Goal: Task Accomplishment & Management: Complete application form

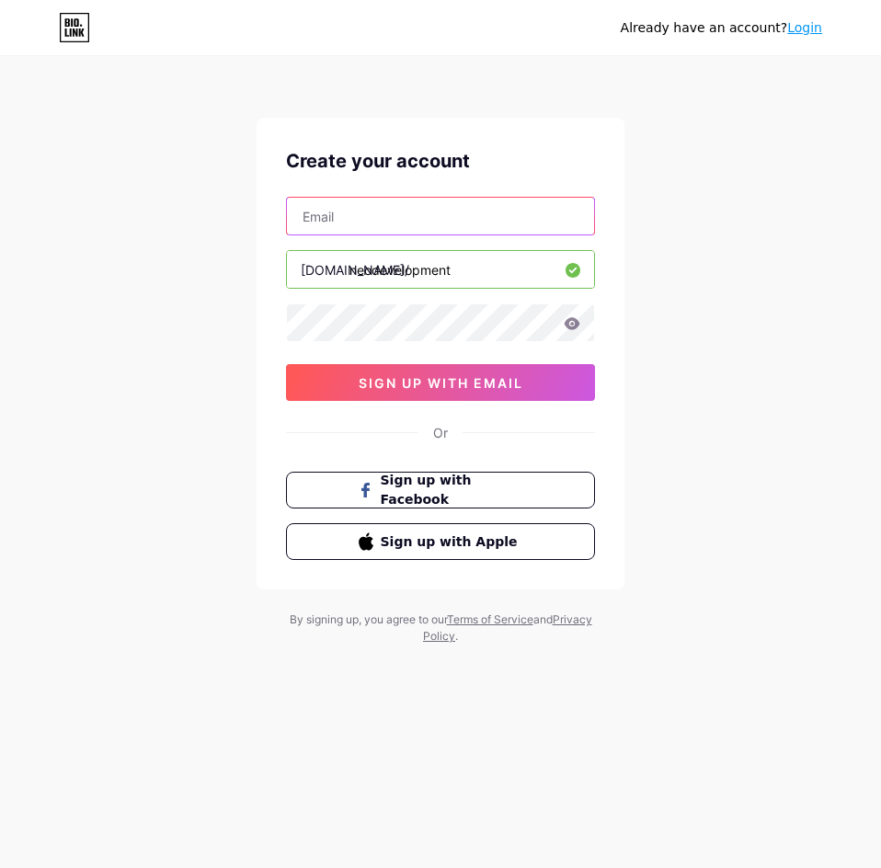
click at [420, 226] on input "text" at bounding box center [440, 216] width 307 height 37
type input "n"
type input "[EMAIL_ADDRESS][DOMAIN_NAME]"
click at [570, 328] on icon at bounding box center [573, 323] width 16 height 12
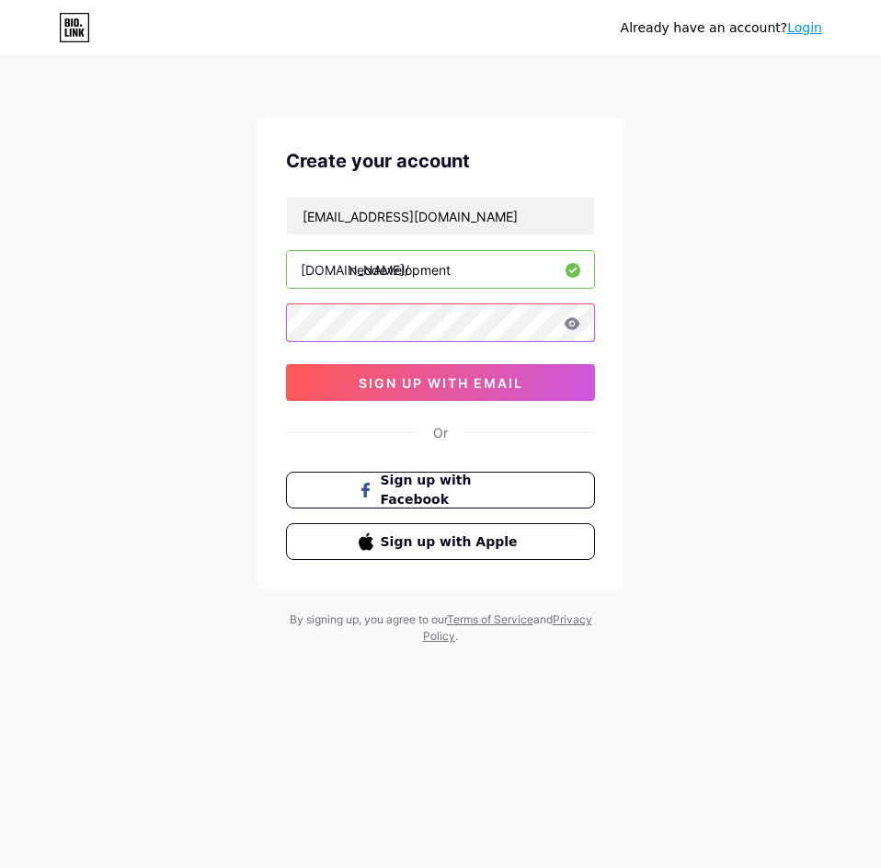
click at [283, 324] on div "Create your account [EMAIL_ADDRESS][DOMAIN_NAME] [DOMAIN_NAME]/ neodevelopment …" at bounding box center [441, 354] width 368 height 472
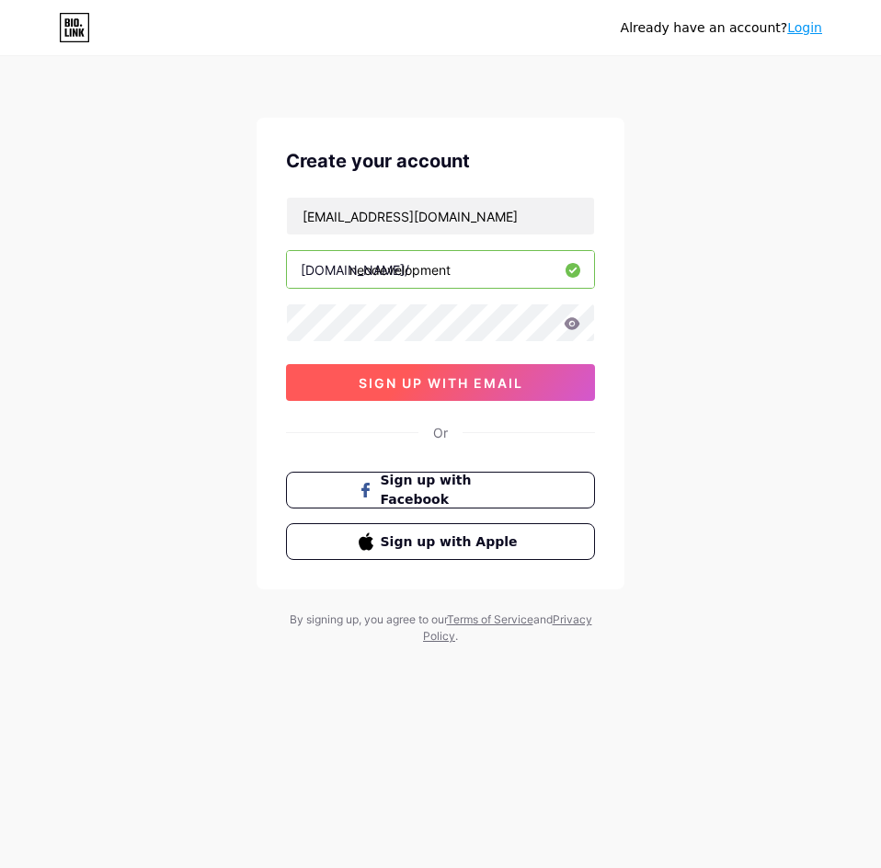
click at [339, 380] on button "sign up with email" at bounding box center [440, 382] width 309 height 37
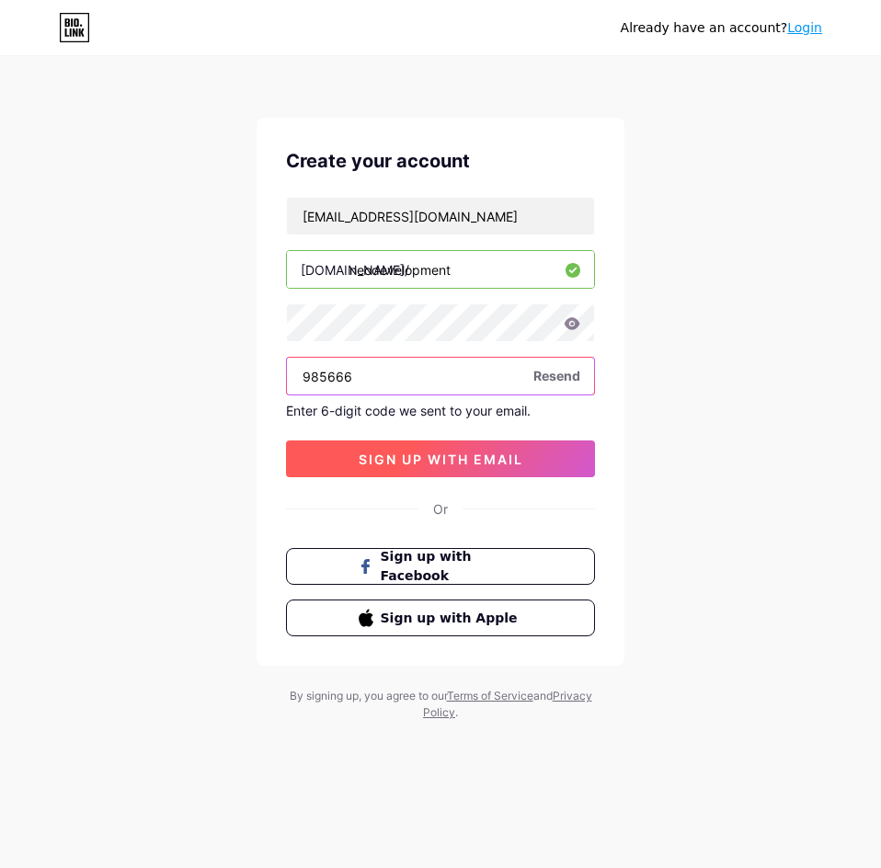
type input "985666"
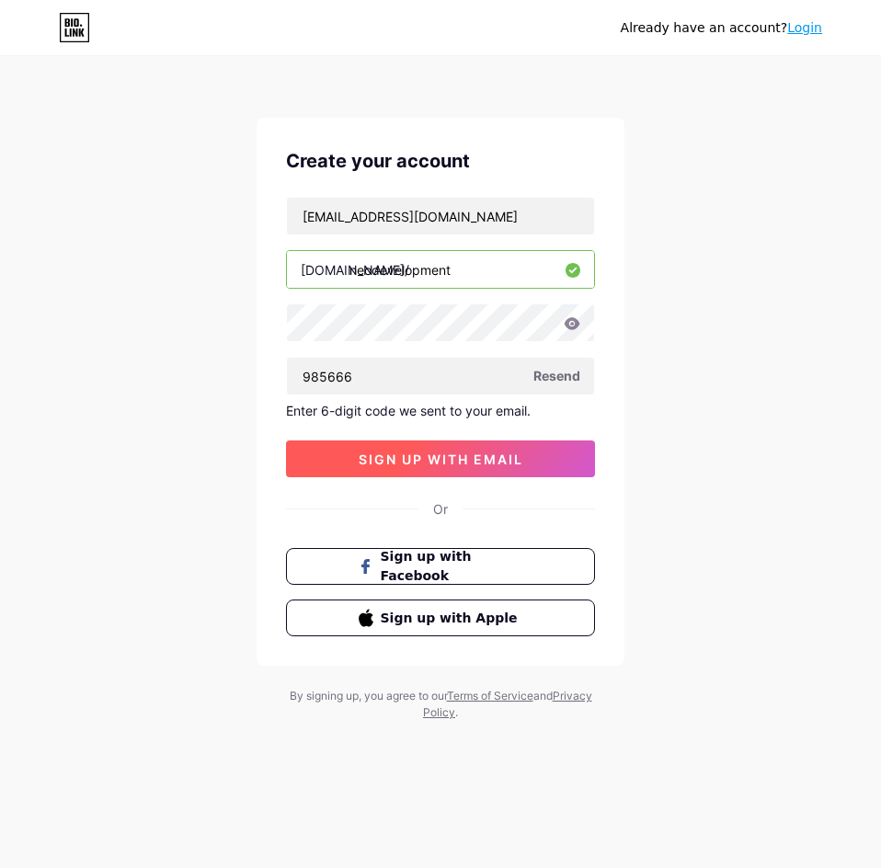
click at [468, 464] on span "sign up with email" at bounding box center [441, 460] width 165 height 16
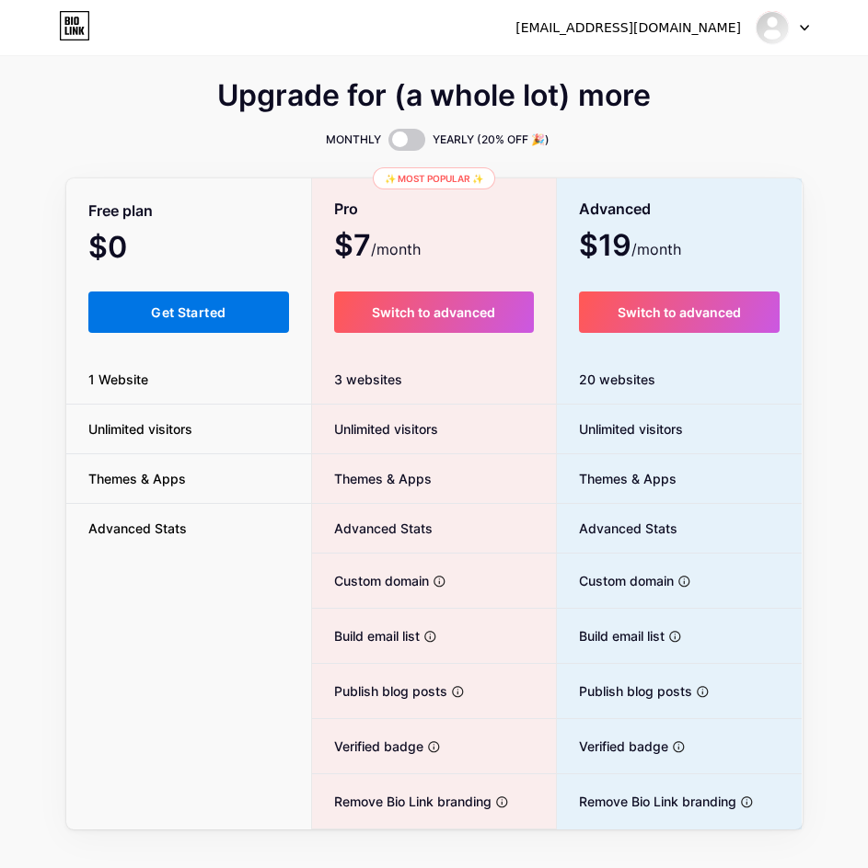
click at [177, 316] on span "Get Started" at bounding box center [188, 313] width 75 height 16
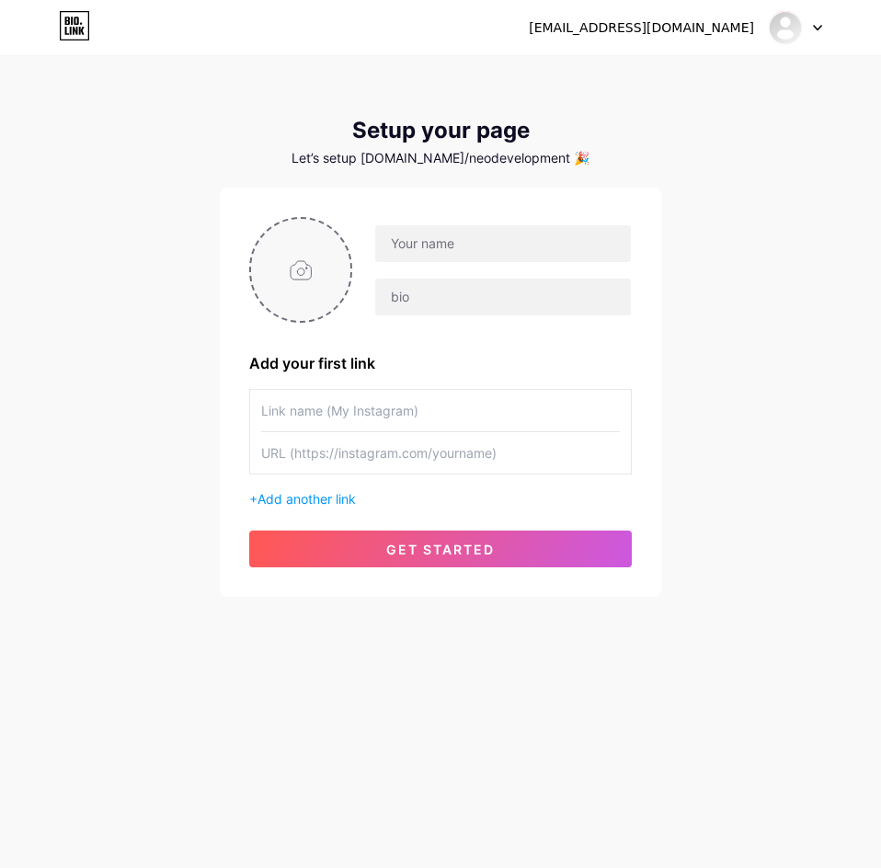
click at [300, 267] on input "file" at bounding box center [300, 270] width 99 height 102
type input "C:\fakepath\Neo.jpg"
click at [430, 246] on input "text" at bounding box center [503, 243] width 256 height 37
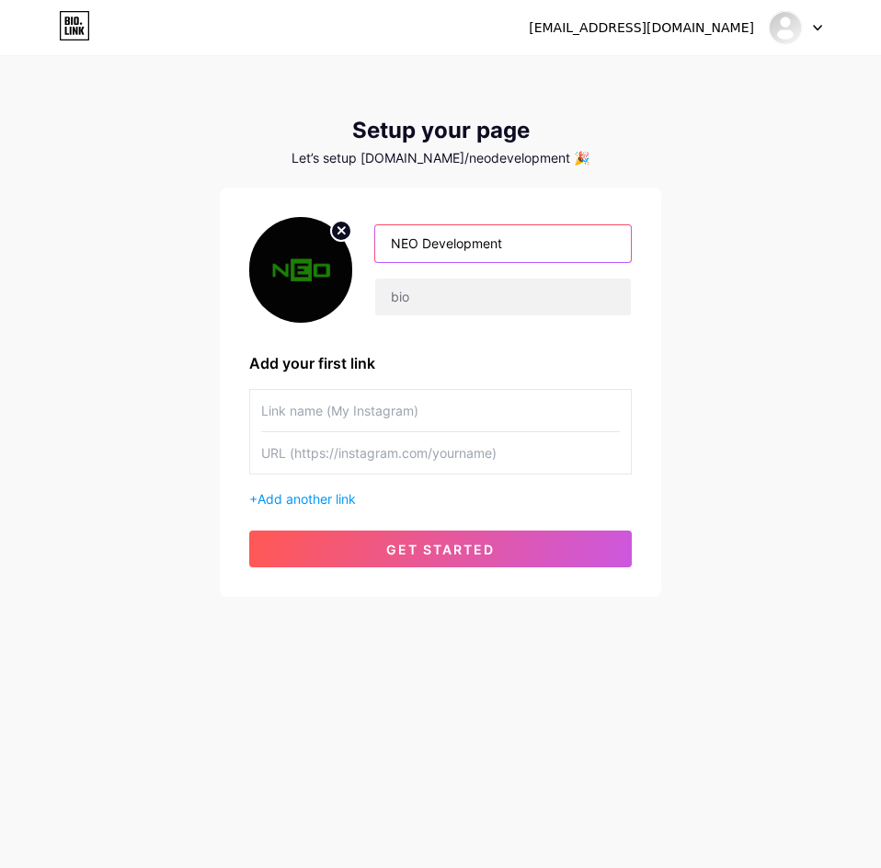
type input "NEO Development"
click at [312, 412] on input "text" at bounding box center [440, 410] width 359 height 41
paste input "[URL][DOMAIN_NAME]"
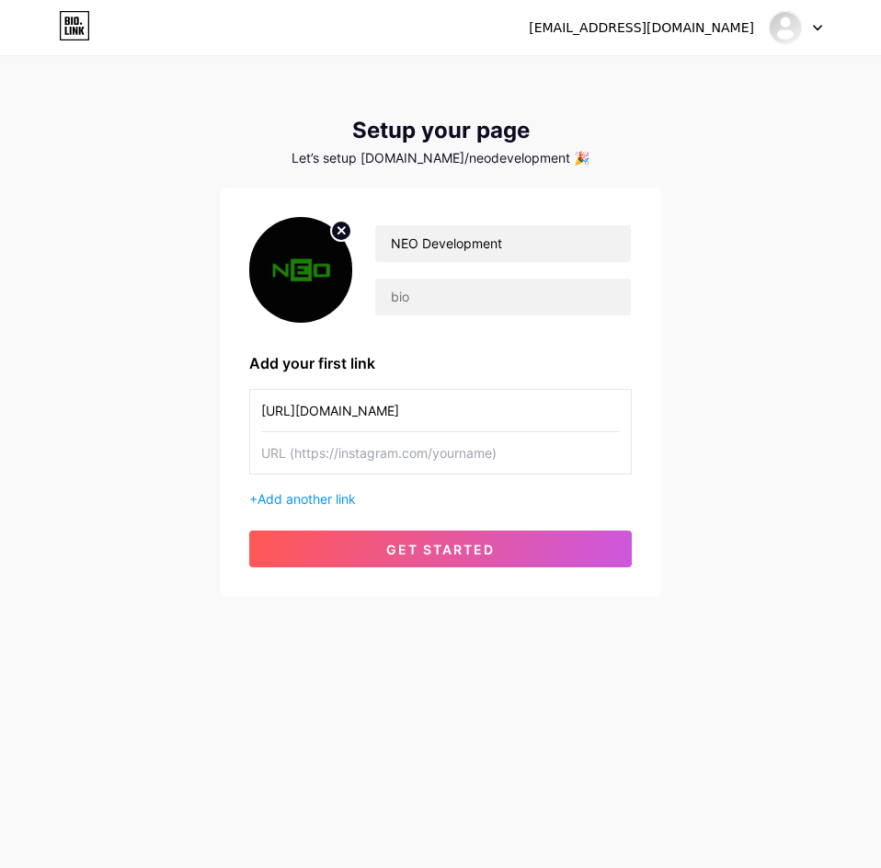
scroll to position [0, 380]
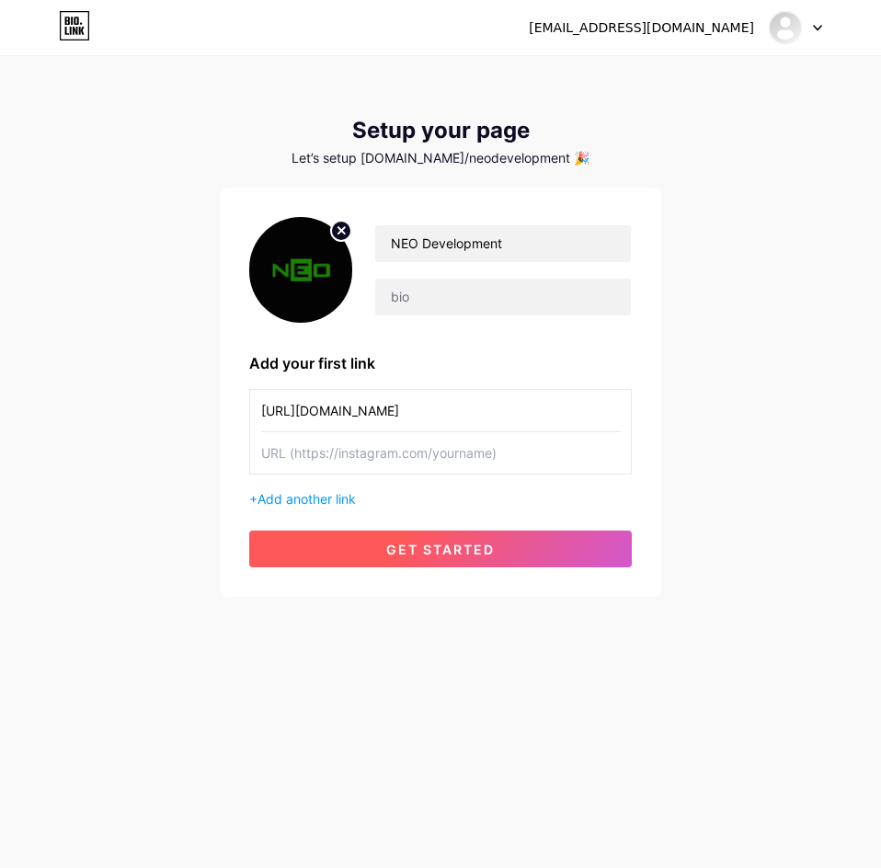
type input "[URL][DOMAIN_NAME]"
click at [341, 548] on button "get started" at bounding box center [440, 549] width 383 height 37
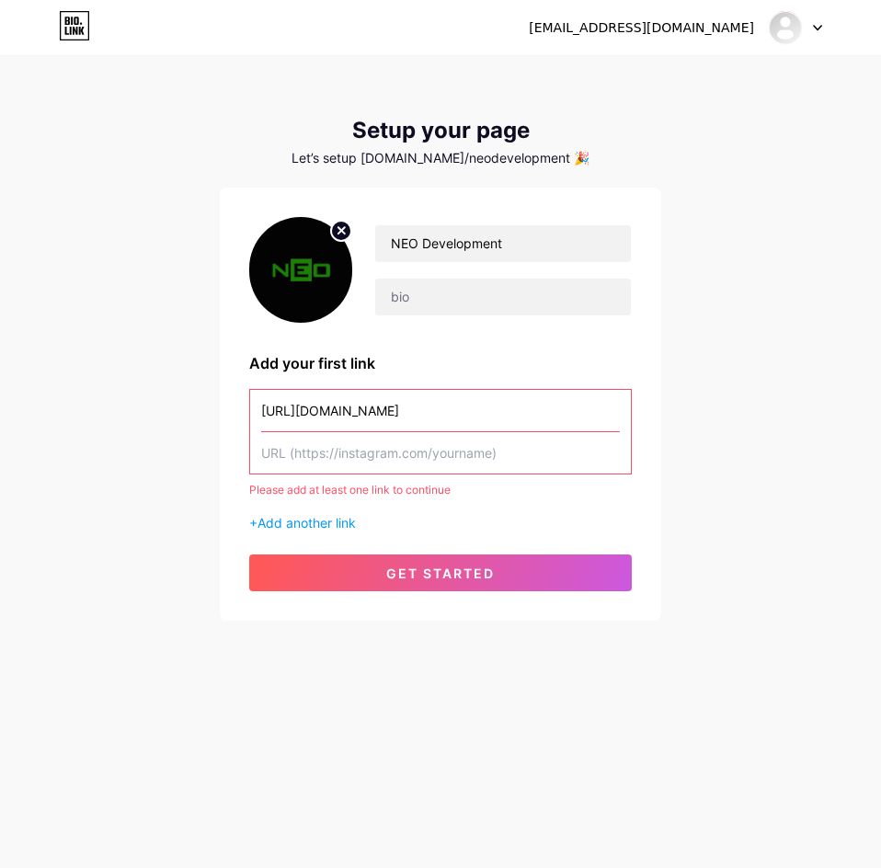
click at [347, 422] on input "[URL][DOMAIN_NAME]" at bounding box center [440, 410] width 359 height 41
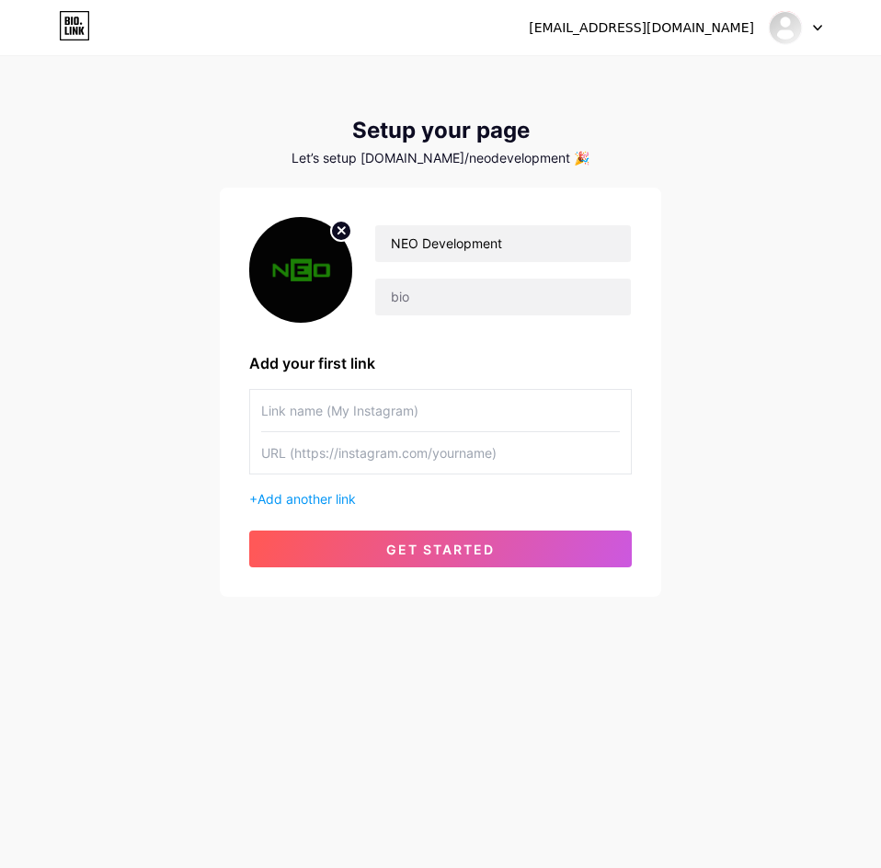
click at [364, 454] on input "text" at bounding box center [440, 452] width 359 height 41
paste input "[URL][DOMAIN_NAME]"
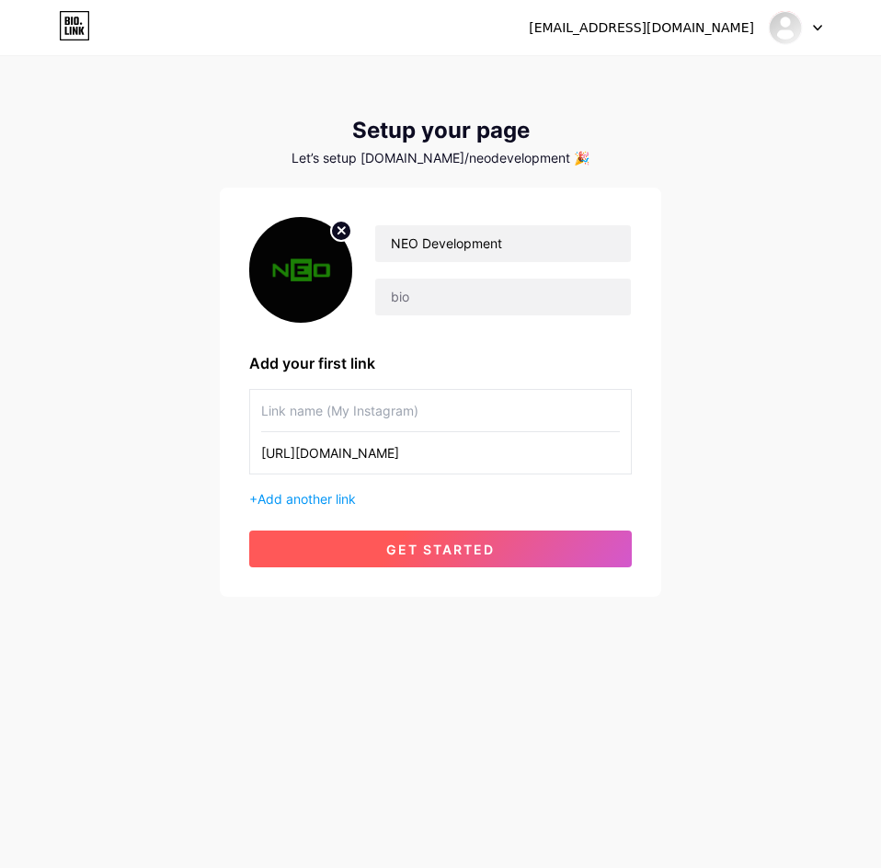
type input "[URL][DOMAIN_NAME]"
click at [411, 550] on span "get started" at bounding box center [440, 550] width 109 height 16
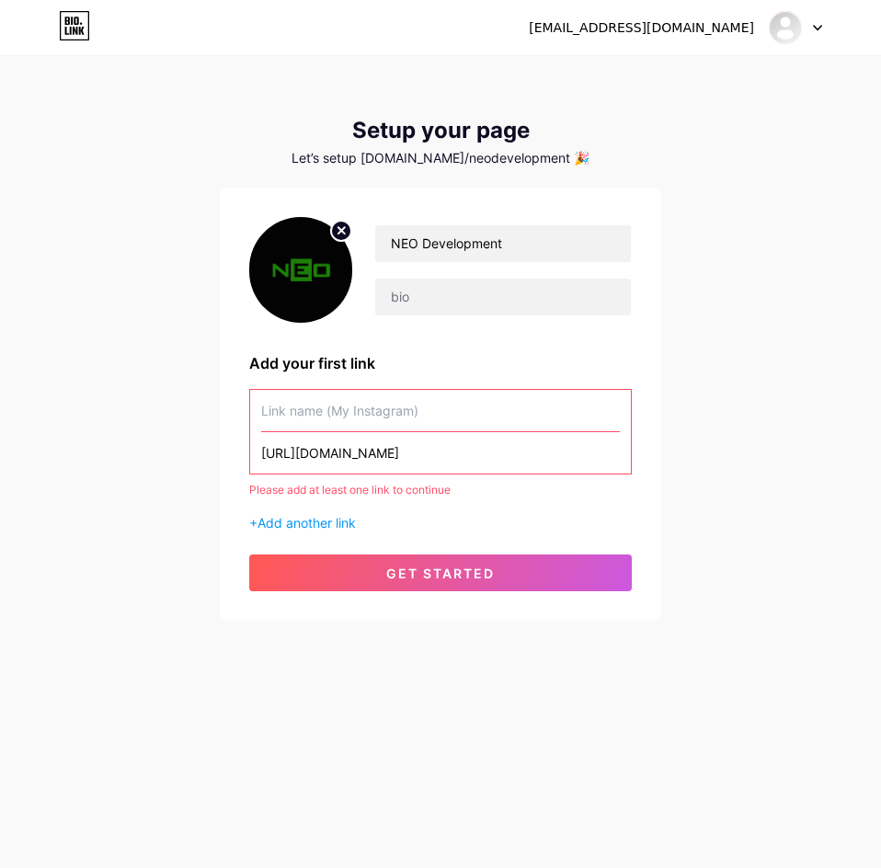
click at [333, 408] on input "text" at bounding box center [440, 410] width 359 height 41
click at [470, 301] on input "text" at bounding box center [503, 297] width 256 height 37
click at [406, 412] on input "text" at bounding box center [440, 410] width 359 height 41
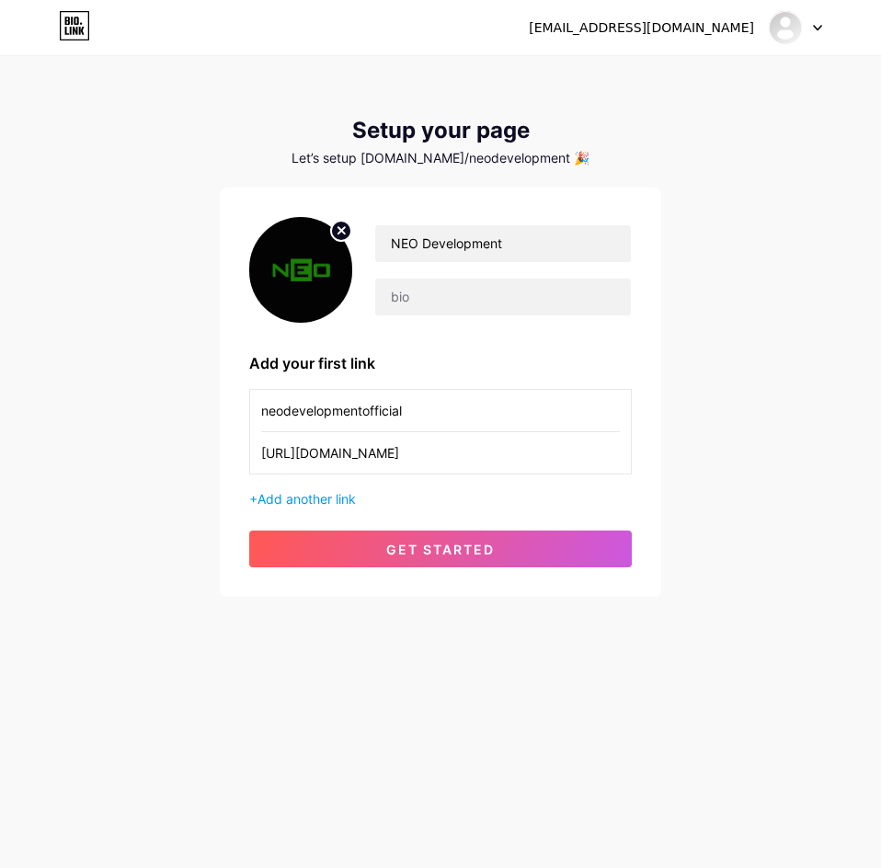
click at [291, 413] on input "neodevelopmentofficial" at bounding box center [440, 410] width 359 height 41
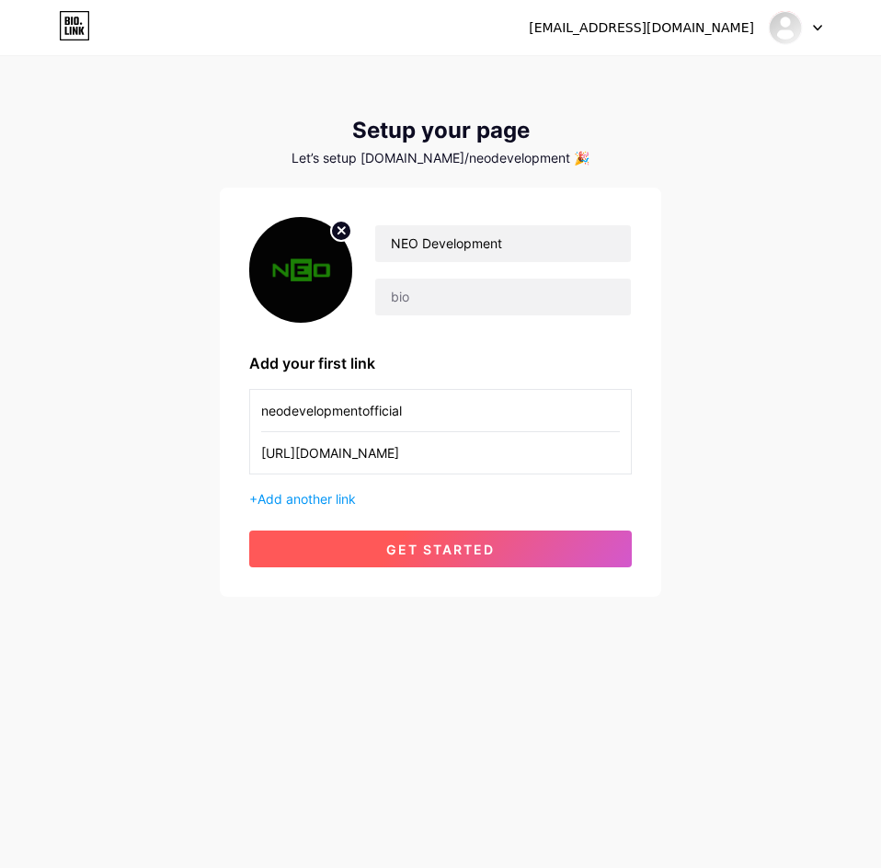
type input "neodevelopmentofficial"
click at [440, 555] on span "get started" at bounding box center [440, 550] width 109 height 16
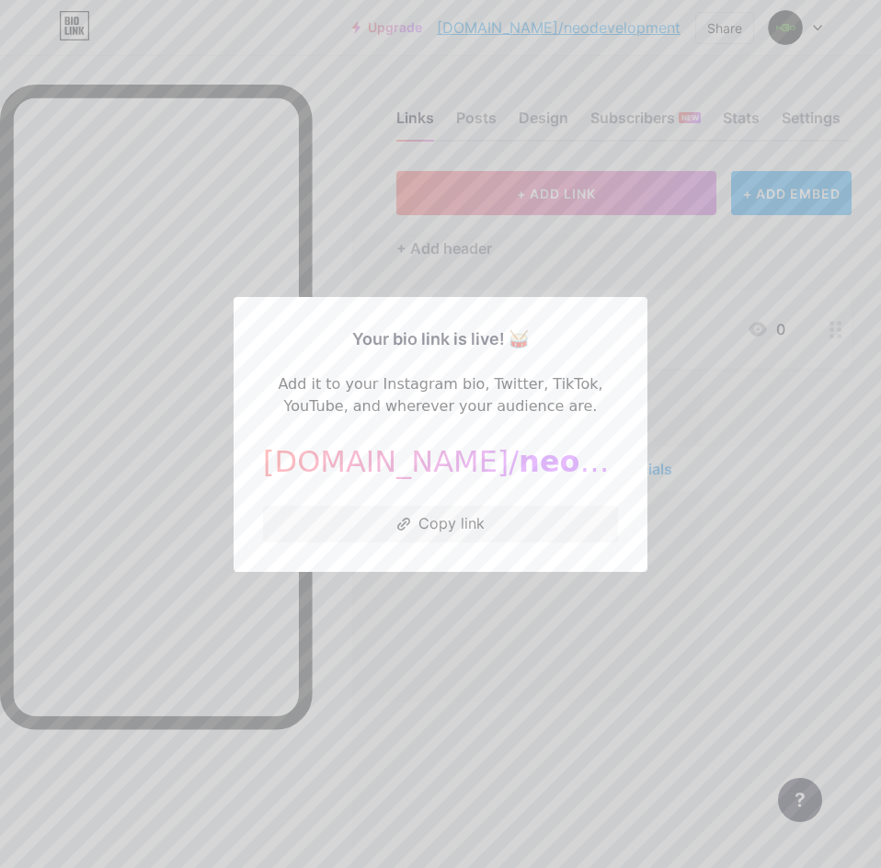
click at [343, 187] on div at bounding box center [440, 434] width 881 height 868
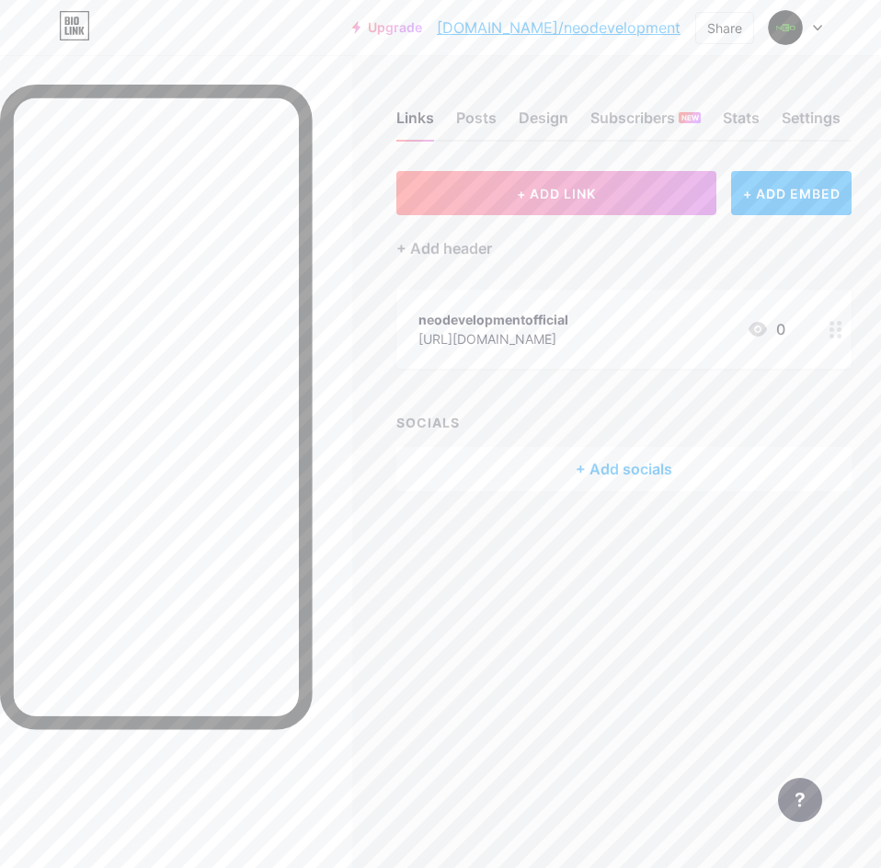
click at [595, 464] on div "+ Add socials" at bounding box center [624, 469] width 455 height 44
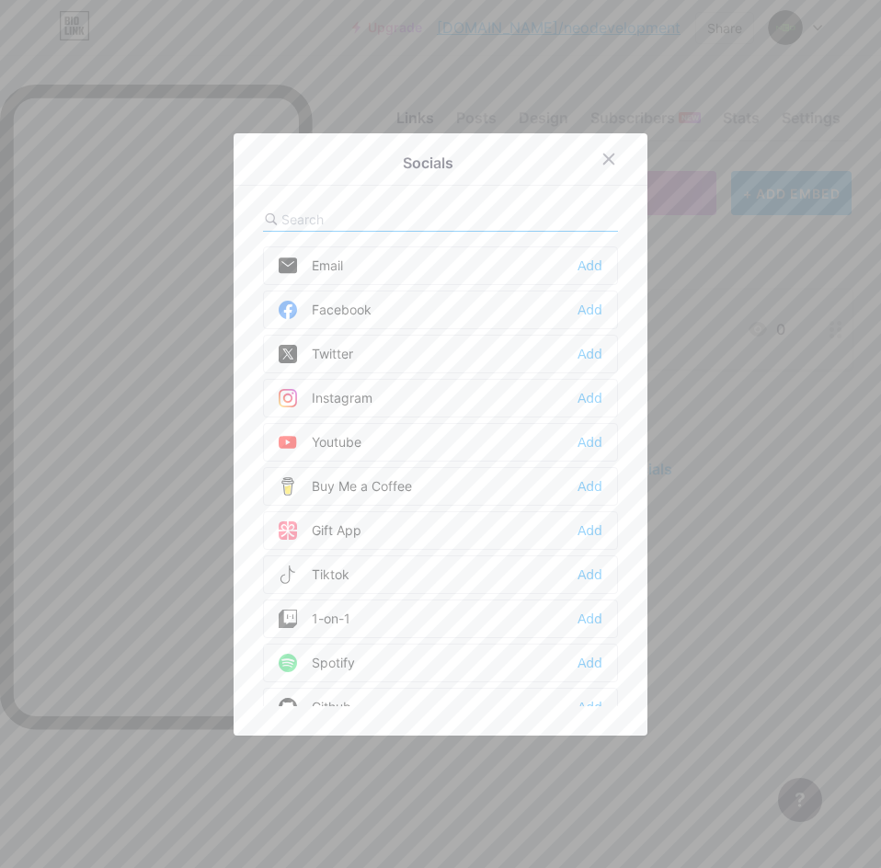
click at [336, 215] on input "text" at bounding box center [383, 219] width 203 height 19
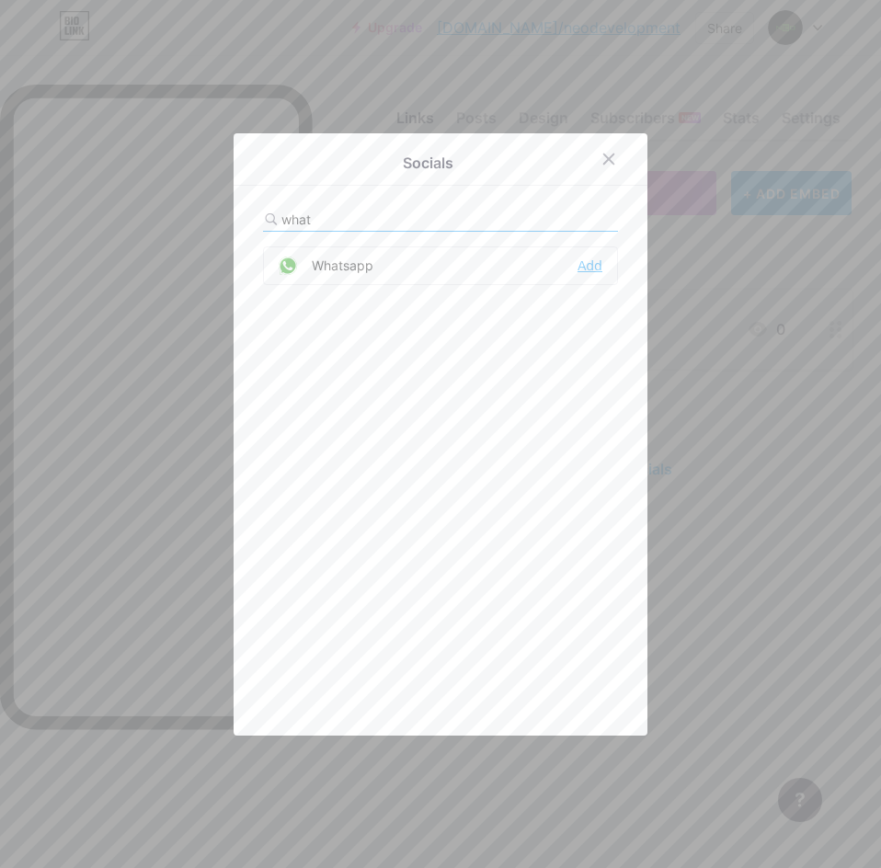
type input "what"
click at [581, 264] on div "Add" at bounding box center [590, 266] width 25 height 18
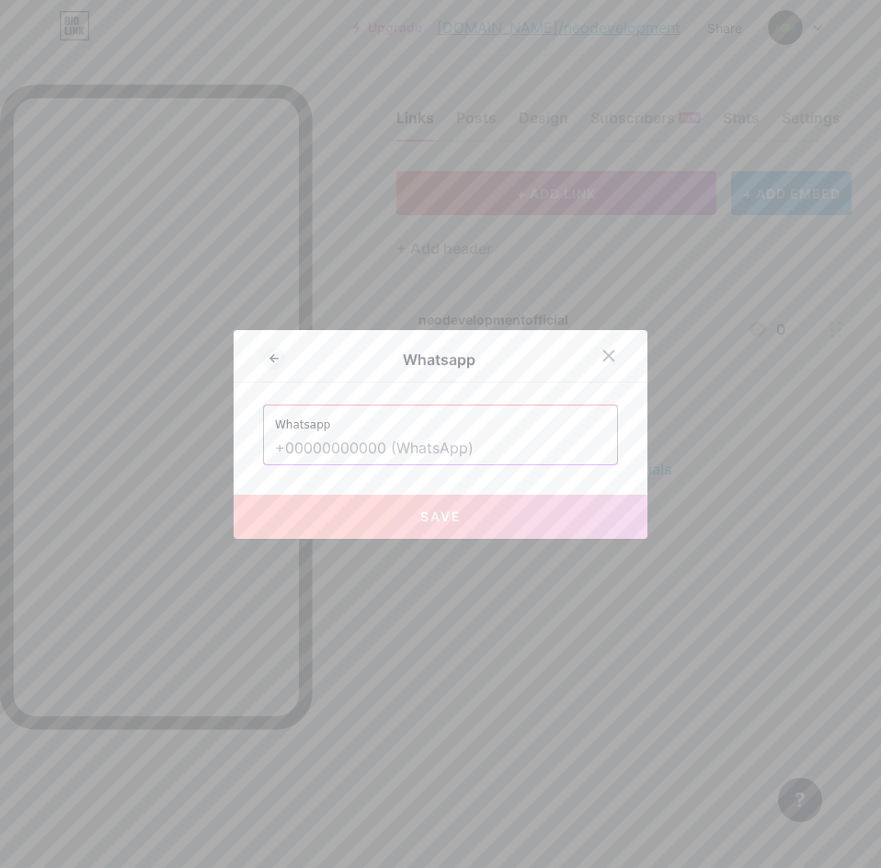
click at [414, 450] on input "text" at bounding box center [440, 448] width 331 height 31
paste input "[URL][DOMAIN_NAME][DOMAIN_NAME]"
type input "[URL][DOMAIN_NAME][DOMAIN_NAME]"
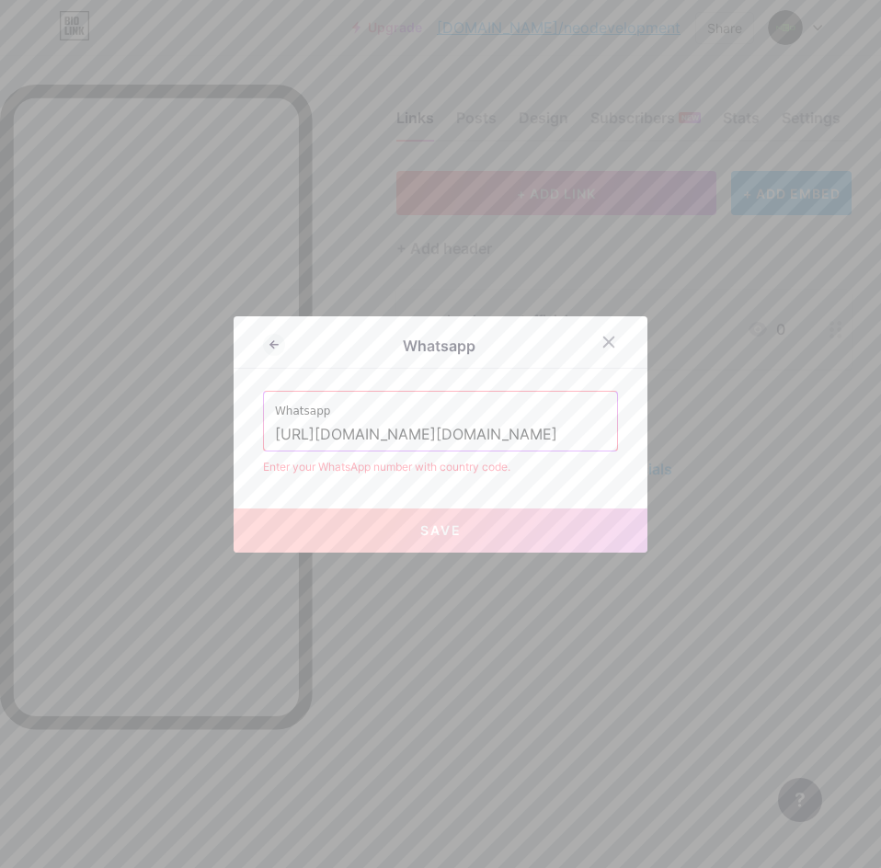
drag, startPoint x: 596, startPoint y: 432, endPoint x: 226, endPoint y: 439, distance: 369.9
click at [234, 439] on div "Whatsapp Whatsapp [URL][DOMAIN_NAME][DOMAIN_NAME] Enter your WhatsApp number wi…" at bounding box center [441, 434] width 414 height 236
drag, startPoint x: 305, startPoint y: 437, endPoint x: 224, endPoint y: 435, distance: 80.1
click at [224, 435] on div "Whatsapp Whatsapp +62 Enter your WhatsApp number with country code. Save" at bounding box center [440, 434] width 881 height 868
paste input "[PHONE_NUMBER]"
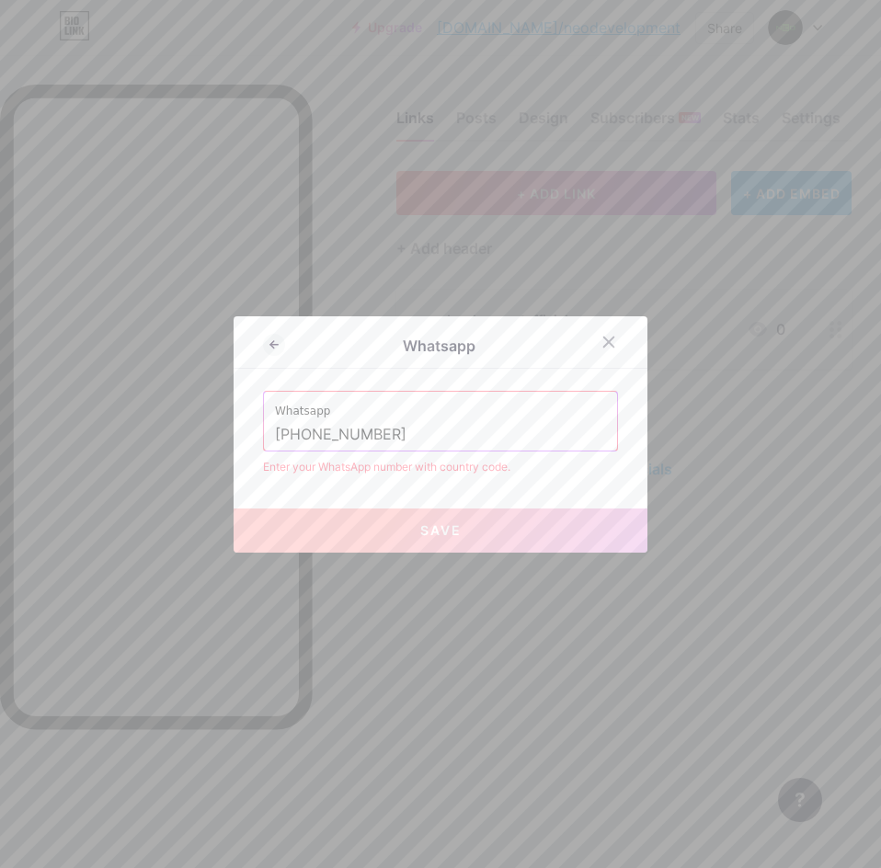
click at [303, 435] on input "[PHONE_NUMBER]" at bounding box center [440, 435] width 331 height 31
click at [328, 434] on input "+62895-6350-88868" at bounding box center [440, 435] width 331 height 31
click at [368, 437] on input "+628956350-88868" at bounding box center [440, 435] width 331 height 31
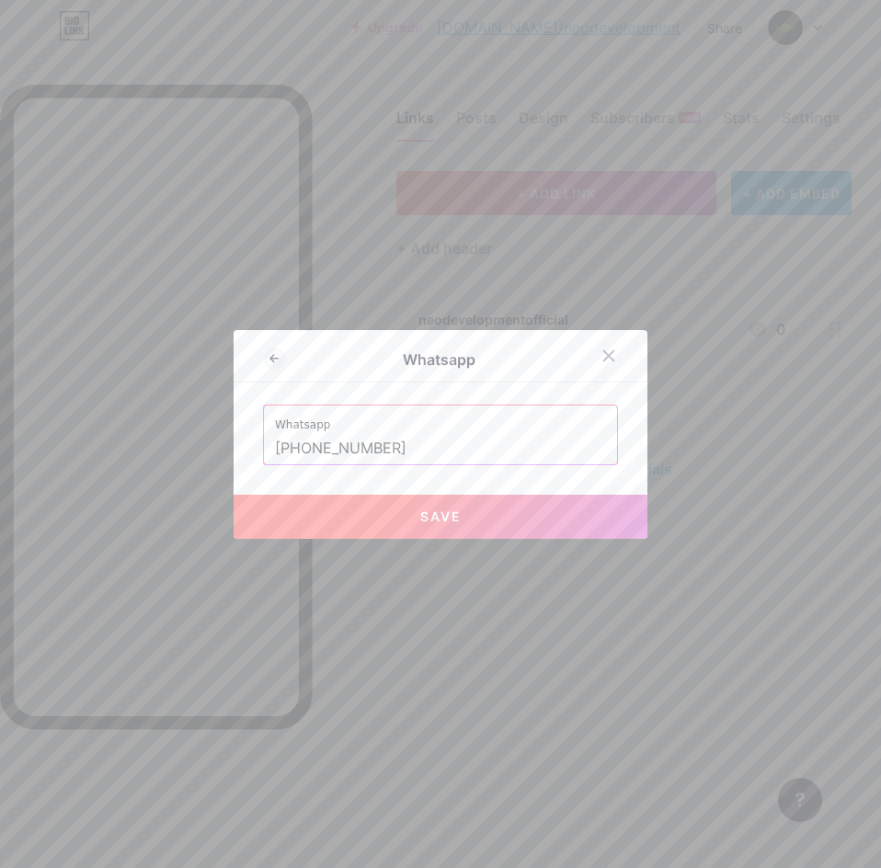
click at [427, 513] on span "Save" at bounding box center [440, 517] width 41 height 16
type input "[URL][DOMAIN_NAME][PHONE_NUMBER]"
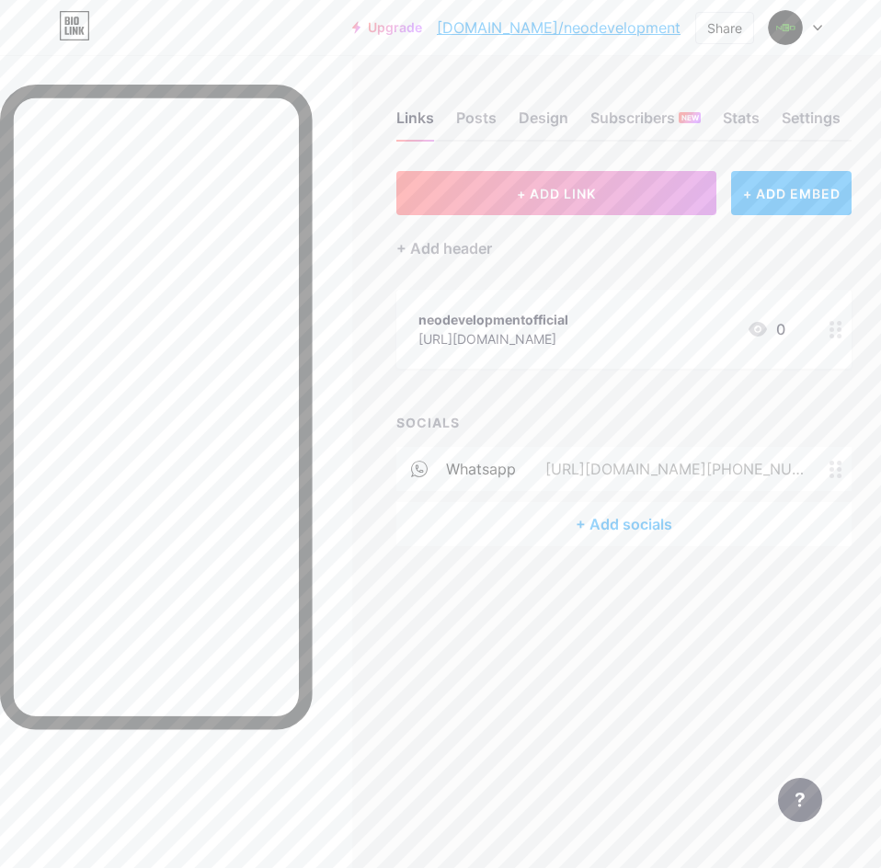
click at [598, 525] on div "+ Add socials" at bounding box center [624, 524] width 455 height 44
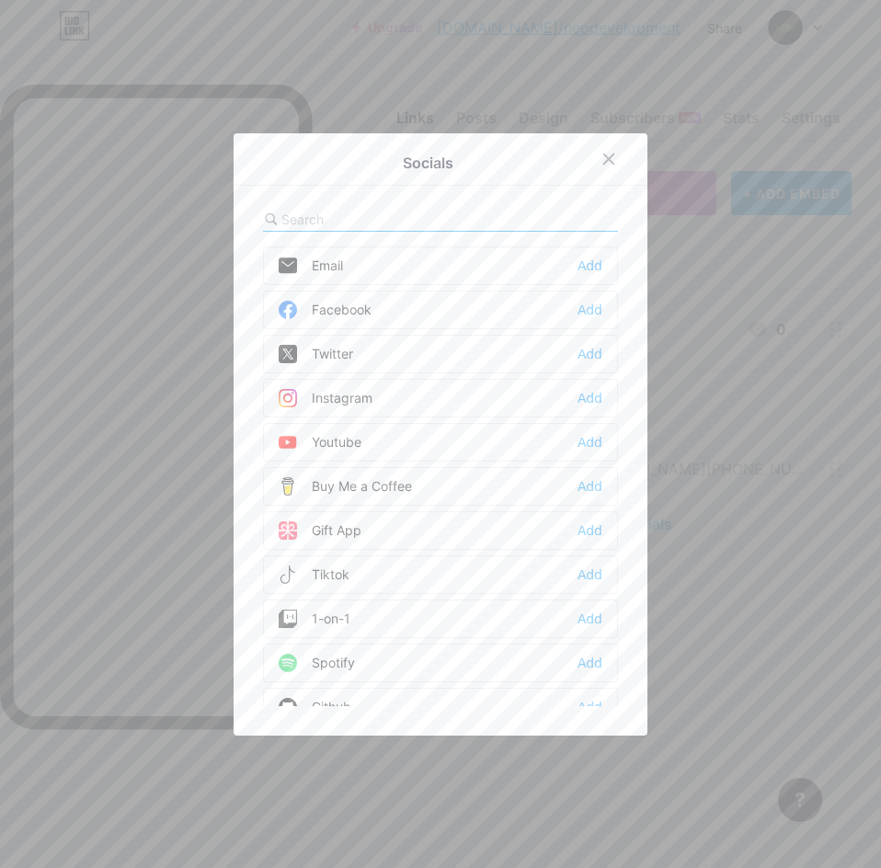
click at [359, 403] on div "Instagram" at bounding box center [326, 398] width 94 height 18
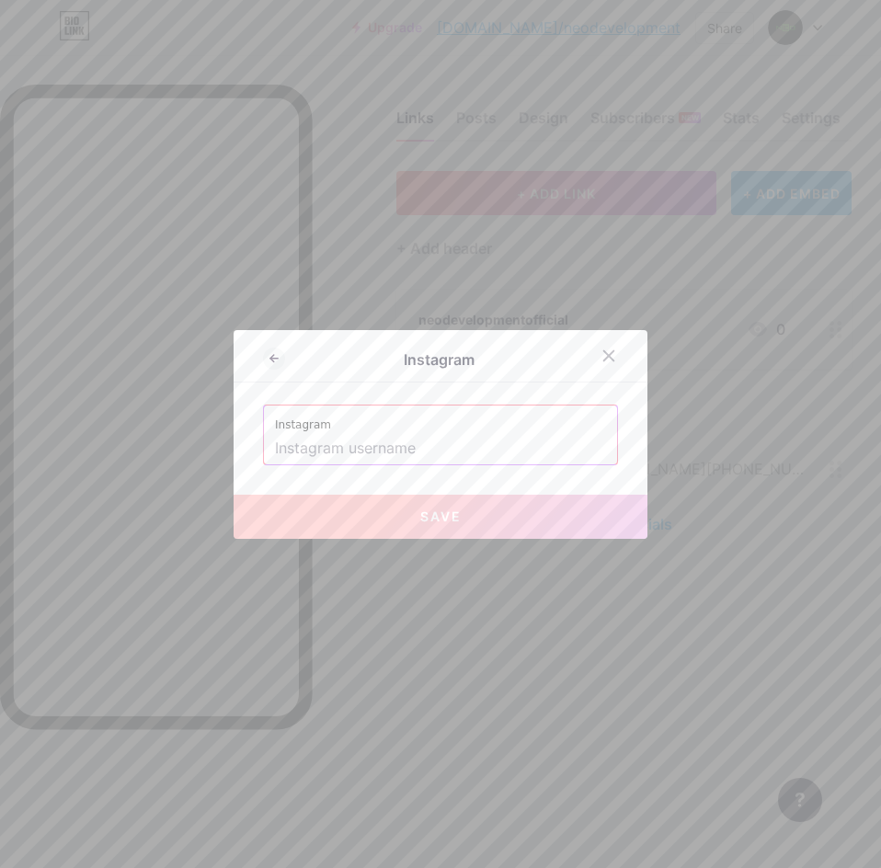
click at [384, 452] on input "text" at bounding box center [440, 448] width 331 height 31
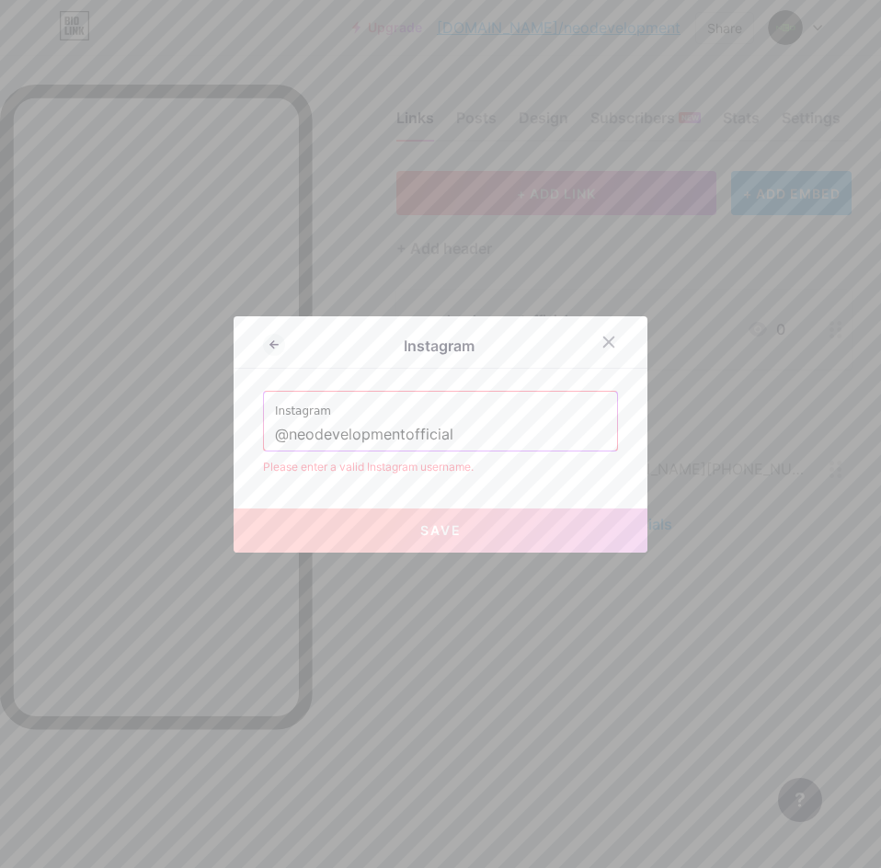
drag, startPoint x: 312, startPoint y: 437, endPoint x: 297, endPoint y: 437, distance: 14.7
click at [311, 437] on input "@neodevelopmentofficial" at bounding box center [440, 435] width 331 height 31
drag, startPoint x: 284, startPoint y: 434, endPoint x: 270, endPoint y: 438, distance: 15.2
click at [275, 438] on input "@neodevelopmentofficial" at bounding box center [440, 435] width 331 height 31
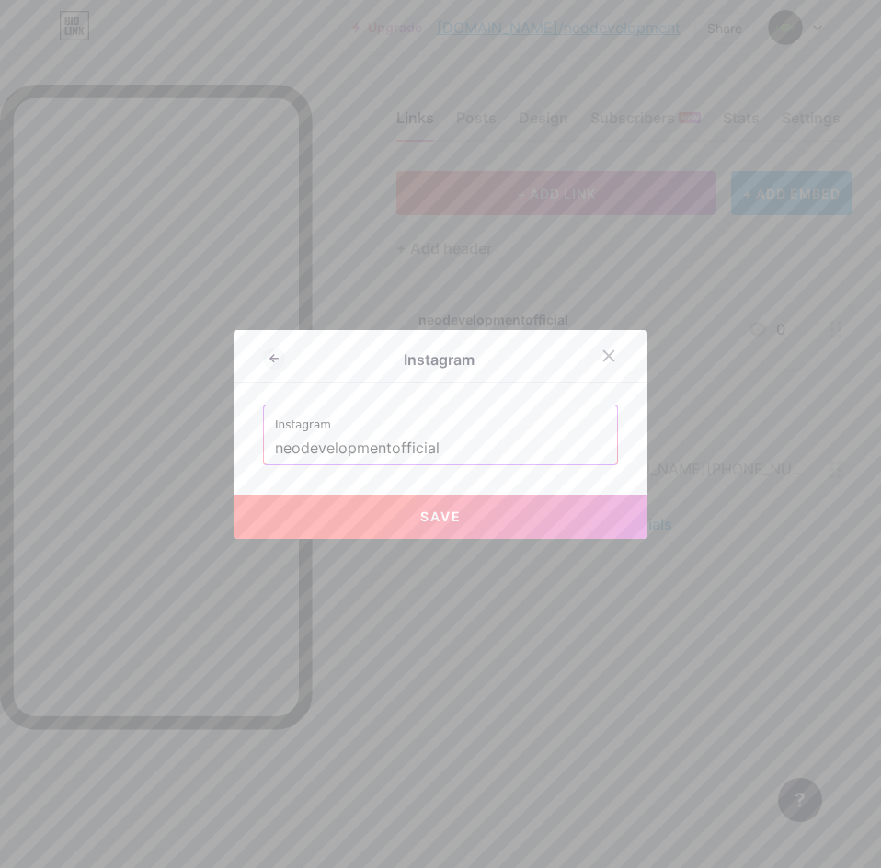
click at [487, 451] on input "neodevelopmentofficial" at bounding box center [440, 448] width 331 height 31
click at [445, 521] on span "Save" at bounding box center [440, 517] width 41 height 16
type input "[URL][DOMAIN_NAME]"
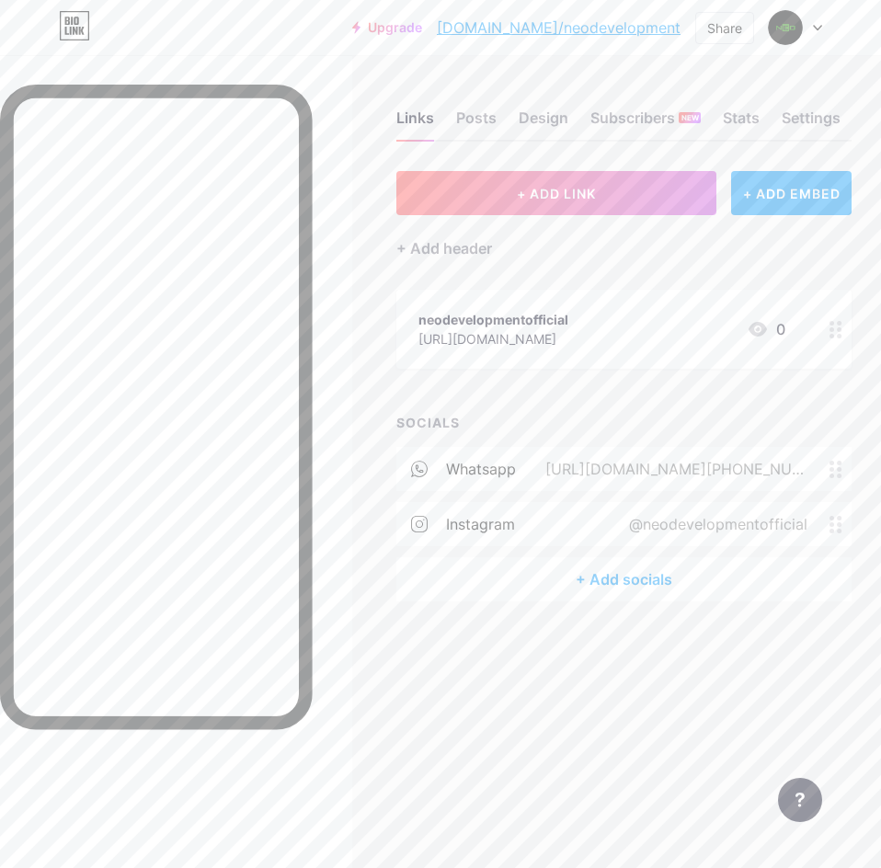
click at [569, 316] on div "neodevelopmentofficial" at bounding box center [494, 319] width 150 height 19
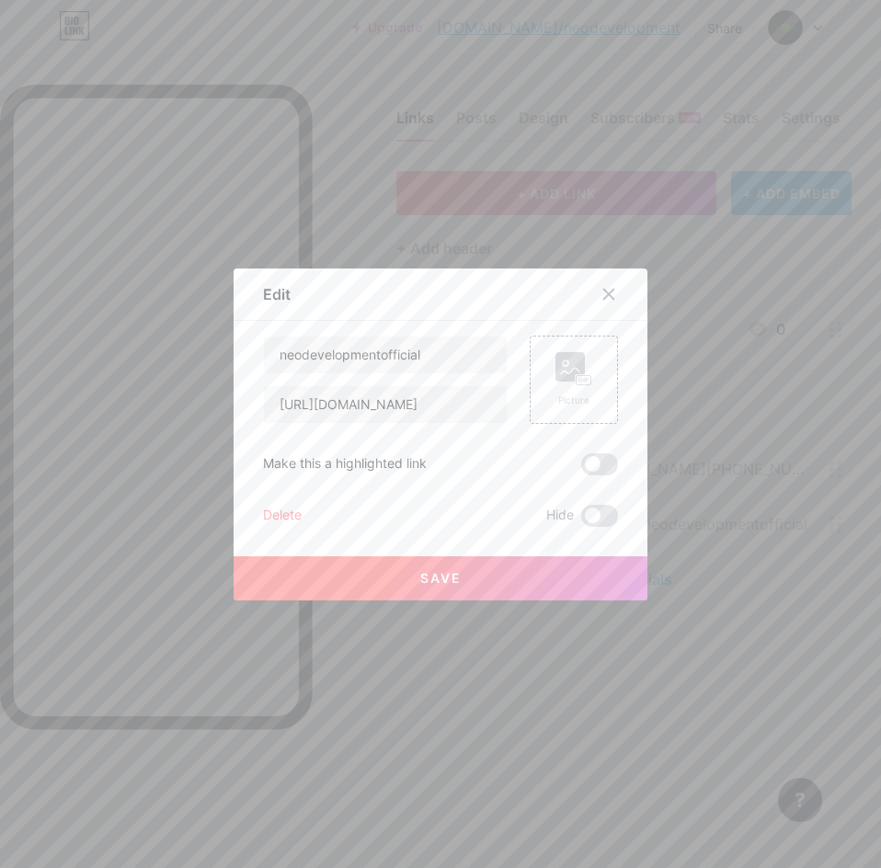
drag, startPoint x: 648, startPoint y: 316, endPoint x: 654, endPoint y: 305, distance: 12.0
click at [654, 305] on div at bounding box center [440, 434] width 881 height 868
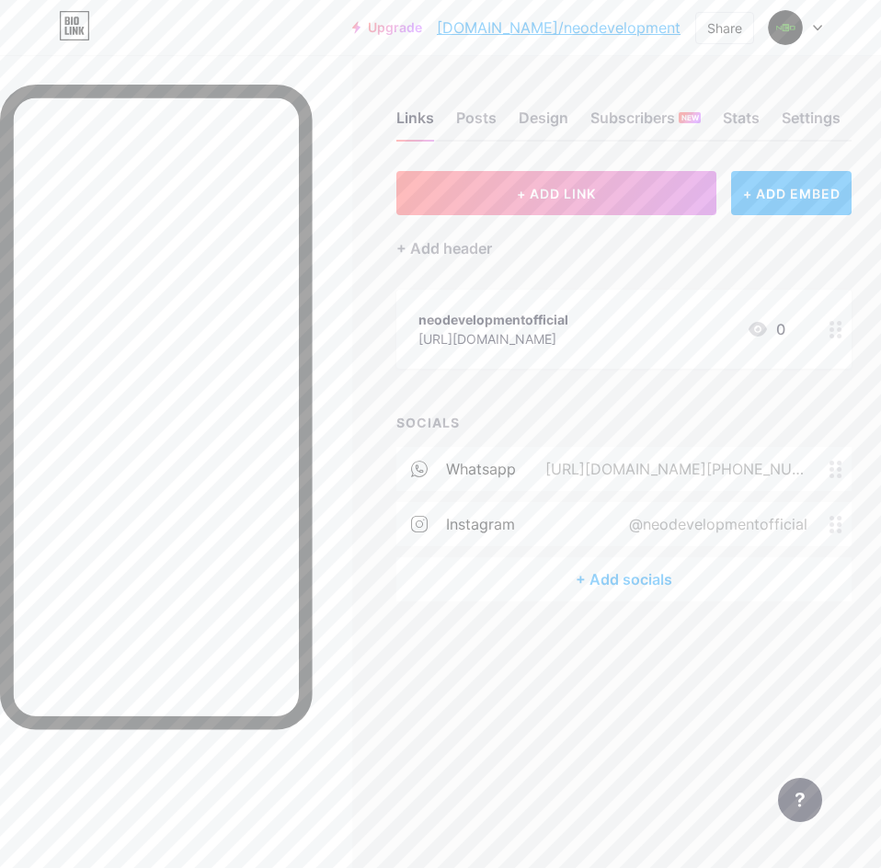
click at [569, 314] on div "neodevelopmentofficial" at bounding box center [494, 319] width 150 height 19
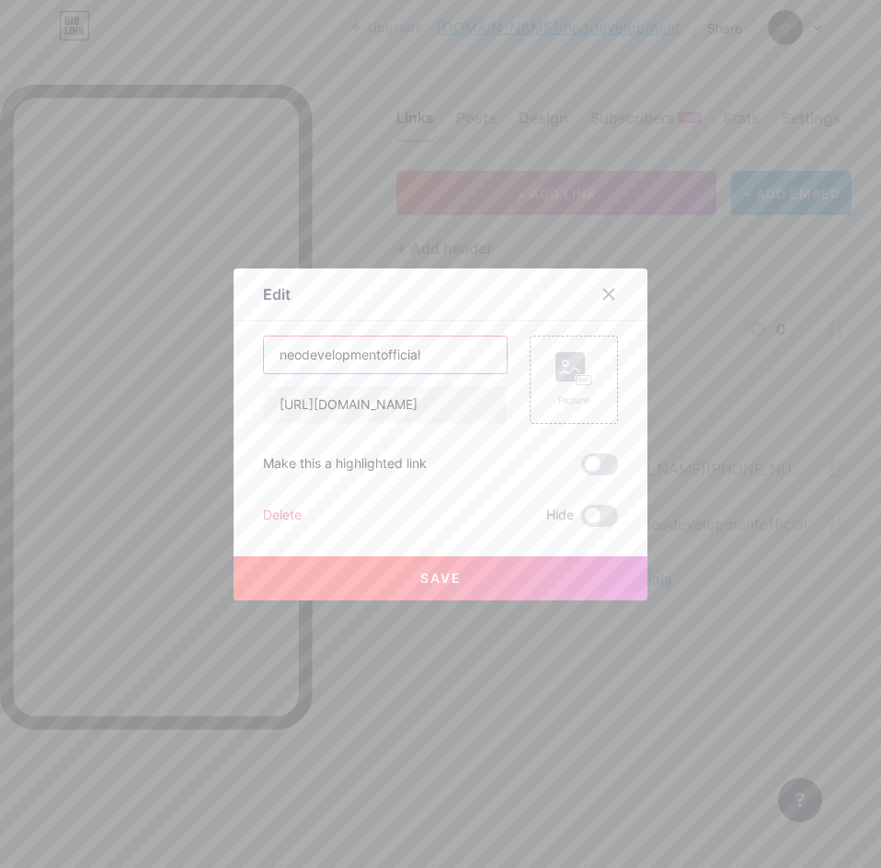
drag, startPoint x: 432, startPoint y: 356, endPoint x: 226, endPoint y: 357, distance: 206.1
click at [234, 357] on div "Edit Content YouTube Play YouTube video without leaving your page. ADD Vimeo Pl…" at bounding box center [441, 435] width 414 height 332
type input "instagram"
click at [388, 583] on button "Save" at bounding box center [441, 579] width 414 height 44
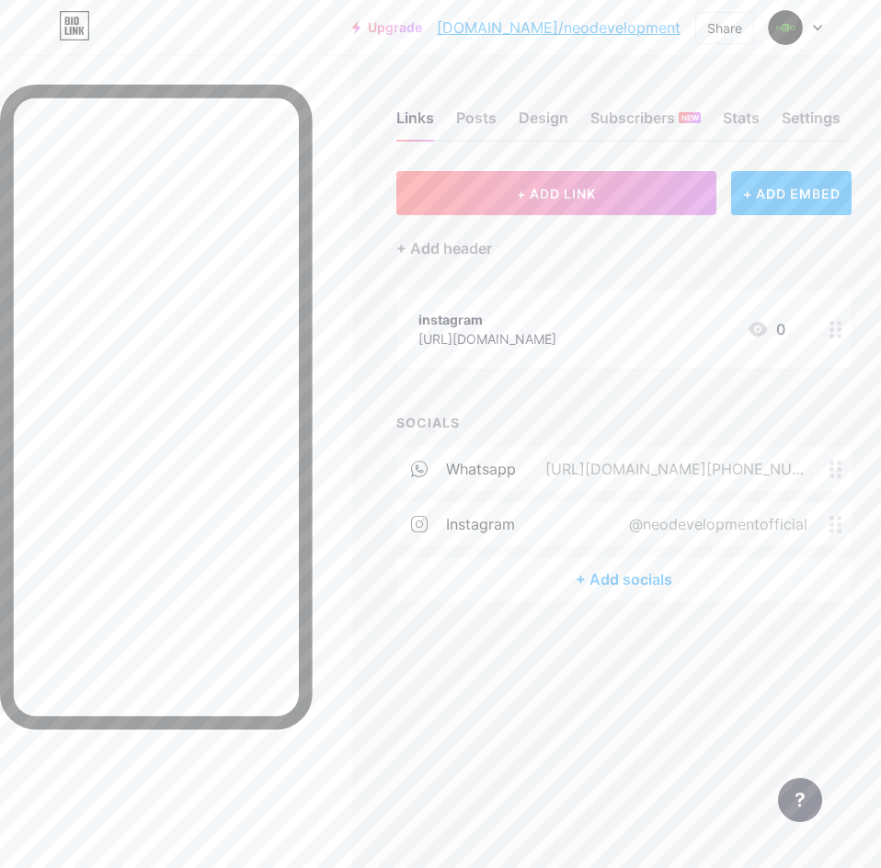
click at [557, 310] on div "instagram" at bounding box center [488, 319] width 138 height 19
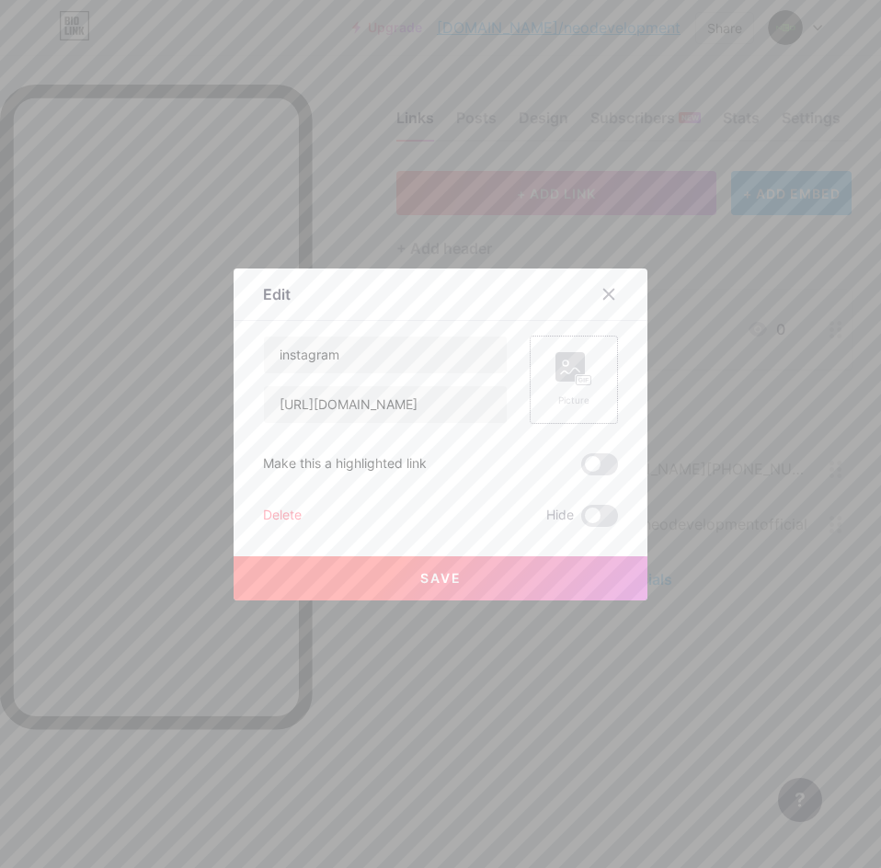
click at [563, 363] on rect at bounding box center [570, 366] width 29 height 29
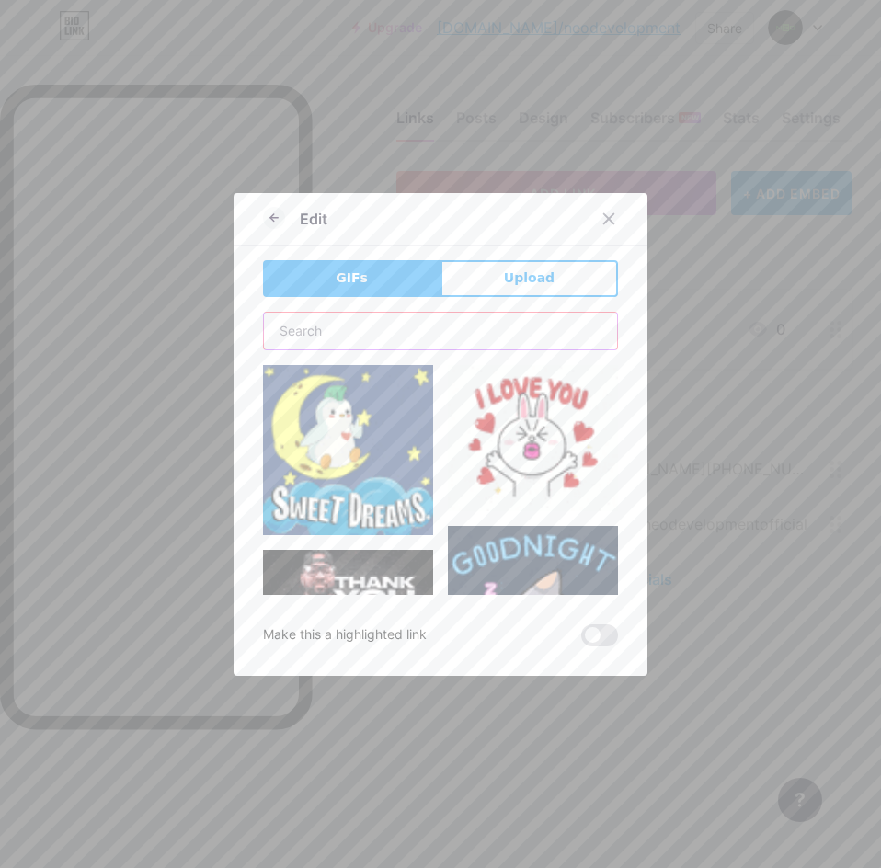
click at [387, 327] on input "text" at bounding box center [440, 331] width 353 height 37
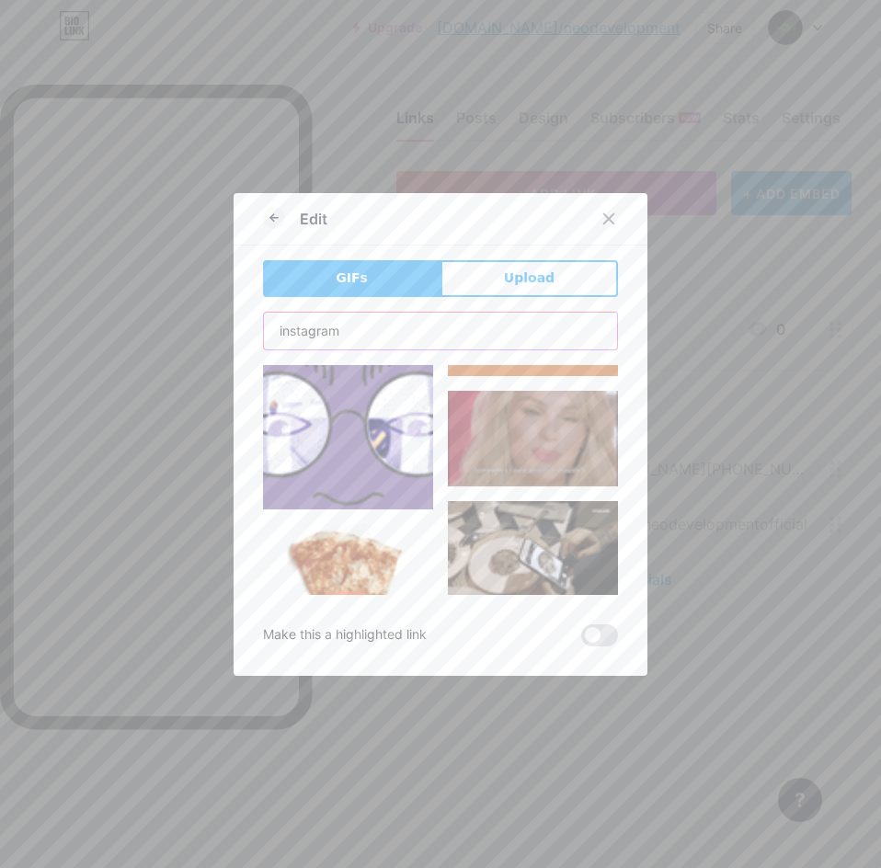
scroll to position [2535, 0]
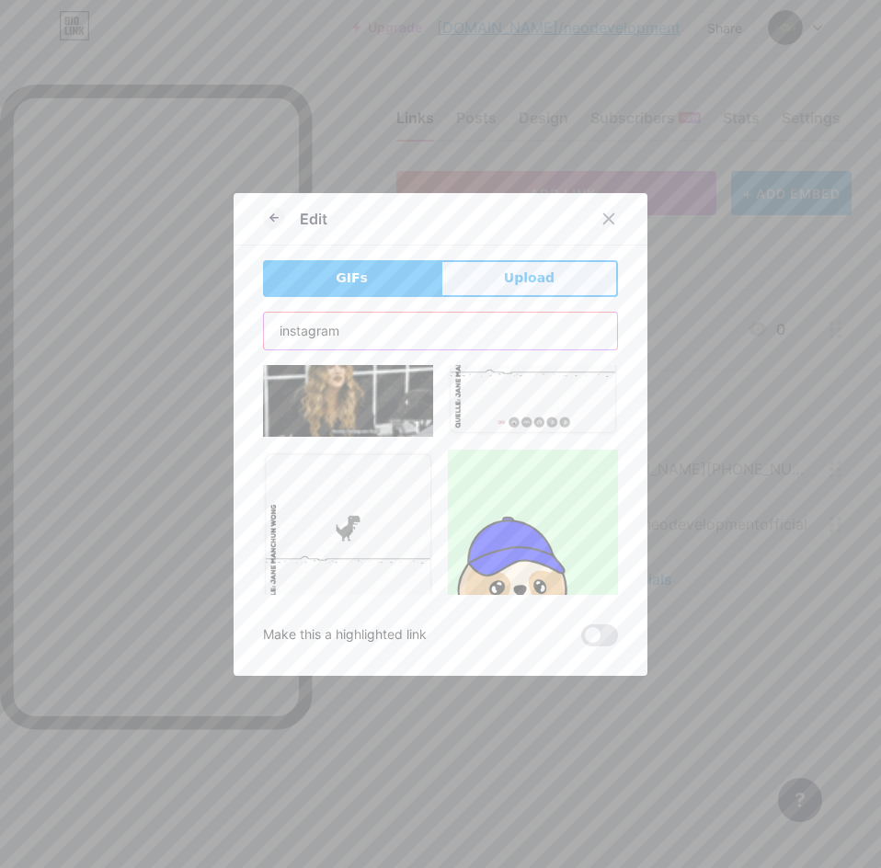
type input "instagram"
click at [508, 286] on span "Upload" at bounding box center [529, 278] width 51 height 19
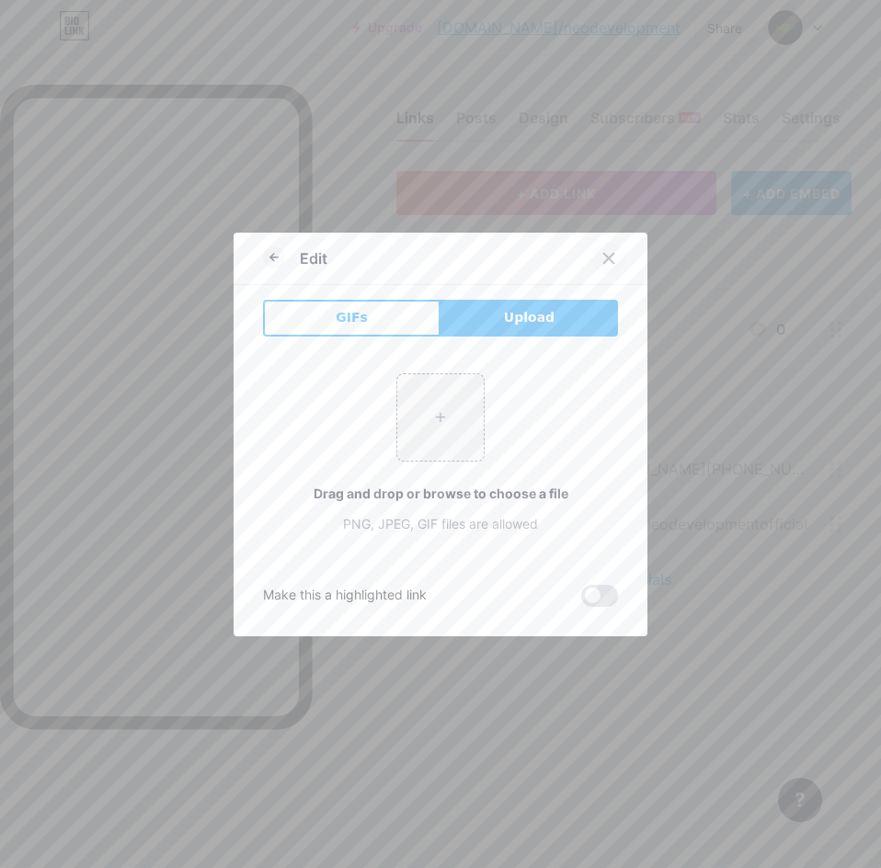
click at [604, 257] on icon at bounding box center [609, 258] width 10 height 10
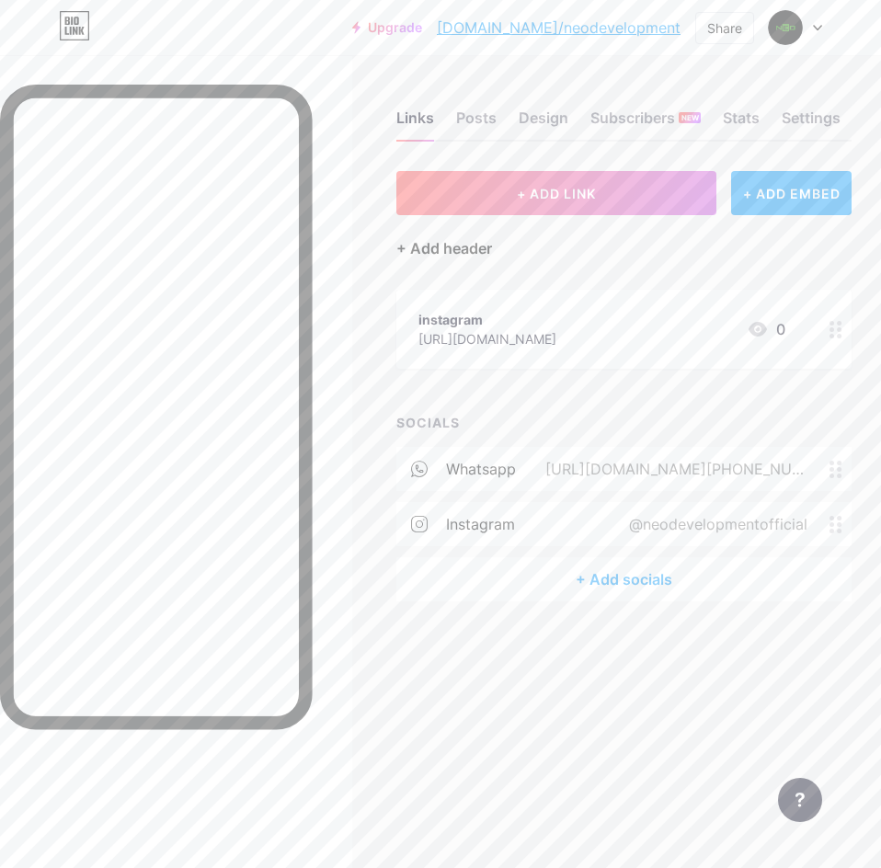
click at [444, 248] on div "+ Add header" at bounding box center [445, 248] width 96 height 22
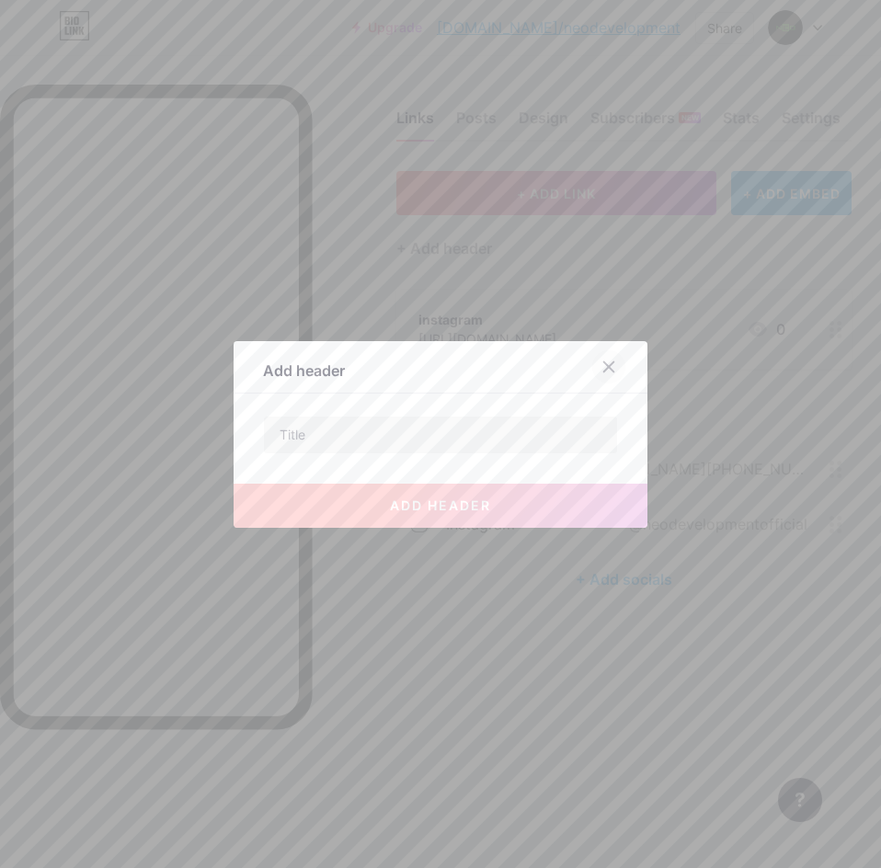
click at [606, 368] on icon at bounding box center [609, 367] width 15 height 15
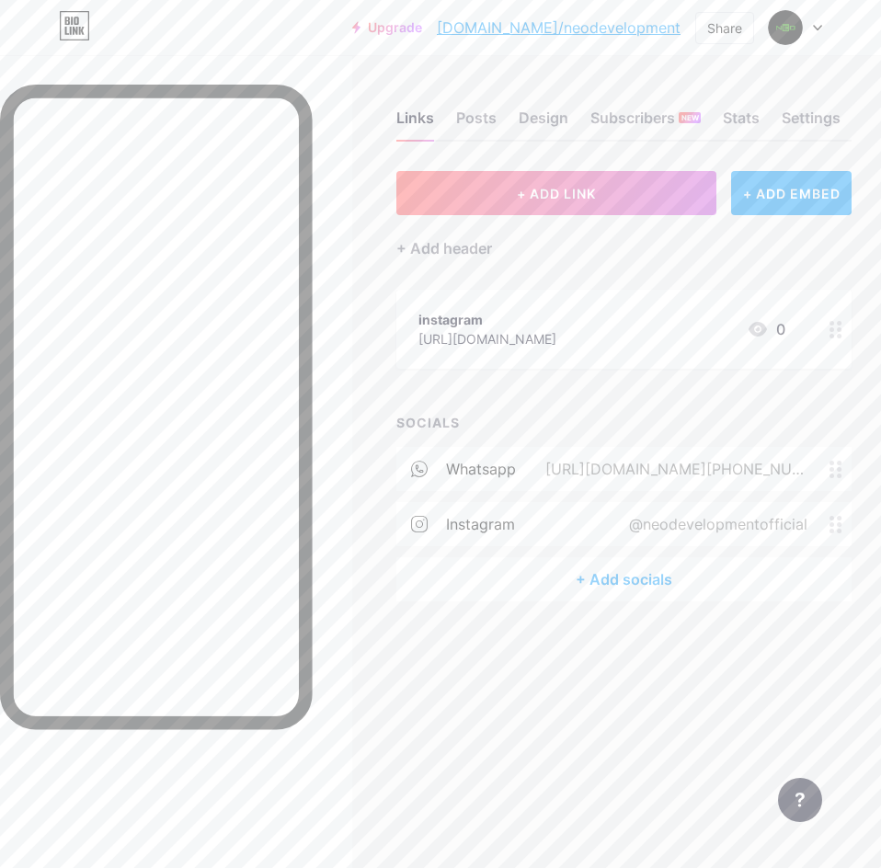
click at [840, 344] on div at bounding box center [836, 329] width 31 height 79
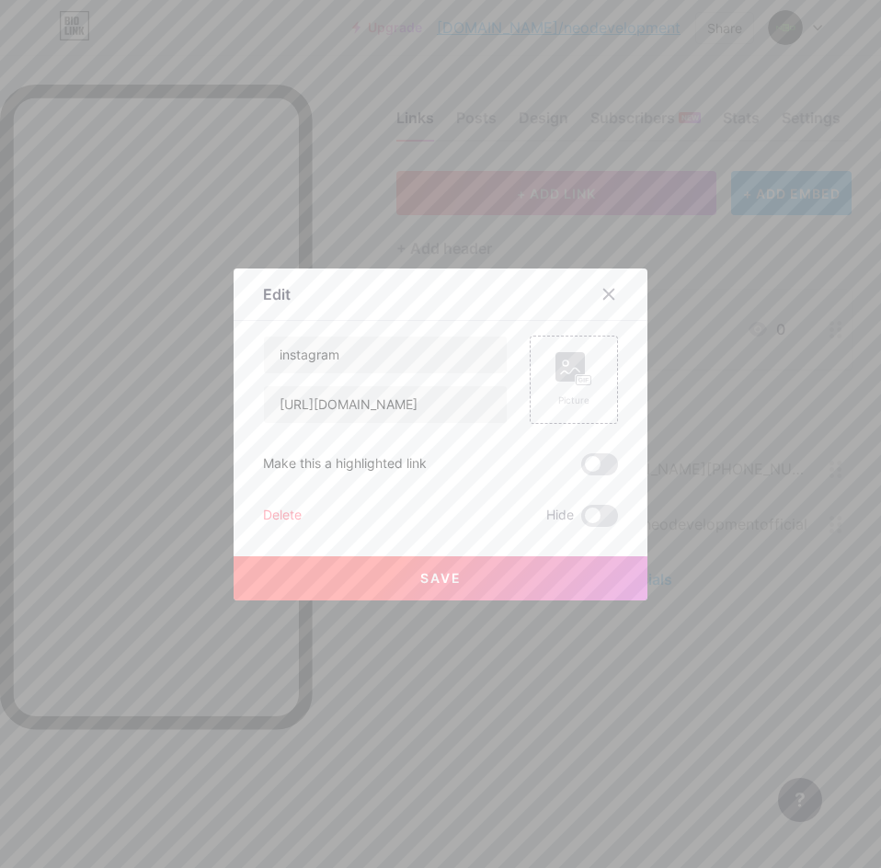
drag, startPoint x: 737, startPoint y: 288, endPoint x: 716, endPoint y: 271, distance: 26.9
click at [737, 287] on div at bounding box center [440, 434] width 881 height 868
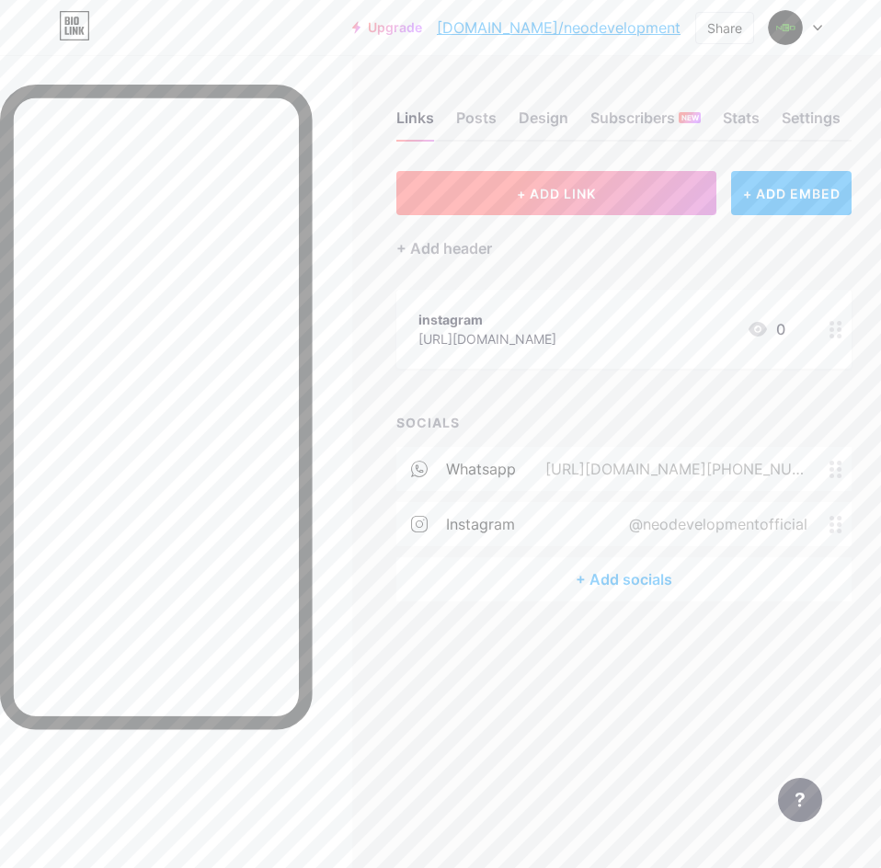
click at [637, 205] on button "+ ADD LINK" at bounding box center [557, 193] width 320 height 44
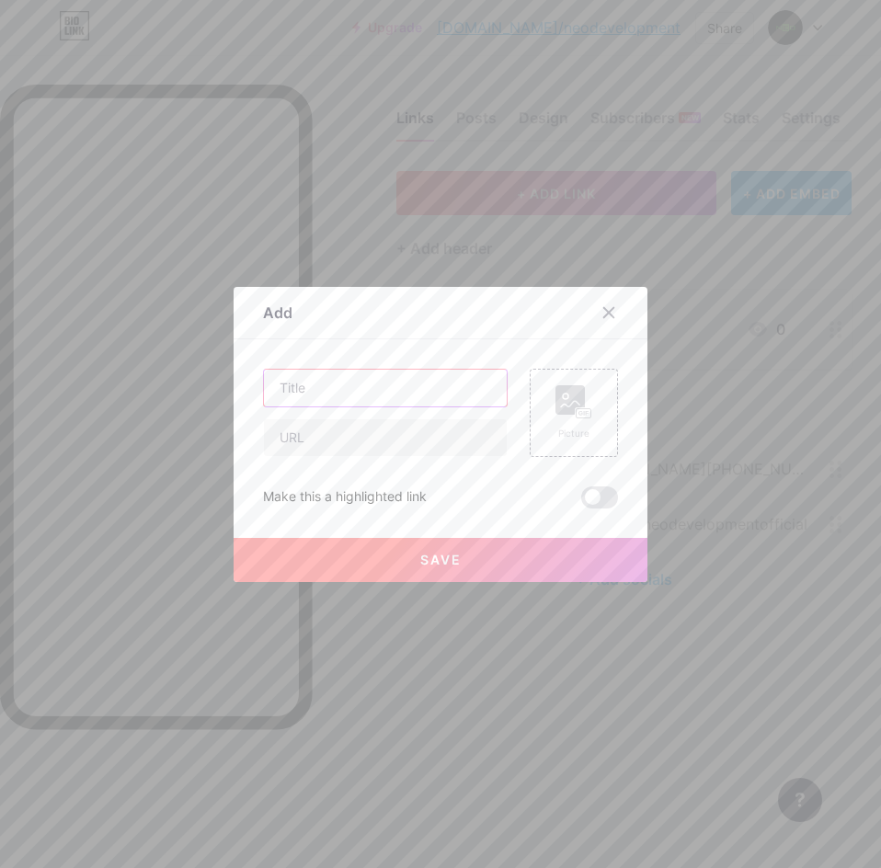
click at [411, 397] on input "text" at bounding box center [385, 388] width 243 height 37
type input "Whatsapp"
click at [403, 434] on input "text" at bounding box center [385, 438] width 243 height 37
paste input "[URL][DOMAIN_NAME][PHONE_NUMBER]"
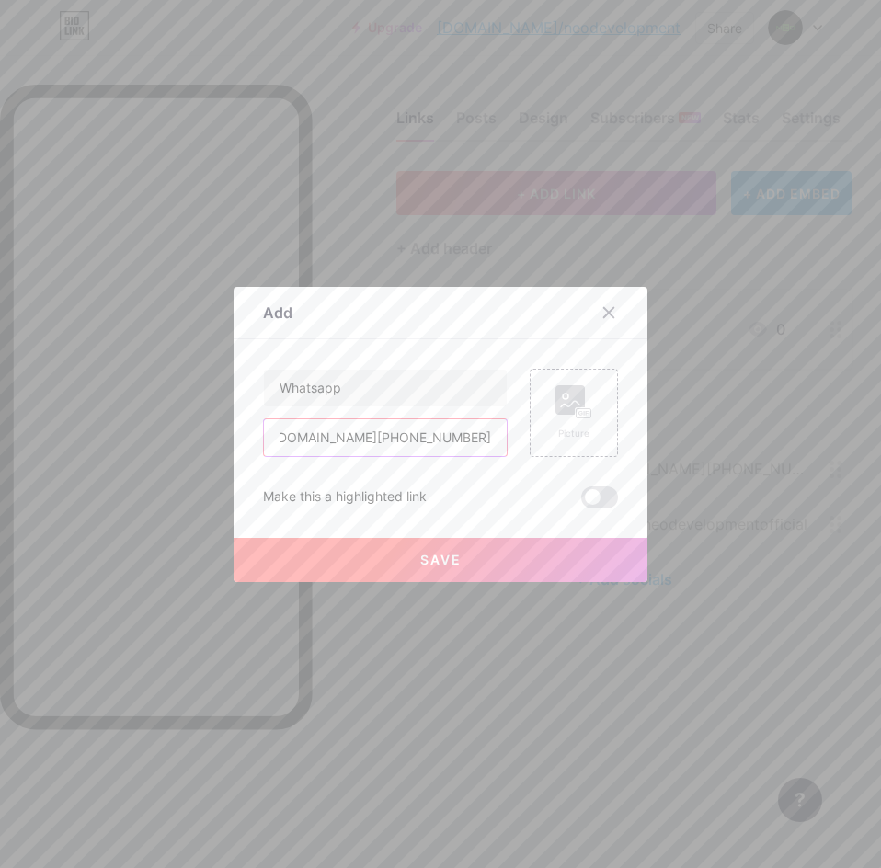
type input "[URL][DOMAIN_NAME][PHONE_NUMBER]"
click at [492, 565] on button "Save" at bounding box center [441, 560] width 414 height 44
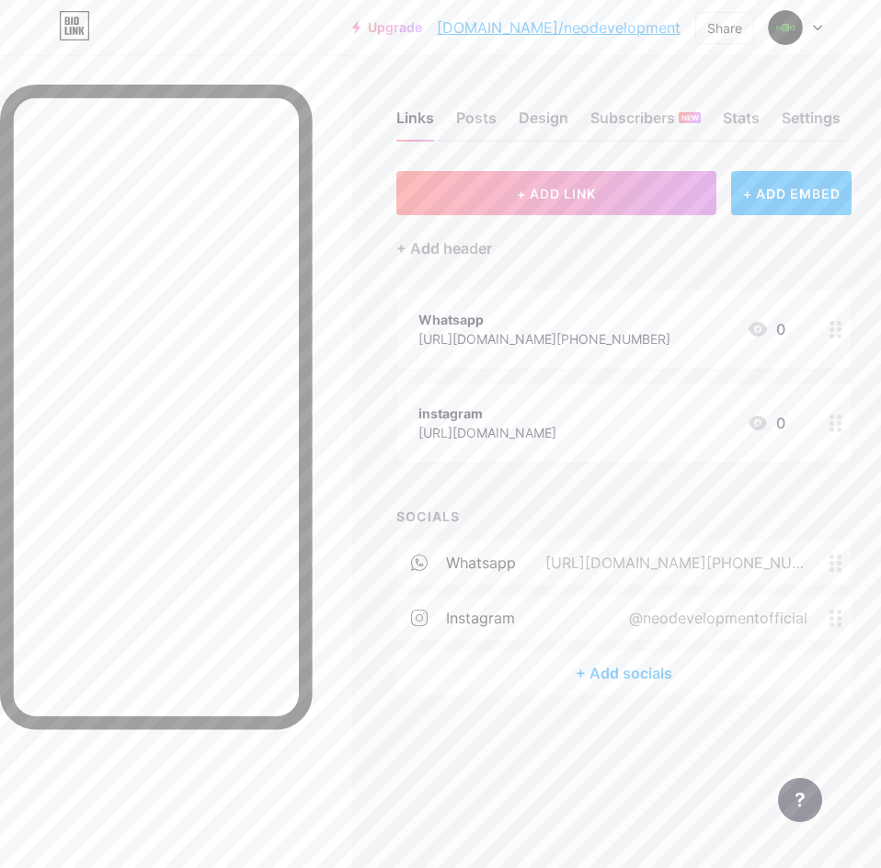
click at [545, 406] on div "instagram" at bounding box center [488, 413] width 138 height 19
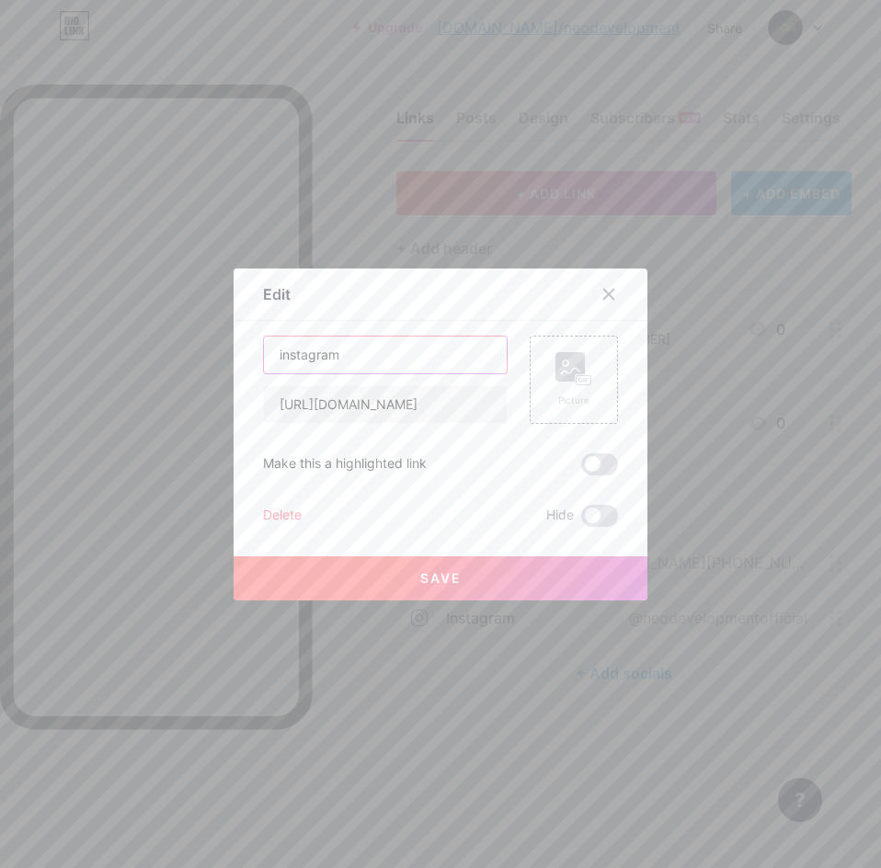
click at [276, 357] on input "instagram" at bounding box center [385, 355] width 243 height 37
type input "Instagram"
click at [431, 558] on button "Save" at bounding box center [441, 579] width 414 height 44
click at [433, 567] on button "Save" at bounding box center [441, 579] width 414 height 44
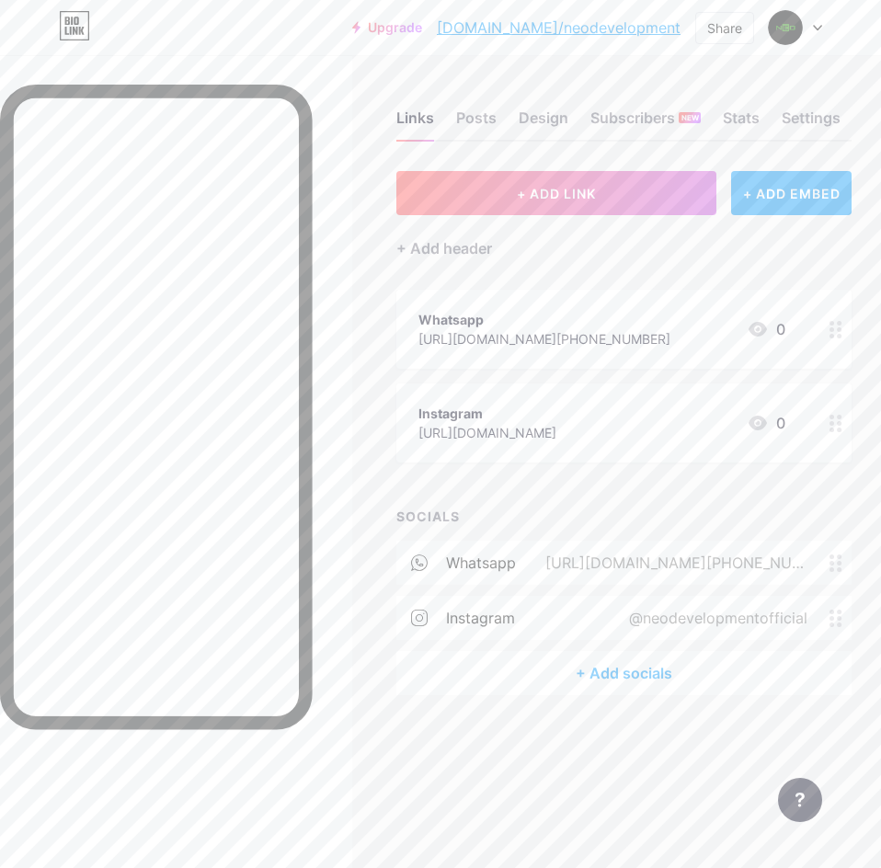
click at [671, 316] on div "Whatsapp" at bounding box center [545, 319] width 252 height 19
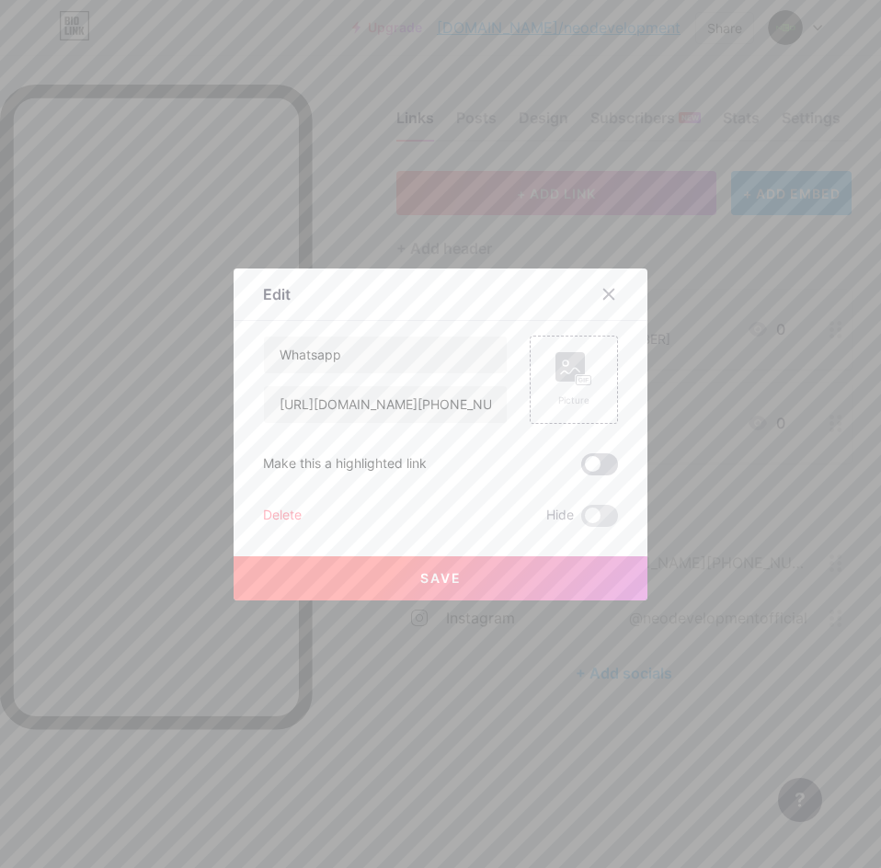
click at [584, 457] on span at bounding box center [599, 465] width 37 height 22
click at [581, 469] on input "checkbox" at bounding box center [581, 469] width 0 height 0
click at [518, 577] on button "Save" at bounding box center [441, 579] width 414 height 44
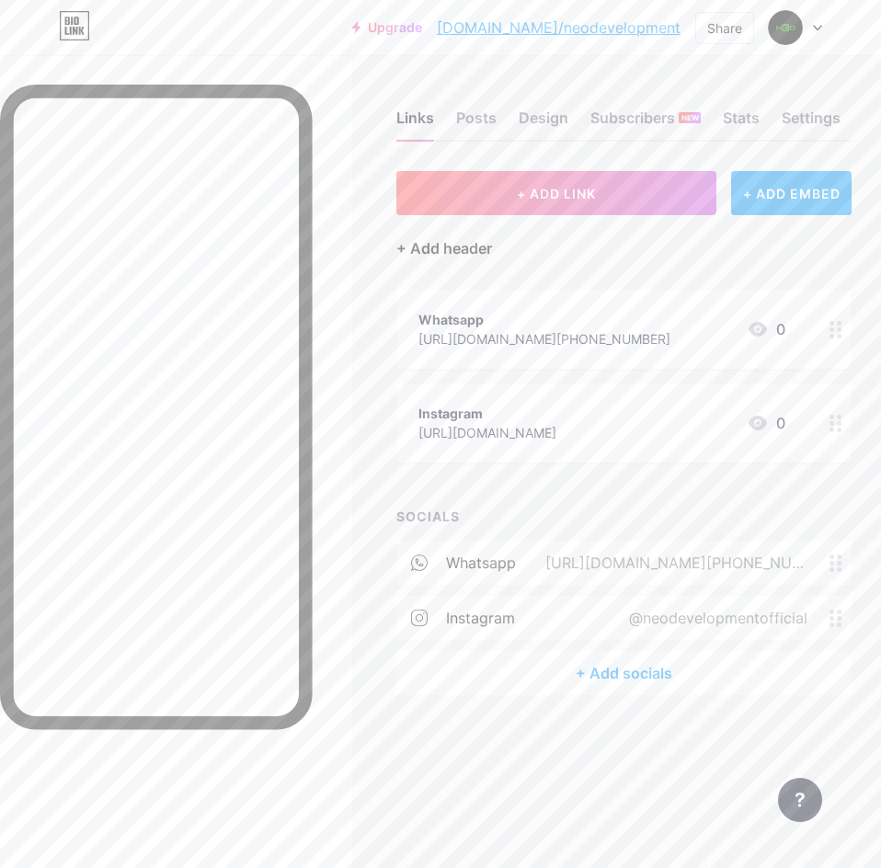
click at [478, 247] on div "+ Add header" at bounding box center [445, 248] width 96 height 22
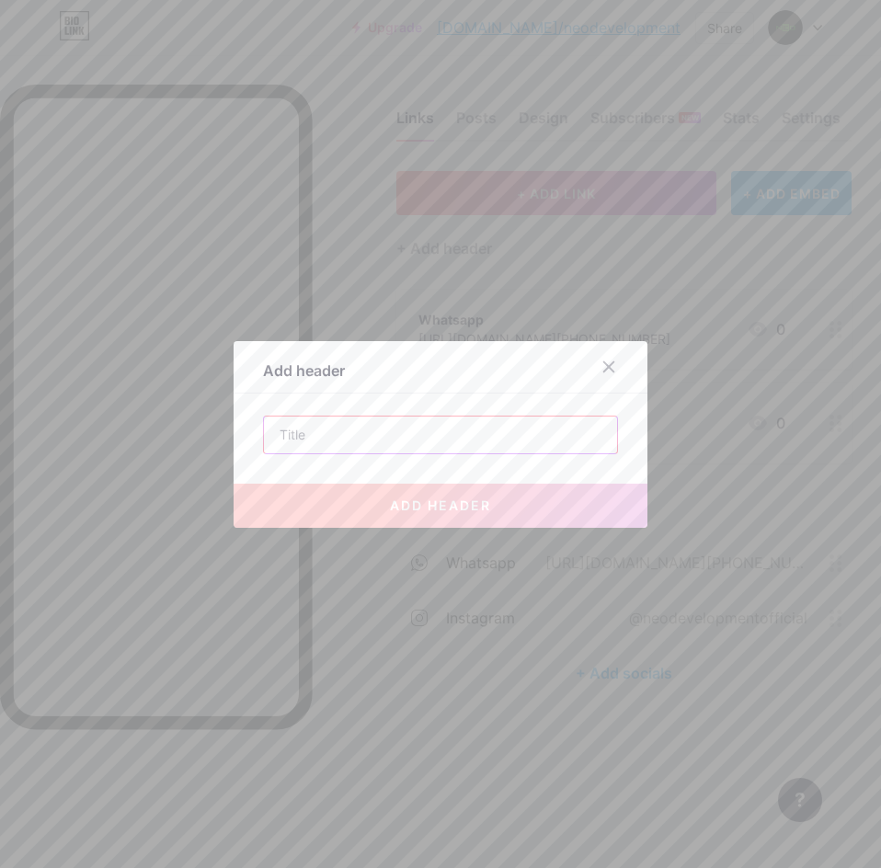
click at [357, 437] on input "text" at bounding box center [440, 435] width 353 height 37
paste input "CV. Neo Bangun Griya Studio."
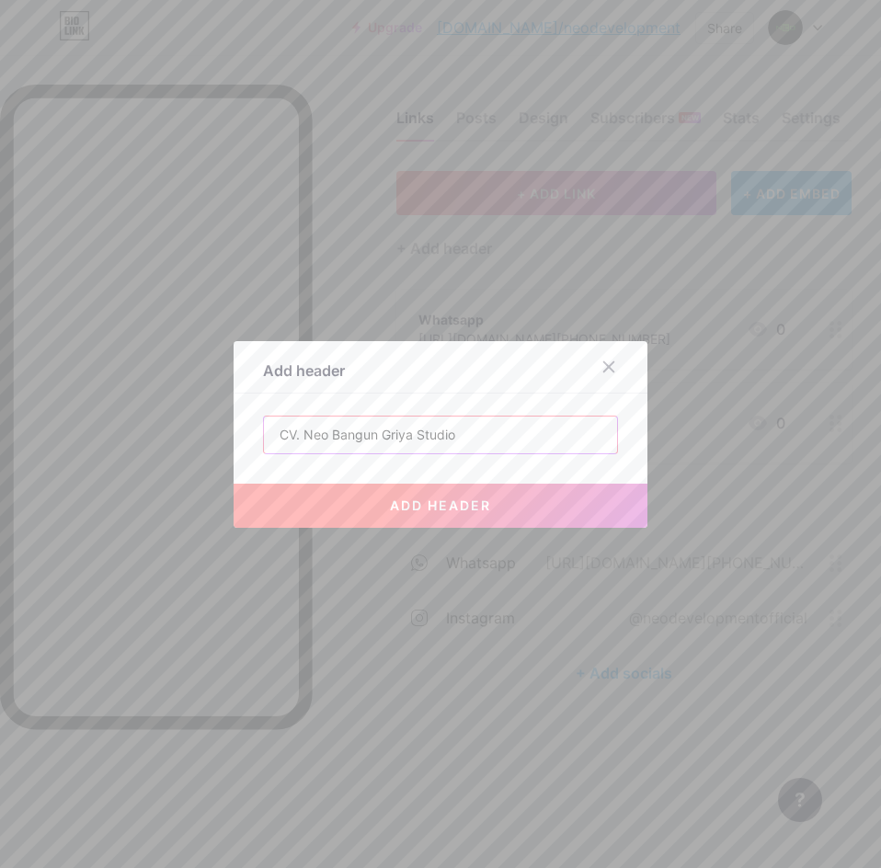
type input "CV. Neo Bangun Griya Studio"
click at [461, 509] on span "add header" at bounding box center [440, 506] width 101 height 16
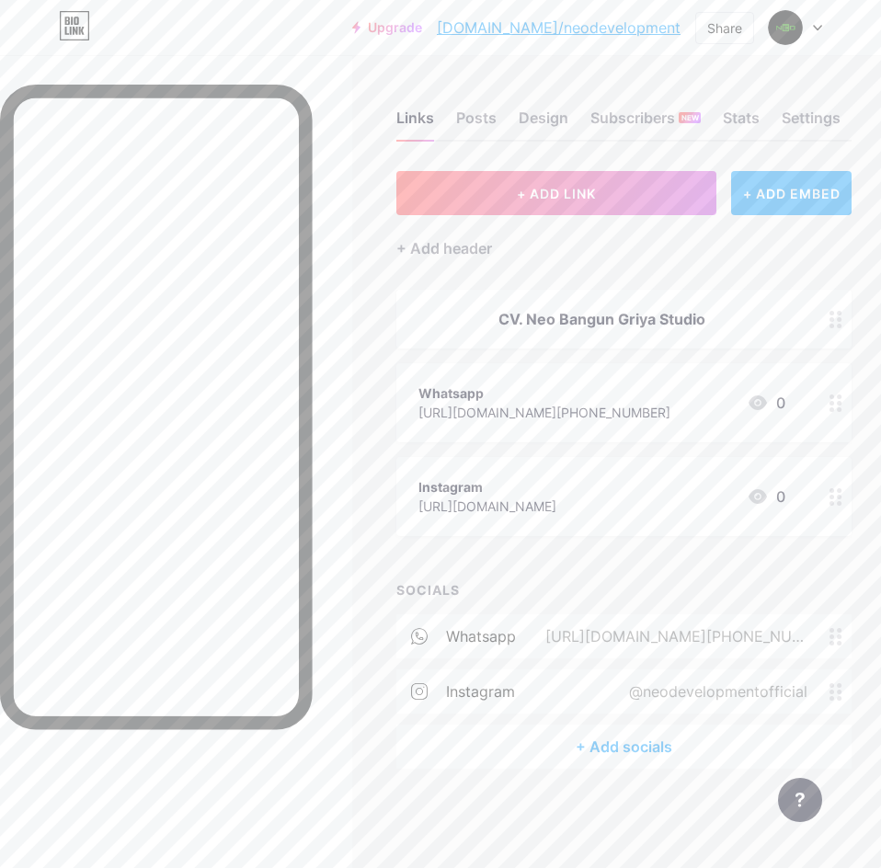
click at [799, 197] on div "+ ADD EMBED" at bounding box center [791, 193] width 121 height 44
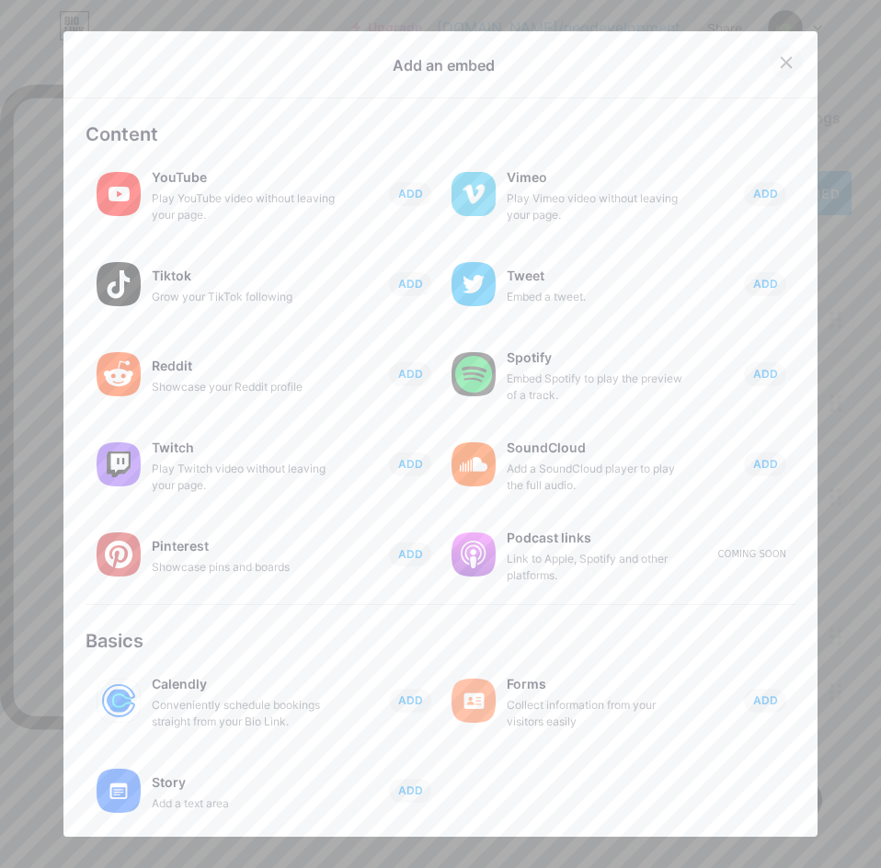
click at [779, 62] on icon at bounding box center [786, 62] width 15 height 15
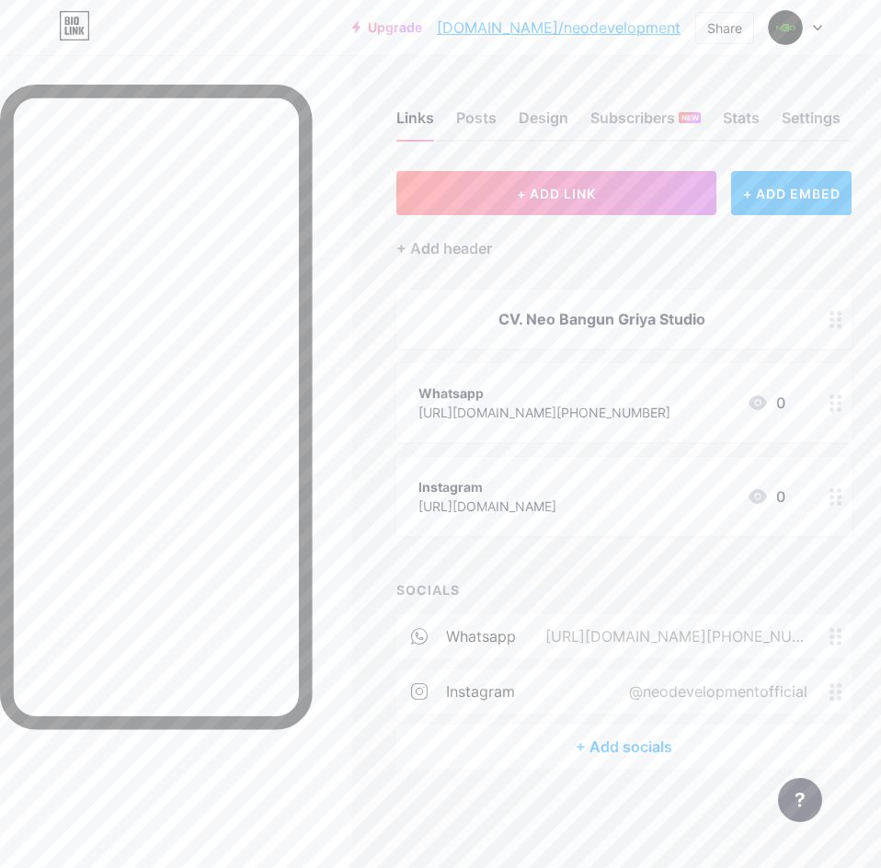
drag, startPoint x: 593, startPoint y: 23, endPoint x: 557, endPoint y: 58, distance: 50.8
click at [558, 58] on div "Links Posts Design Subscribers NEW Stats Settings + ADD LINK + ADD EMBED + Add …" at bounding box center [440, 458] width 881 height 806
click at [727, 30] on div "Share" at bounding box center [724, 27] width 35 height 19
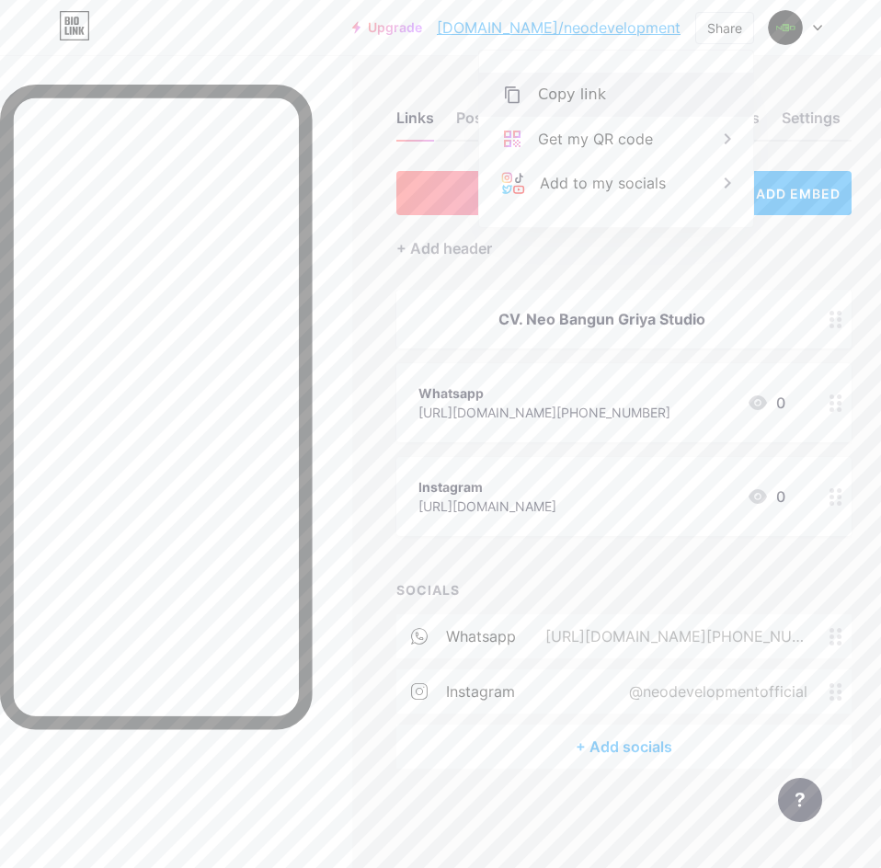
click at [613, 90] on div "Copy link" at bounding box center [616, 95] width 274 height 44
click at [693, 135] on div "Get my QR code" at bounding box center [616, 139] width 274 height 44
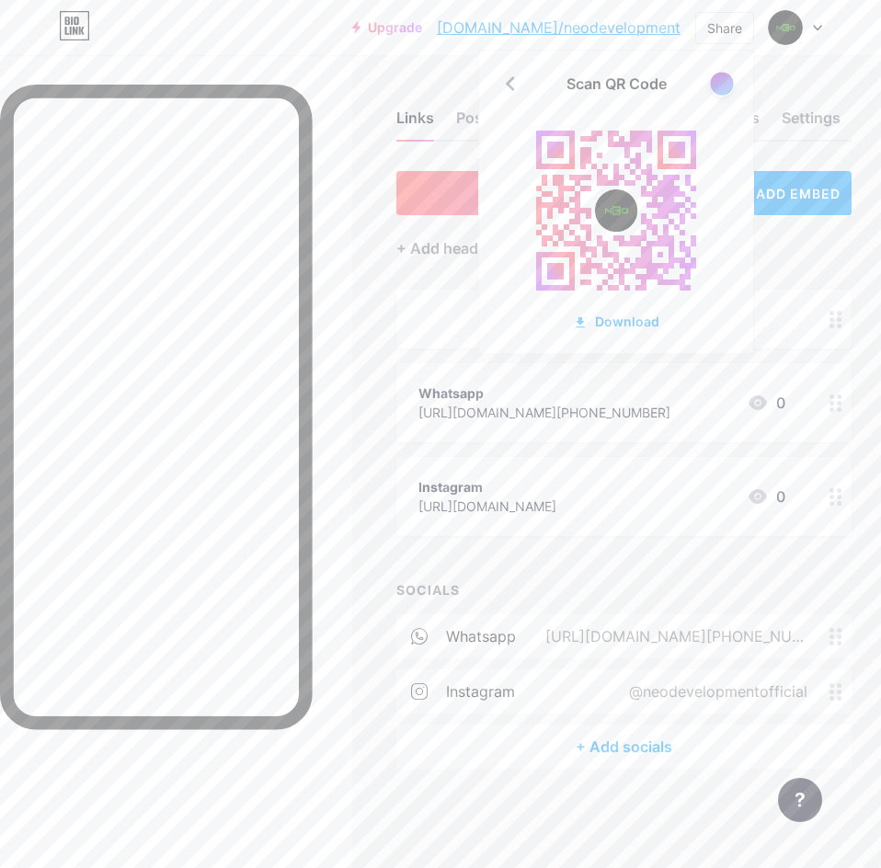
click at [719, 75] on div at bounding box center [721, 83] width 23 height 23
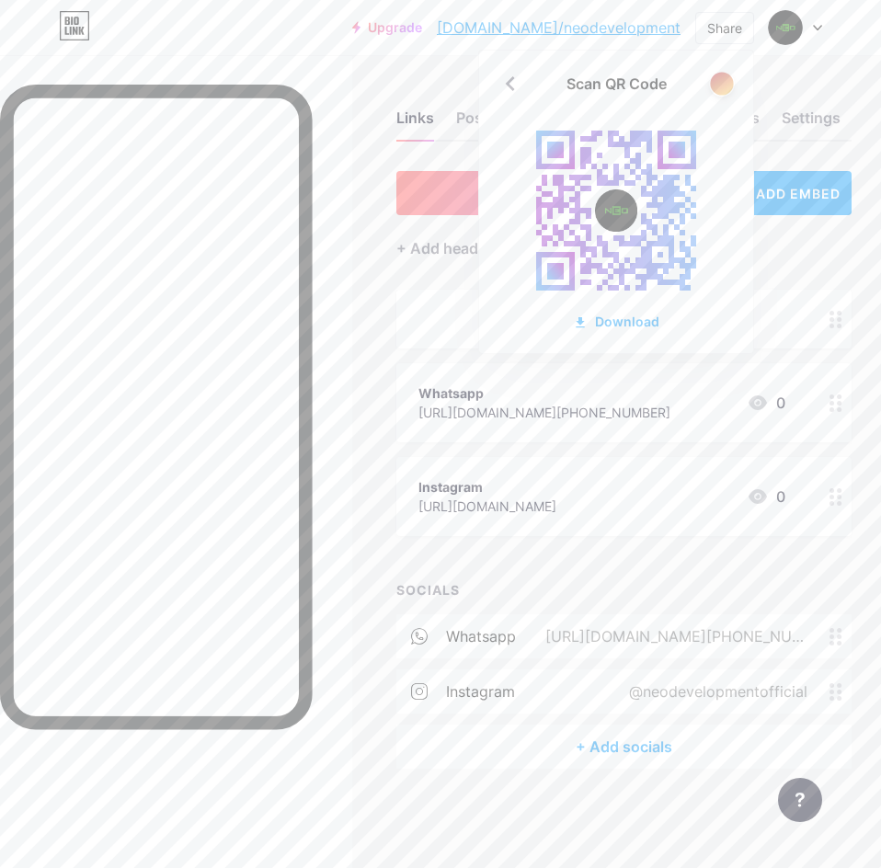
click at [719, 87] on div at bounding box center [721, 83] width 23 height 23
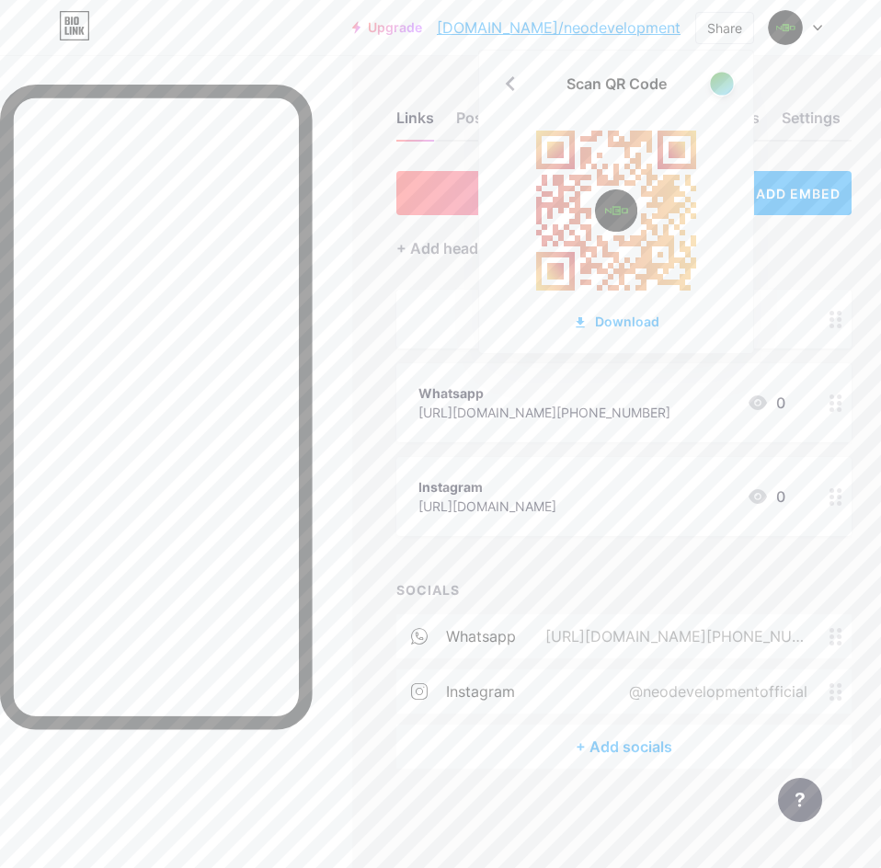
click at [719, 87] on div at bounding box center [721, 83] width 23 height 23
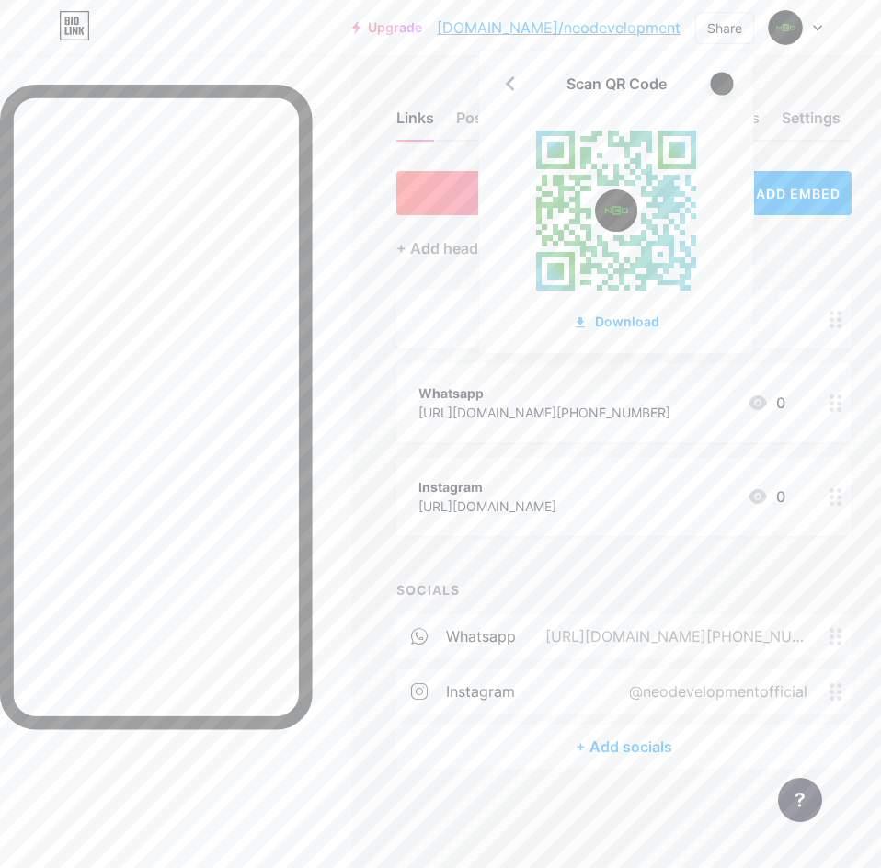
click at [728, 86] on div at bounding box center [721, 83] width 23 height 23
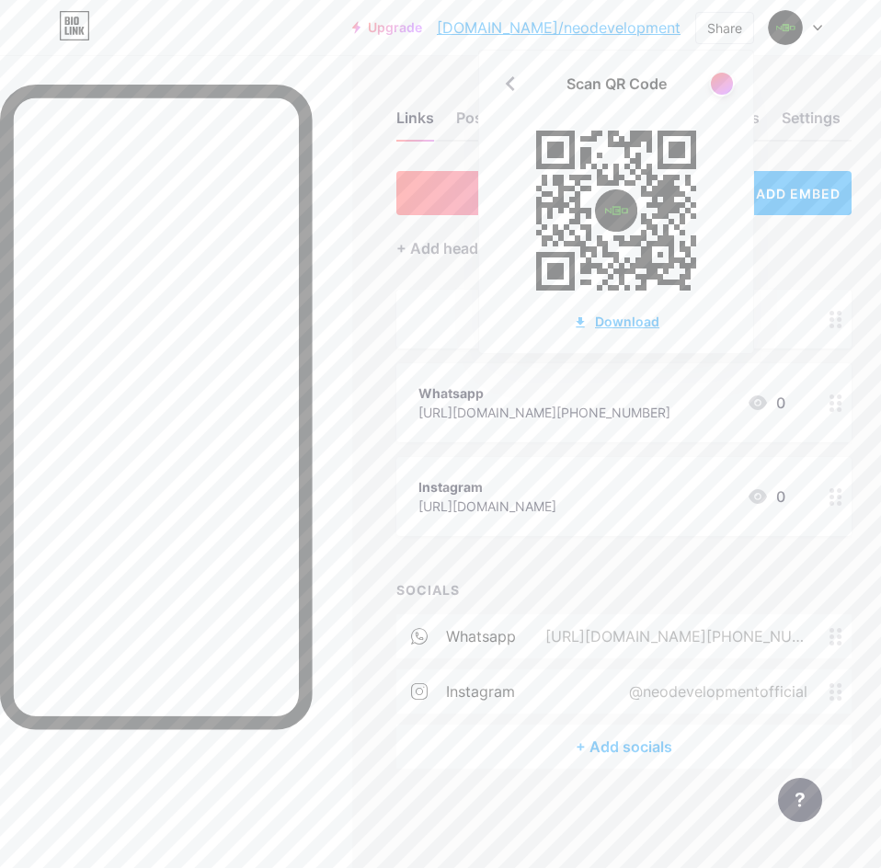
click at [623, 320] on div "Download" at bounding box center [616, 321] width 86 height 19
click at [364, 278] on div "Links Posts Design Subscribers NEW Stats Settings + ADD LINK + ADD EMBED + Add …" at bounding box center [440, 458] width 881 height 806
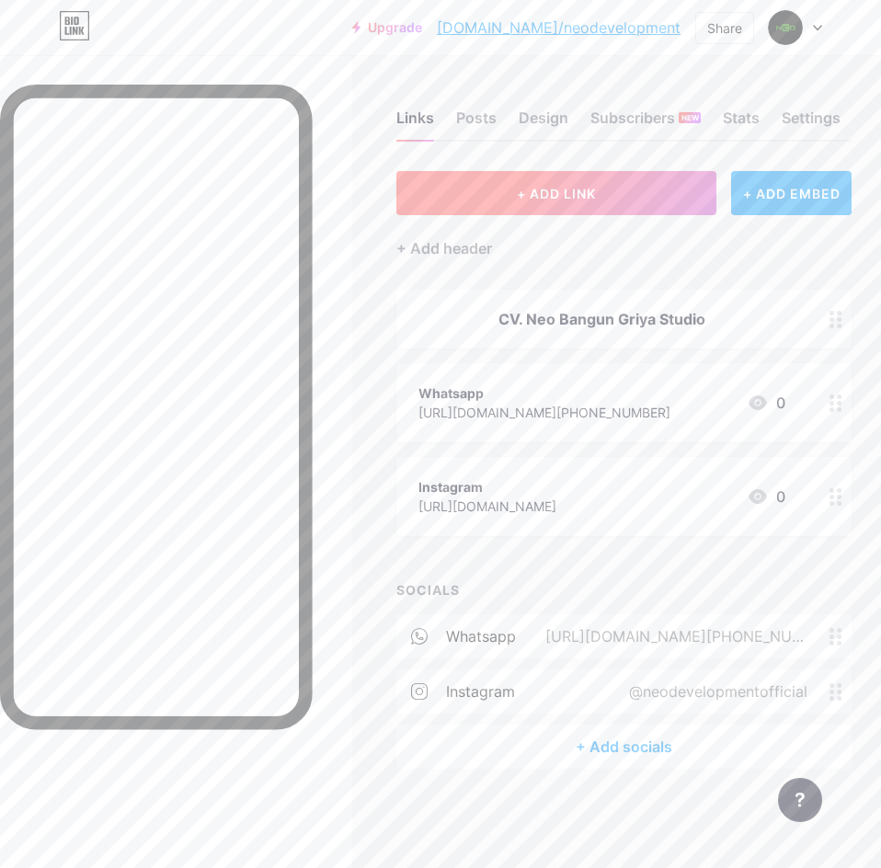
click at [592, 204] on button "+ ADD LINK" at bounding box center [557, 193] width 320 height 44
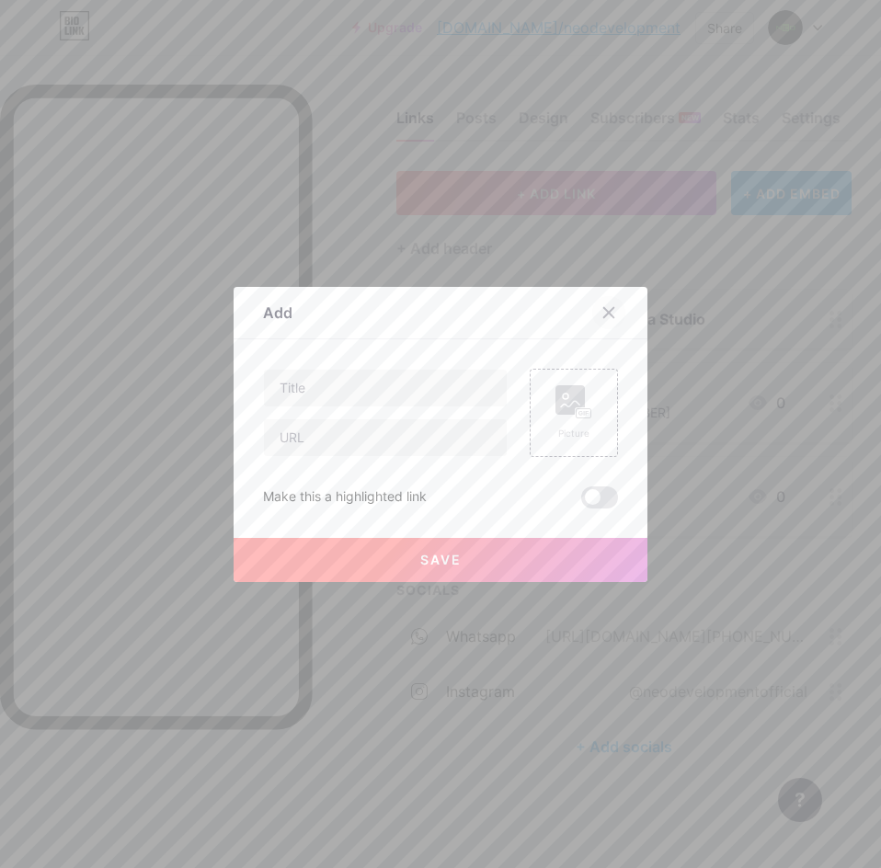
click at [603, 310] on icon at bounding box center [609, 312] width 15 height 15
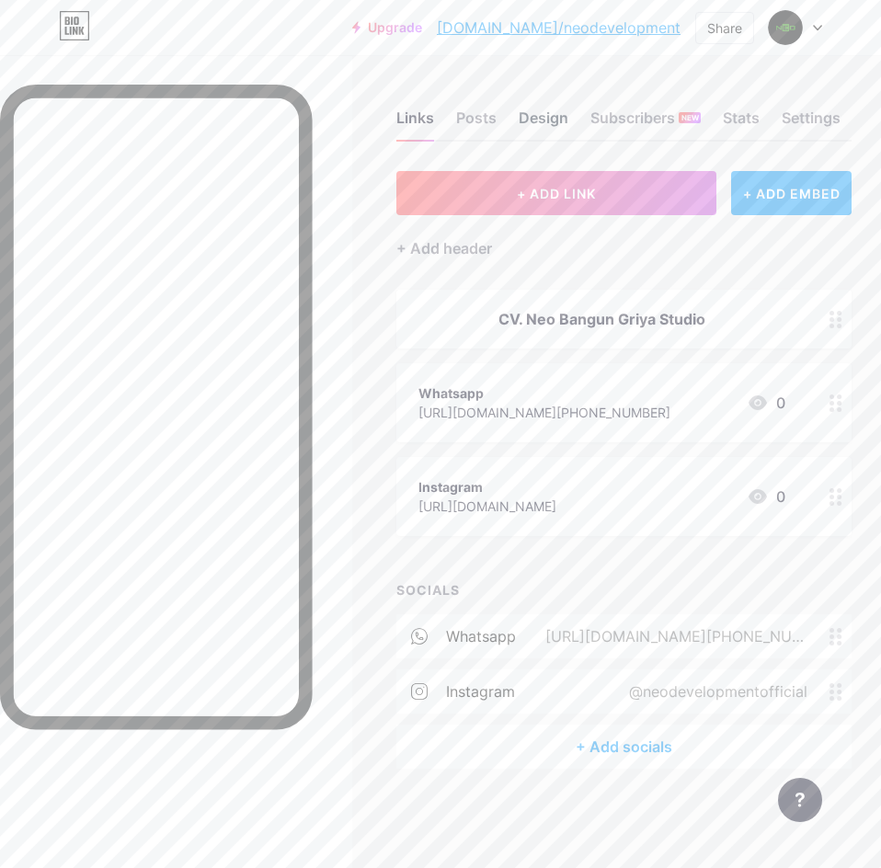
click at [536, 126] on div "Design" at bounding box center [544, 123] width 50 height 33
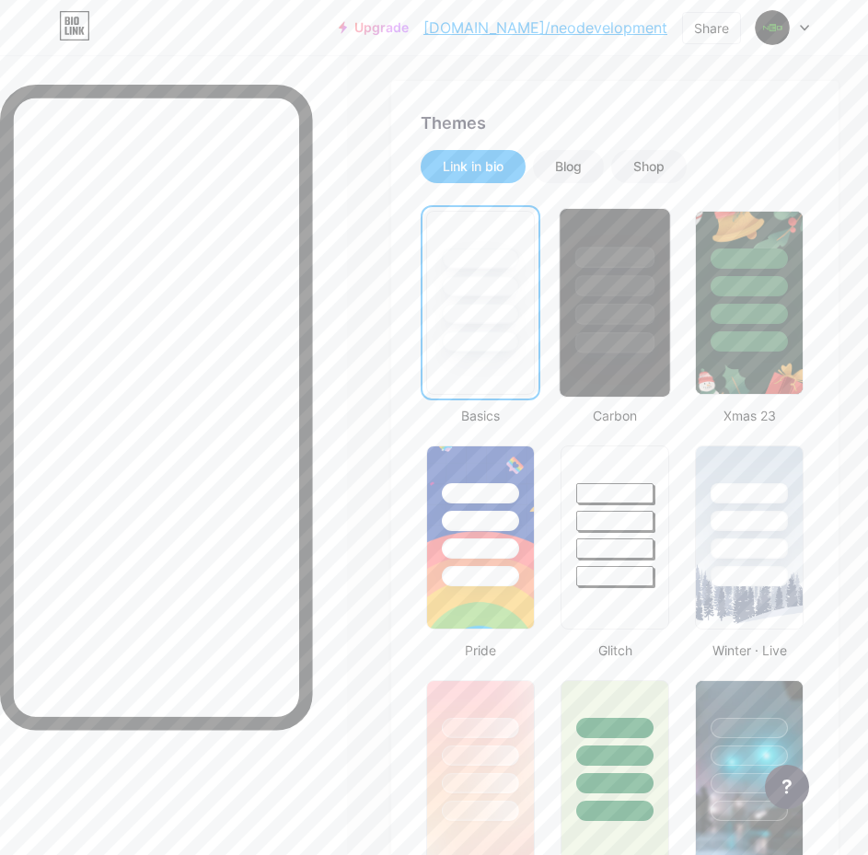
scroll to position [368, 0]
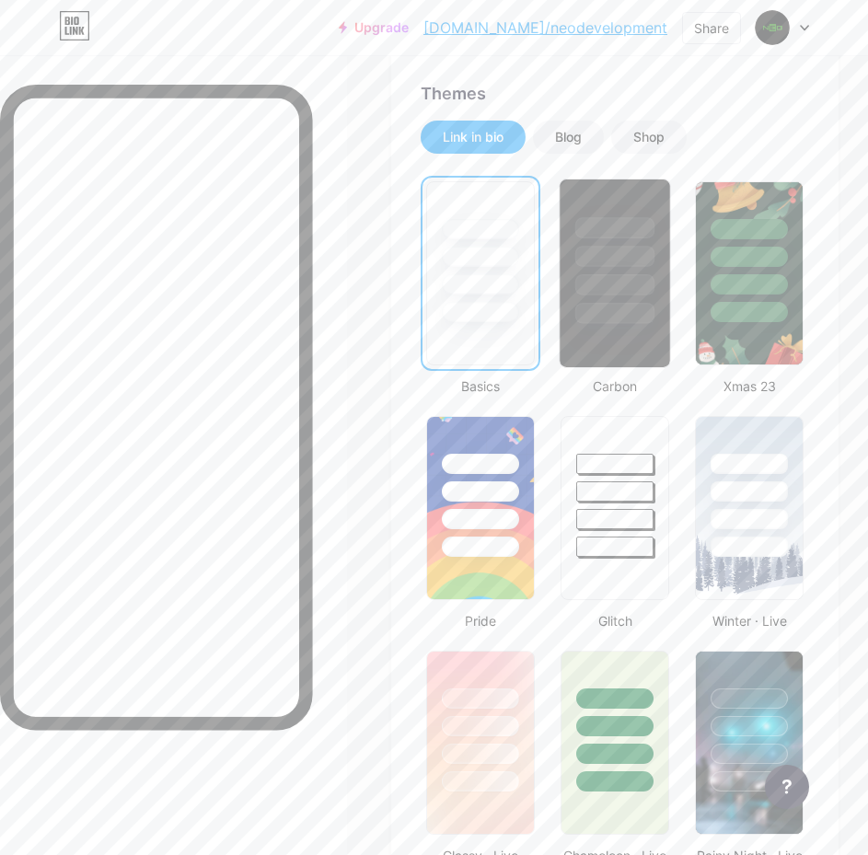
click at [631, 340] on div at bounding box center [613, 273] width 111 height 190
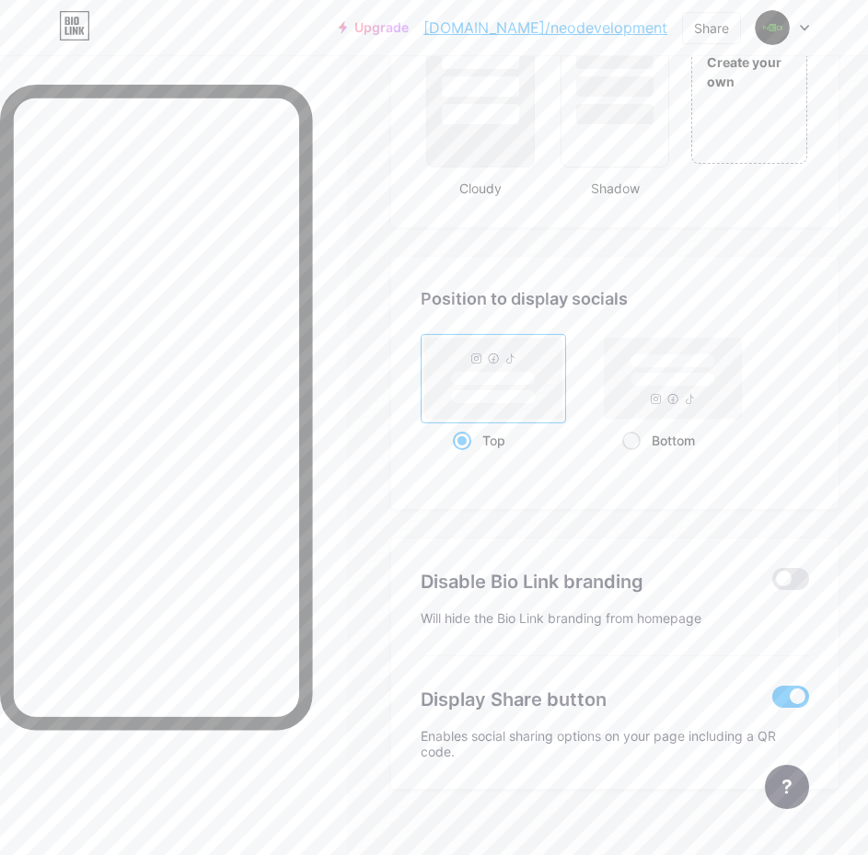
scroll to position [2219, 0]
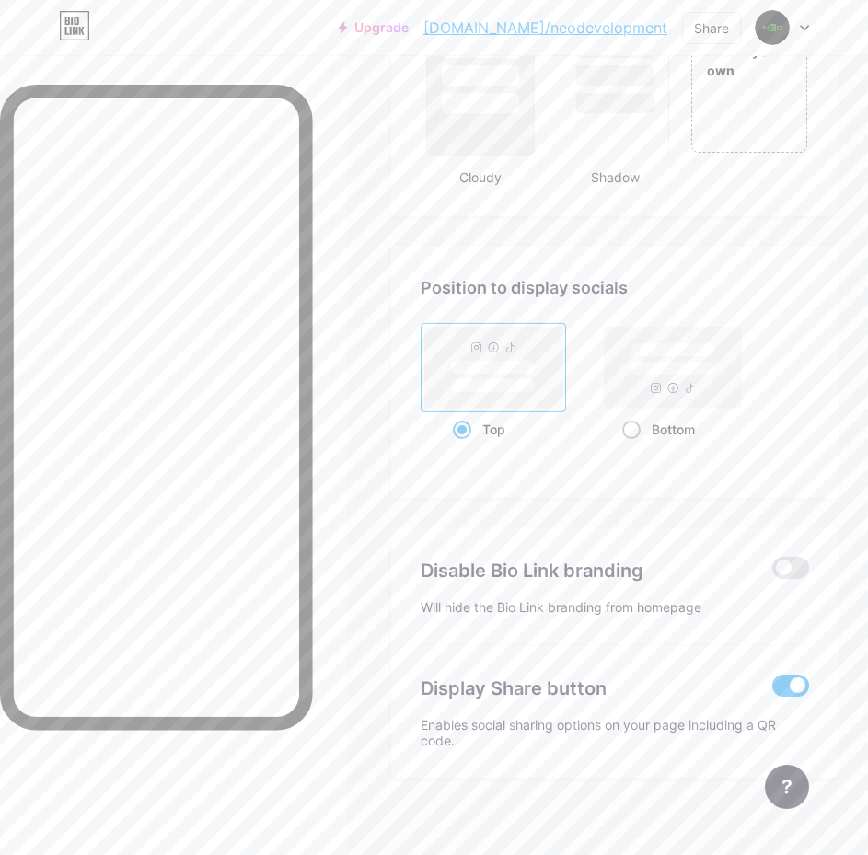
click at [640, 428] on span at bounding box center [631, 429] width 18 height 18
click at [634, 446] on input "Bottom" at bounding box center [628, 452] width 12 height 12
radio input "true"
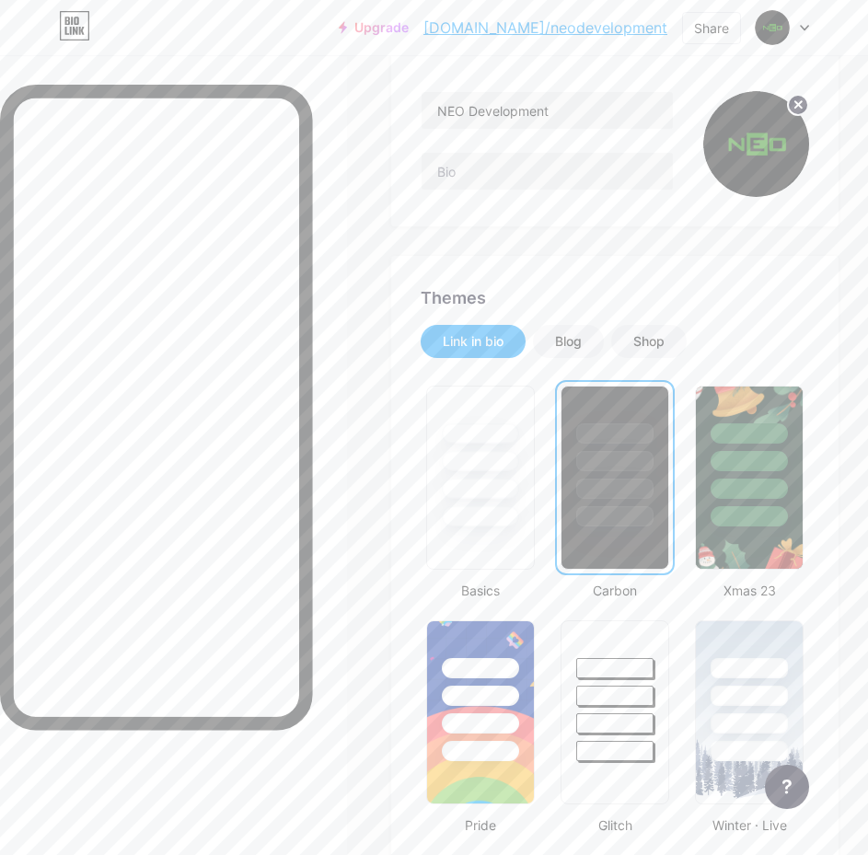
scroll to position [0, 0]
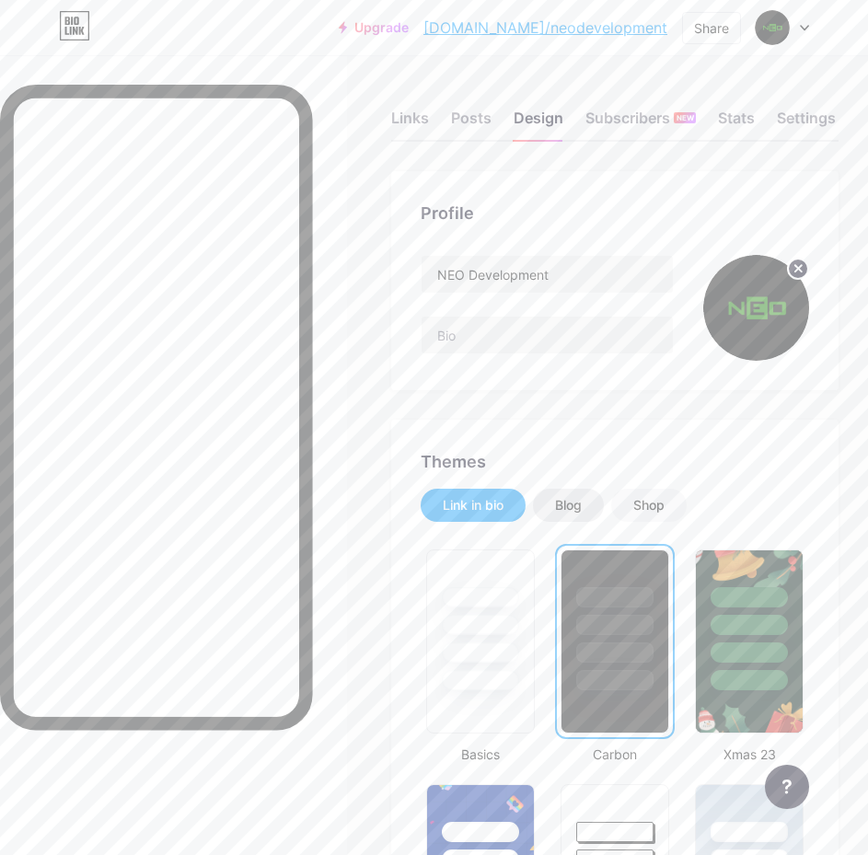
click at [581, 507] on div "Blog" at bounding box center [568, 505] width 27 height 18
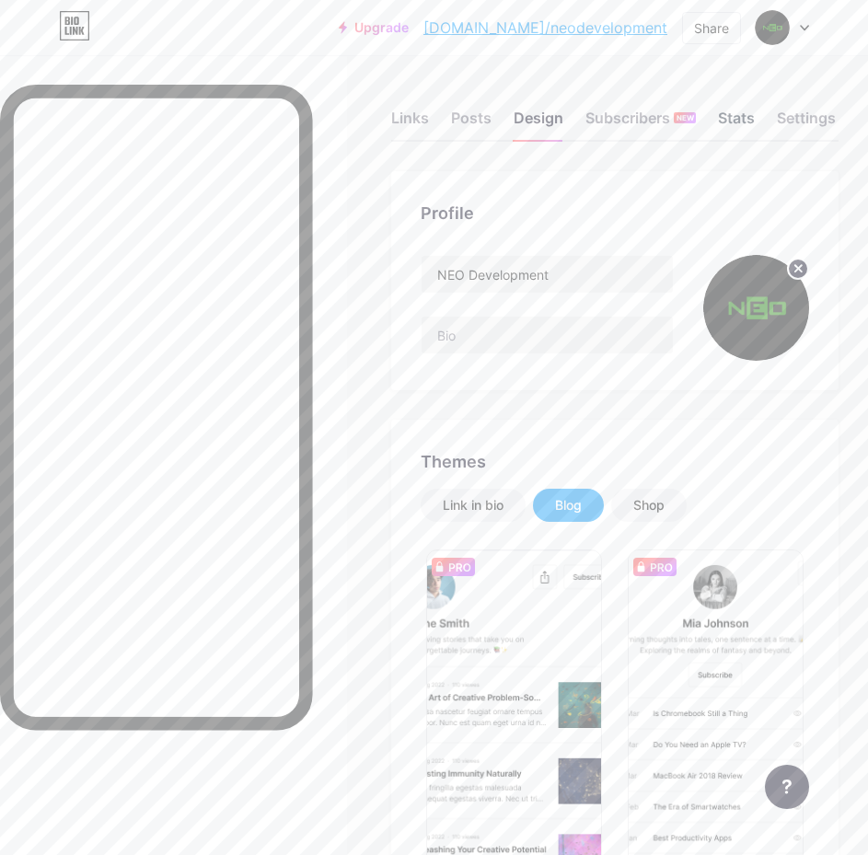
click at [754, 118] on div "Stats" at bounding box center [736, 123] width 37 height 33
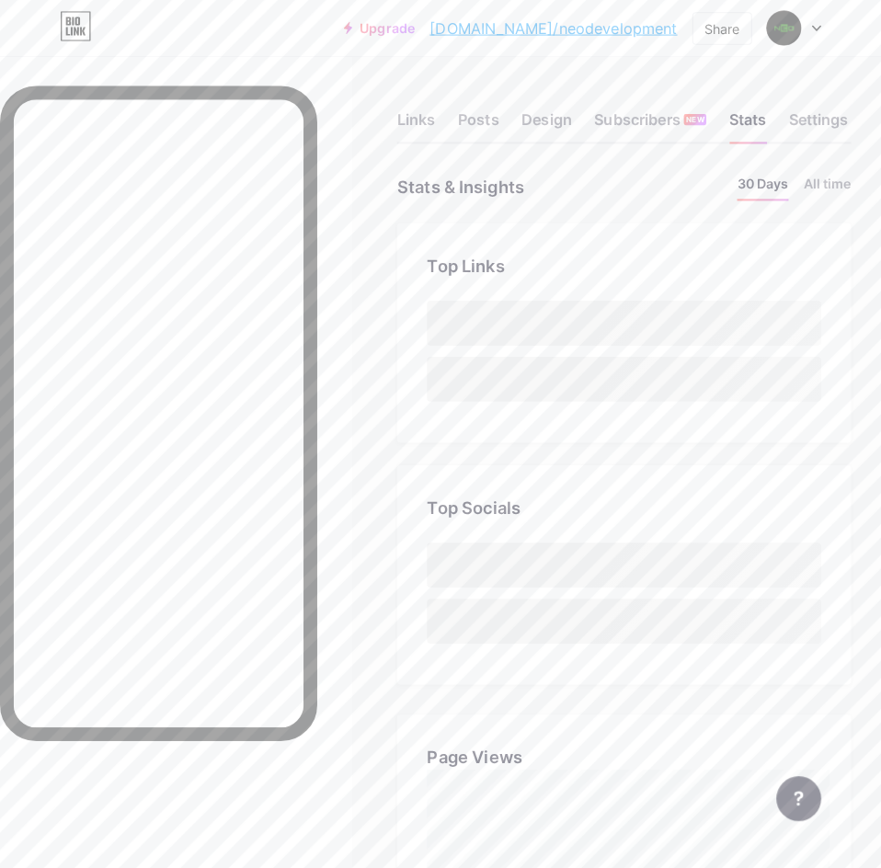
scroll to position [855, 868]
click at [466, 125] on div "Posts" at bounding box center [471, 123] width 40 height 33
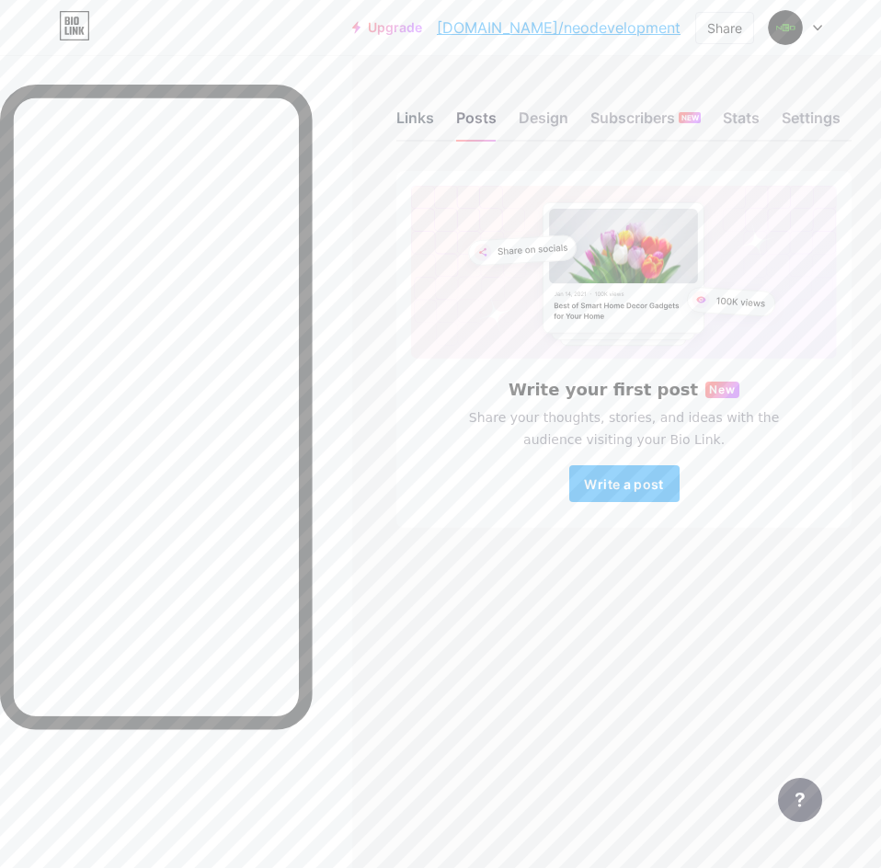
click at [426, 123] on div "Links" at bounding box center [416, 123] width 38 height 33
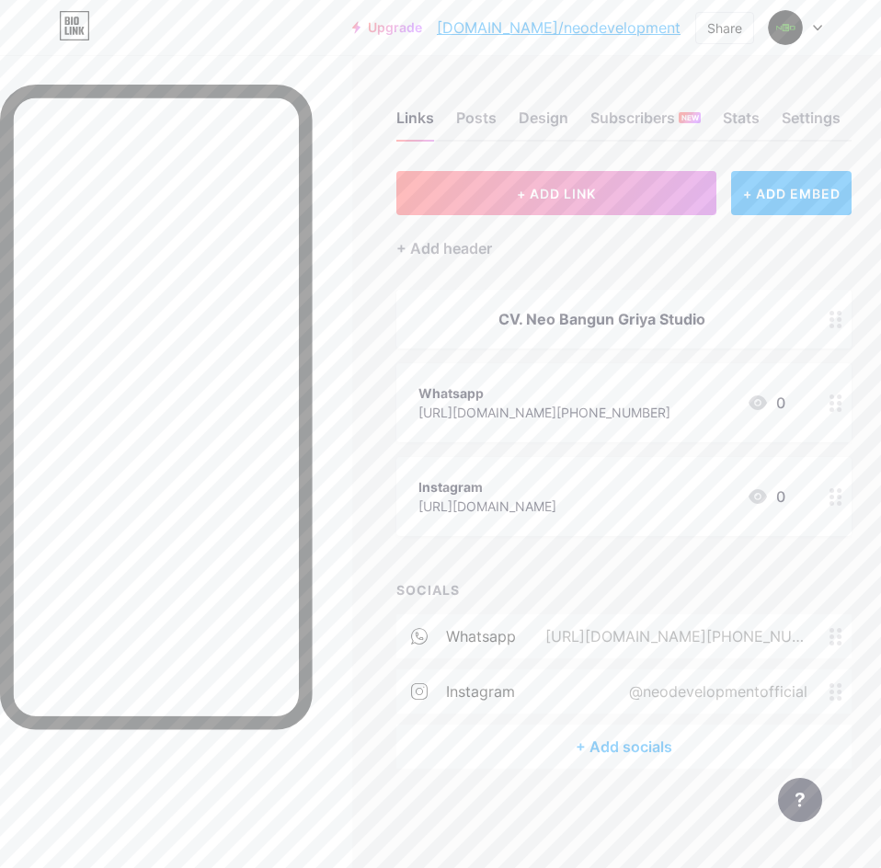
click at [632, 745] on div "+ Add socials" at bounding box center [624, 747] width 455 height 44
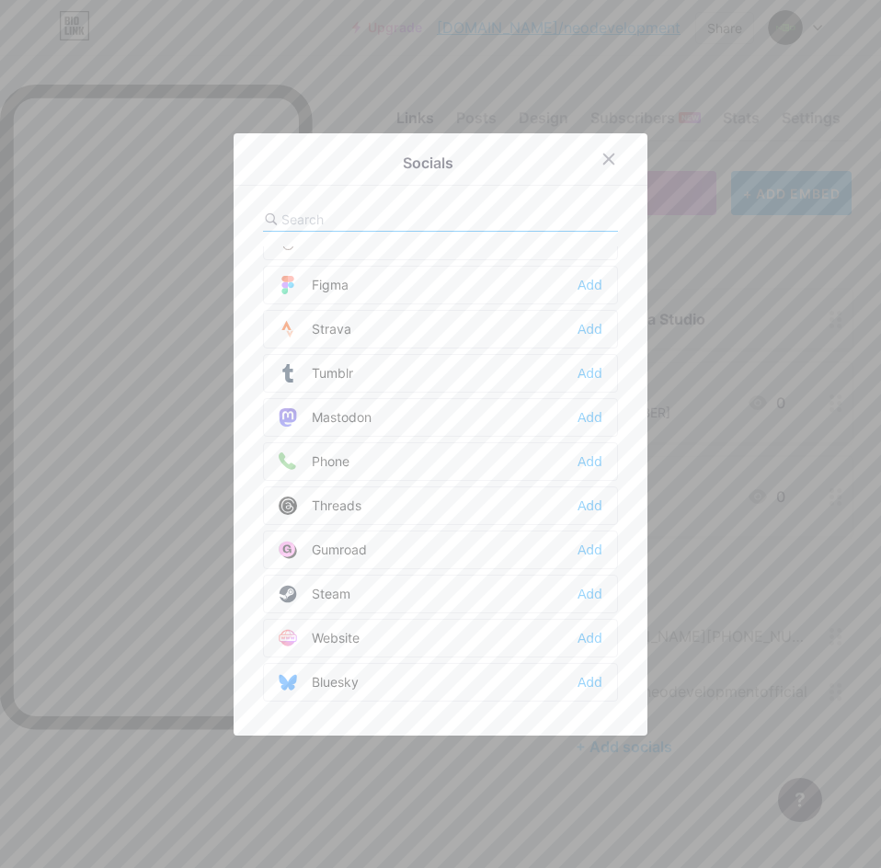
scroll to position [1660, 0]
click at [367, 224] on input "text" at bounding box center [383, 219] width 203 height 19
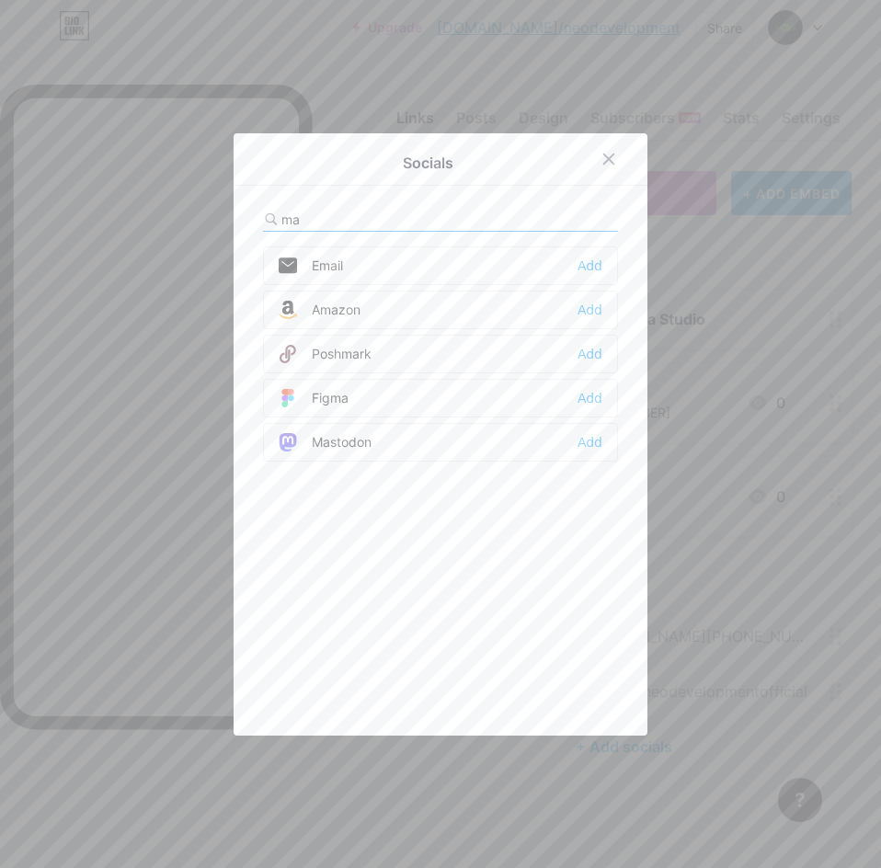
scroll to position [0, 0]
type input "m"
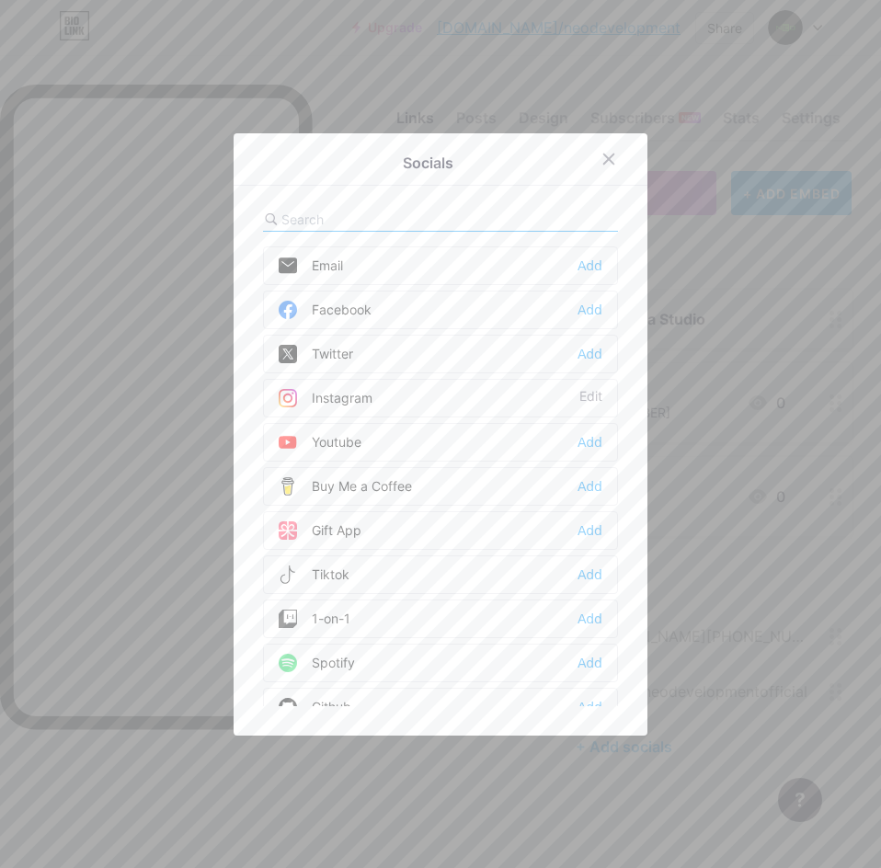
click at [819, 241] on div at bounding box center [440, 434] width 881 height 868
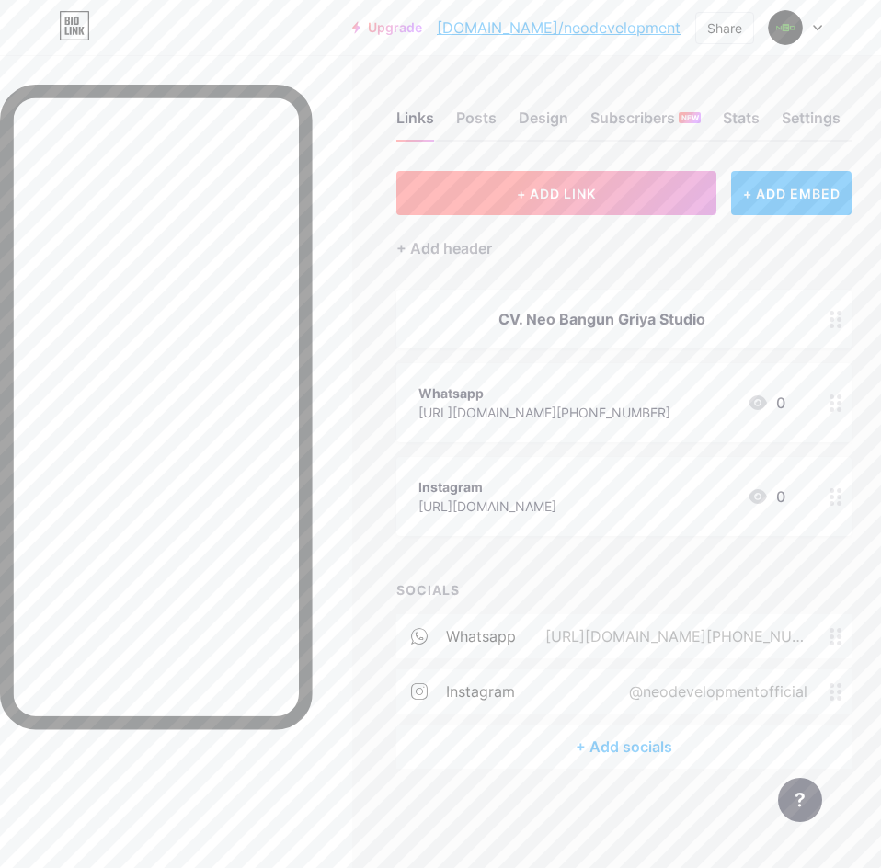
click at [545, 207] on button "+ ADD LINK" at bounding box center [557, 193] width 320 height 44
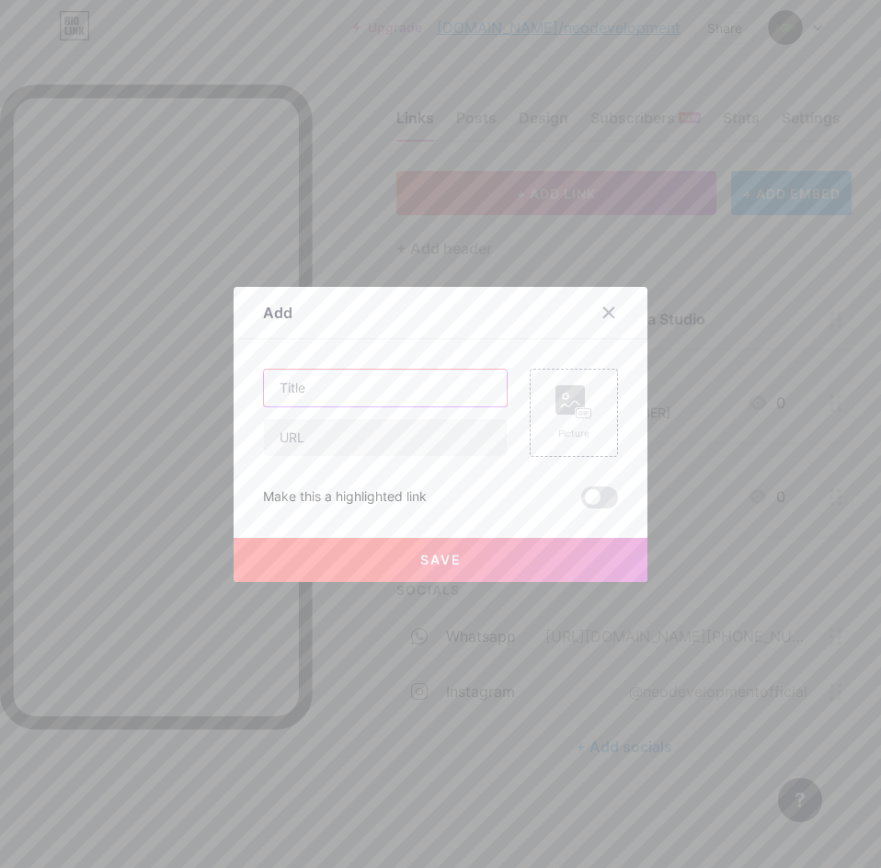
click at [349, 398] on input "text" at bounding box center [385, 388] width 243 height 37
type input "lokasi"
click at [311, 434] on input "text" at bounding box center [385, 438] width 243 height 37
click at [281, 44] on div at bounding box center [440, 434] width 881 height 868
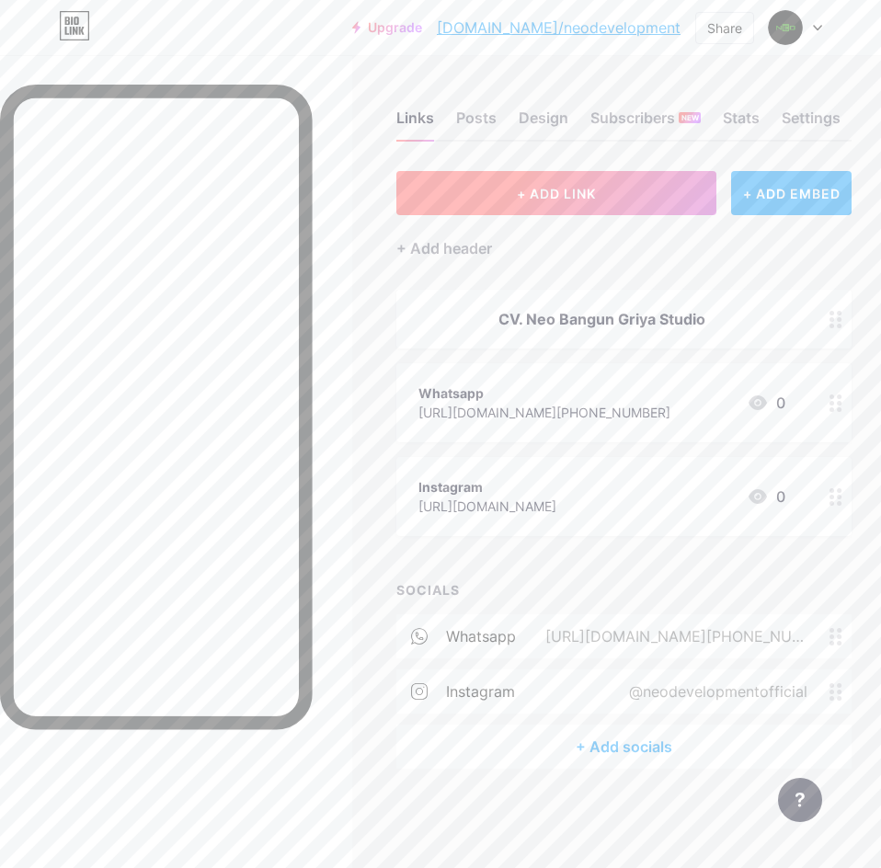
click at [635, 188] on button "+ ADD LINK" at bounding box center [557, 193] width 320 height 44
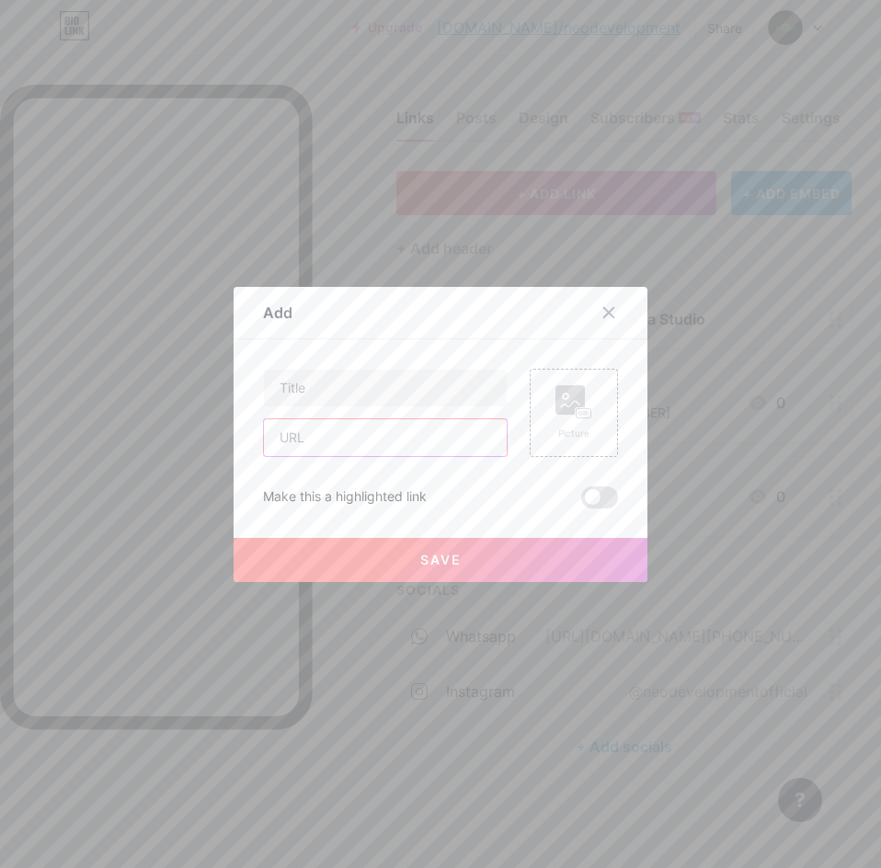
click at [326, 443] on input "text" at bounding box center [385, 438] width 243 height 37
paste input "[URL][DOMAIN_NAME]"
type input "[URL][DOMAIN_NAME]"
click at [363, 402] on input "text" at bounding box center [385, 388] width 243 height 37
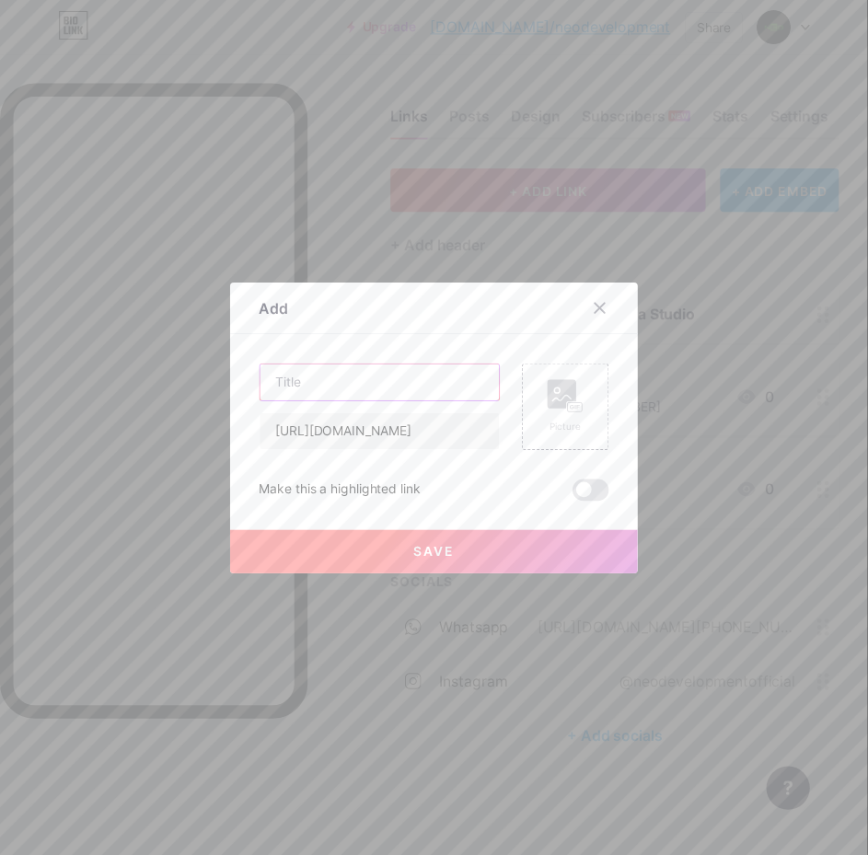
scroll to position [0, 0]
type input "Lokasi"
click at [440, 560] on span "Save" at bounding box center [440, 560] width 41 height 16
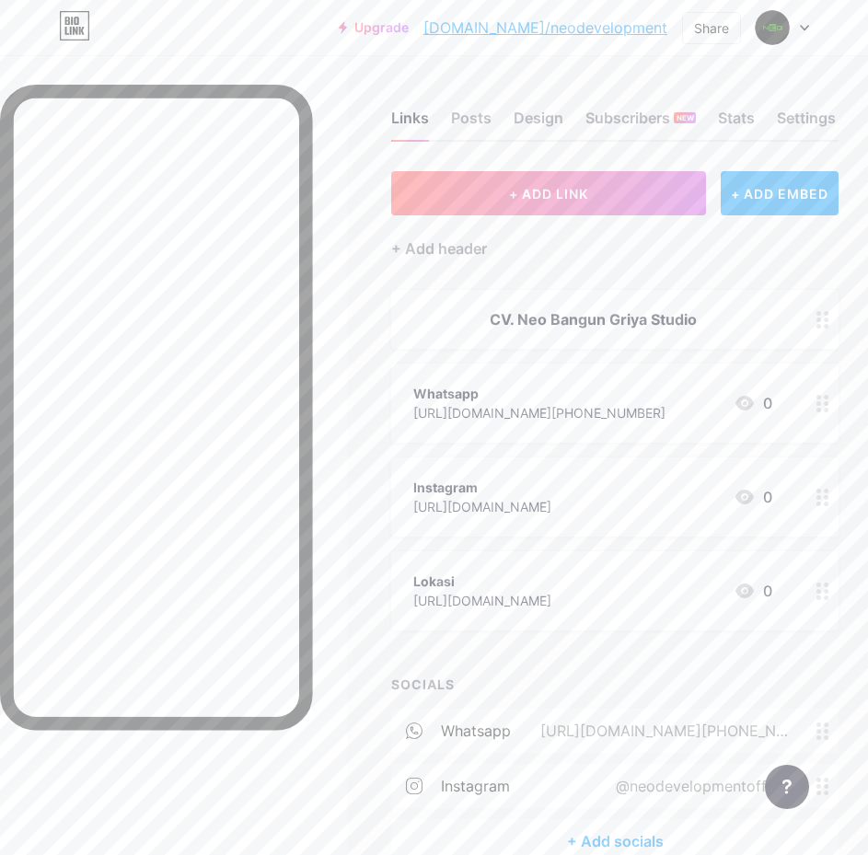
click at [374, 473] on div "Links Posts Design Subscribers NEW Stats Settings + ADD LINK + ADD EMBED + Add …" at bounding box center [434, 505] width 868 height 900
click at [475, 112] on div "Posts" at bounding box center [471, 123] width 40 height 33
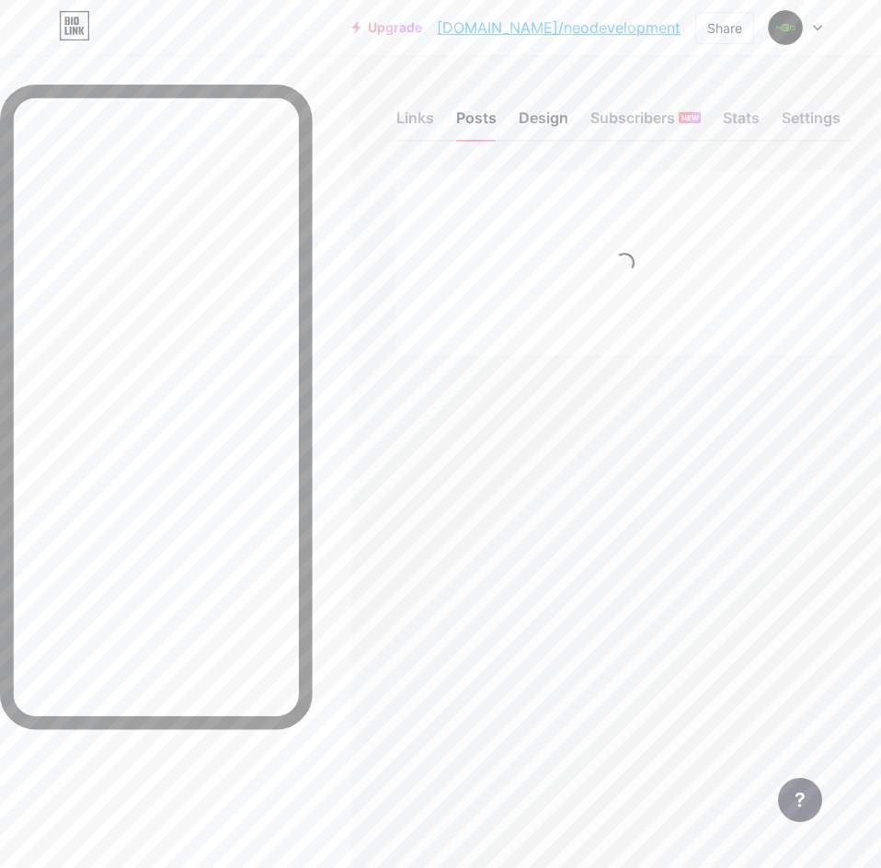
click at [541, 127] on div "Design" at bounding box center [544, 123] width 50 height 33
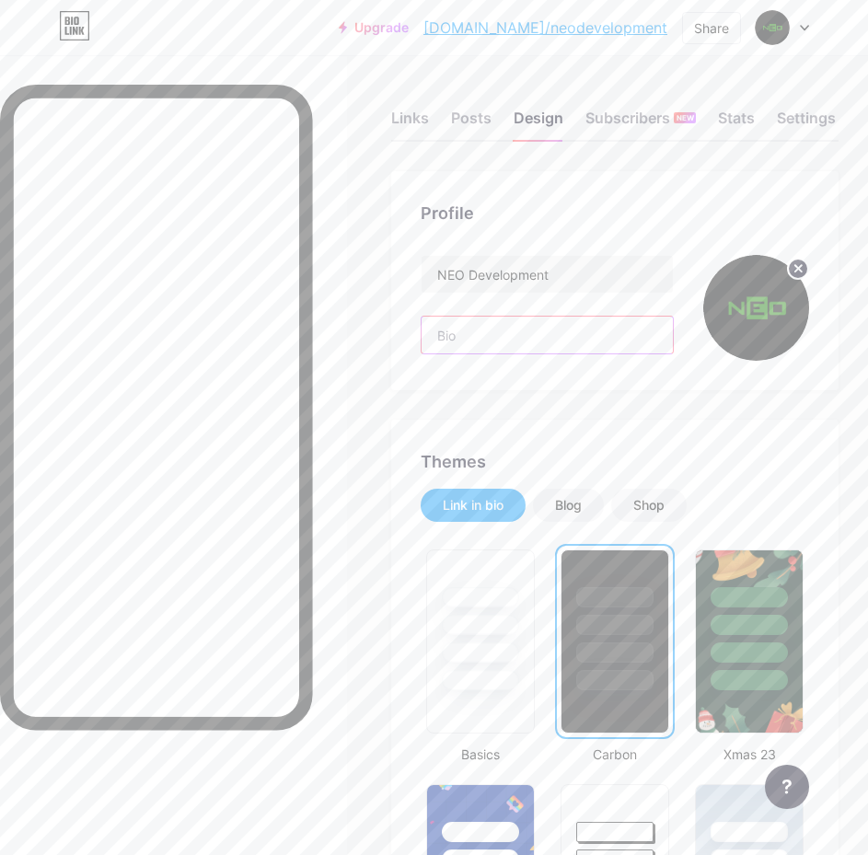
click at [512, 329] on input "text" at bounding box center [546, 334] width 251 height 37
paste input "CV. Neo Bangun Griya Studio."
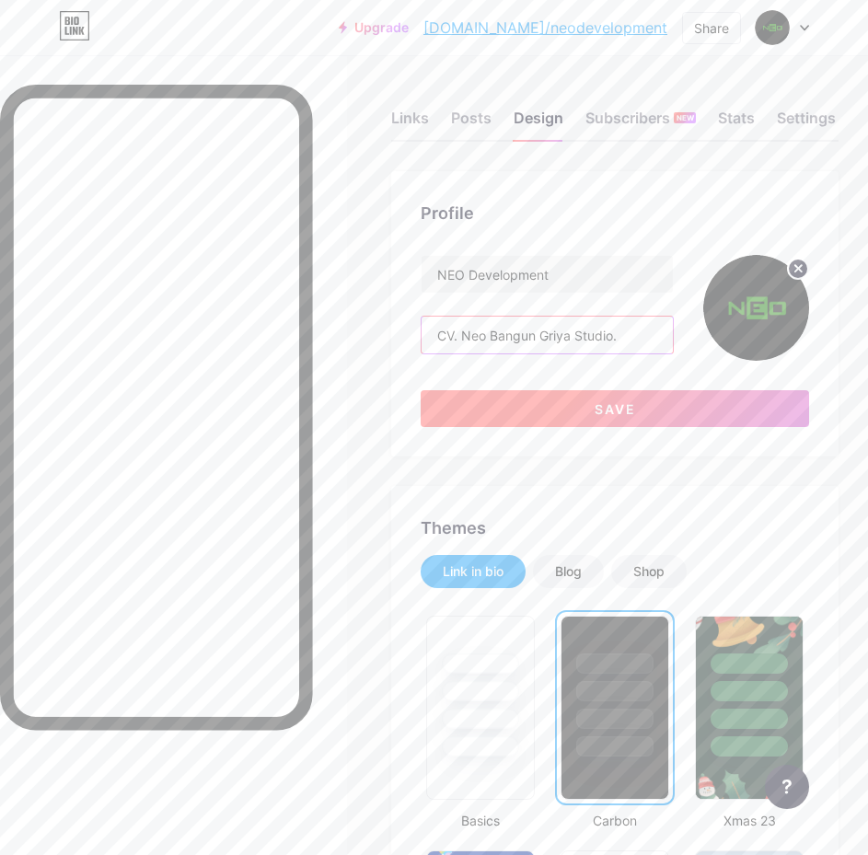
type input "CV. Neo Bangun Griya Studio."
click at [596, 415] on button "Save" at bounding box center [614, 408] width 388 height 37
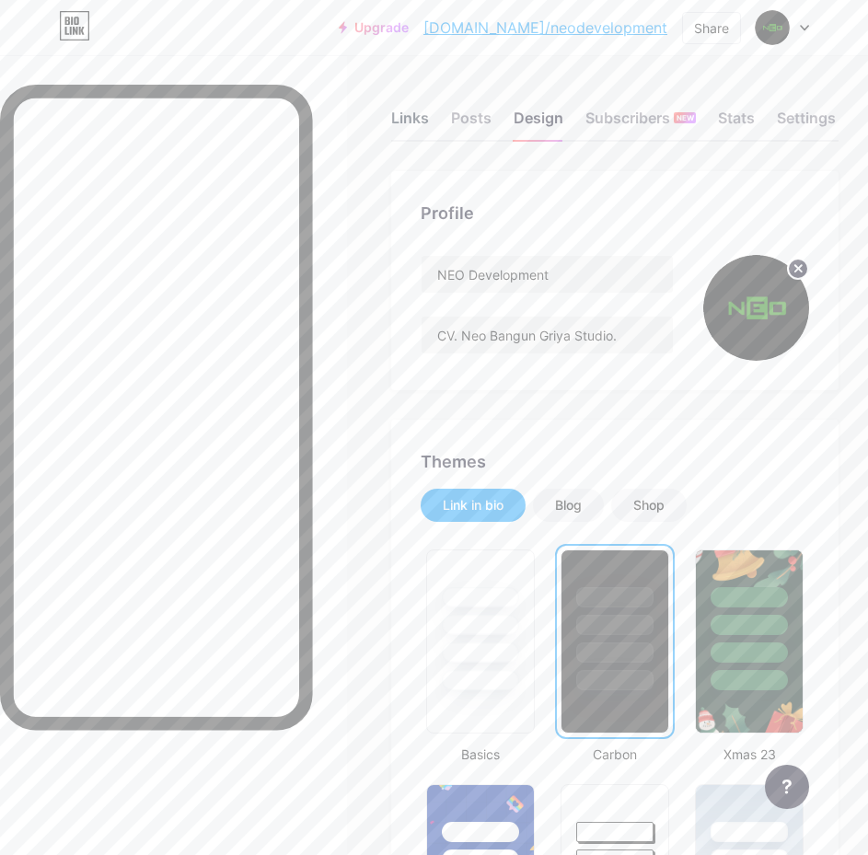
click at [429, 113] on div "Links" at bounding box center [410, 123] width 38 height 33
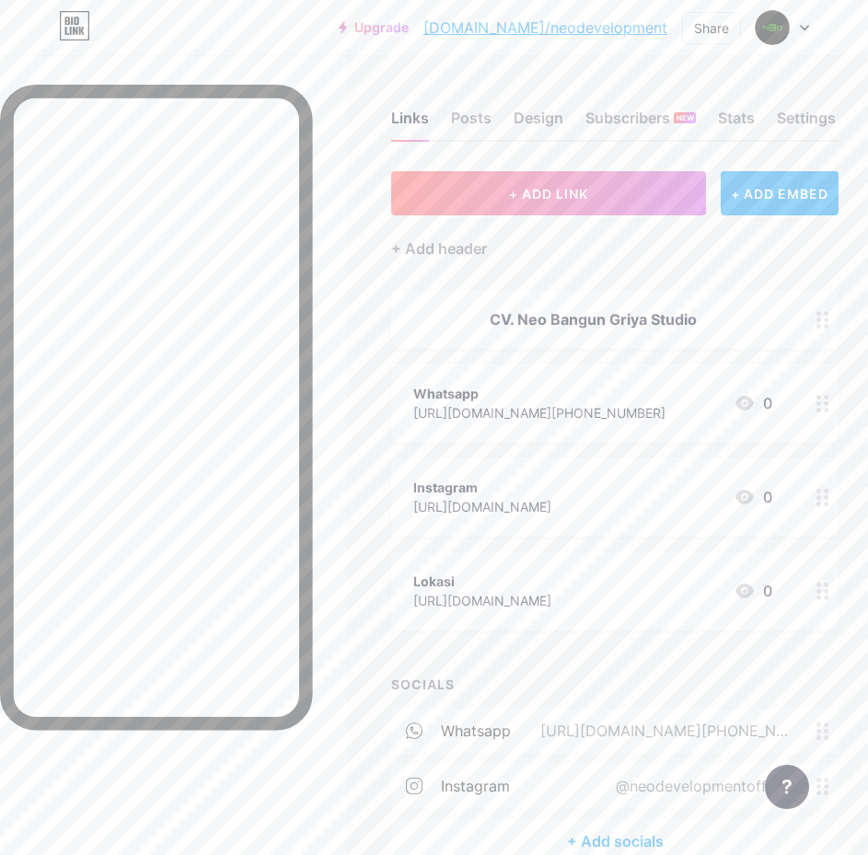
click at [813, 317] on div "CV. Neo Bangun Griya Studio" at bounding box center [614, 319] width 447 height 59
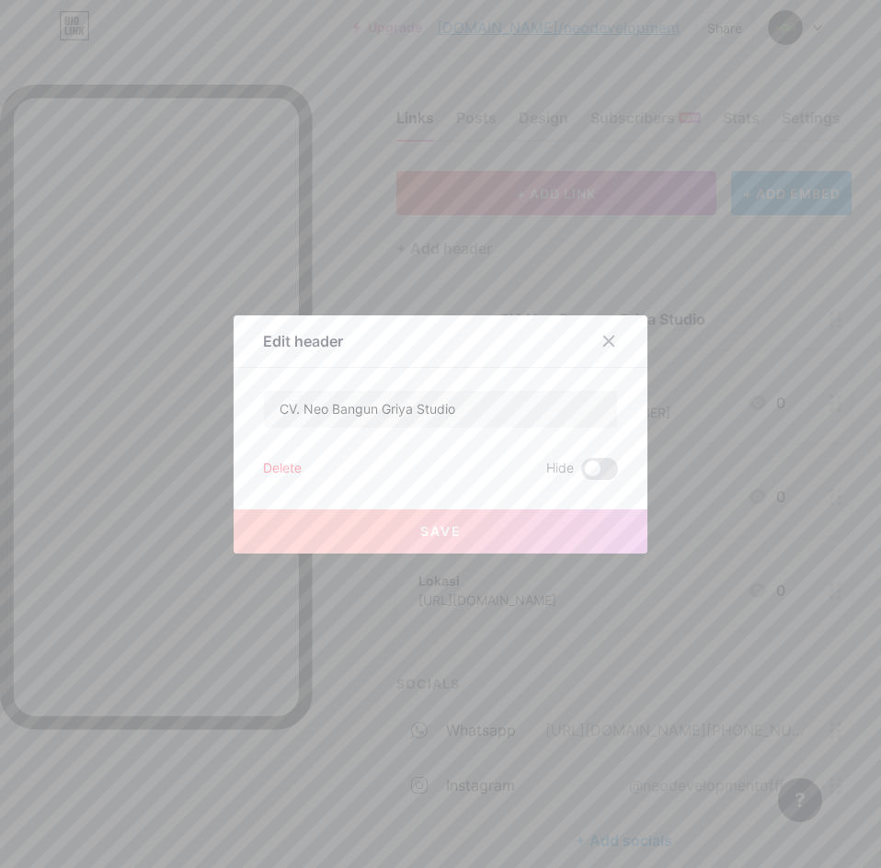
click at [278, 475] on div "Delete" at bounding box center [282, 469] width 39 height 22
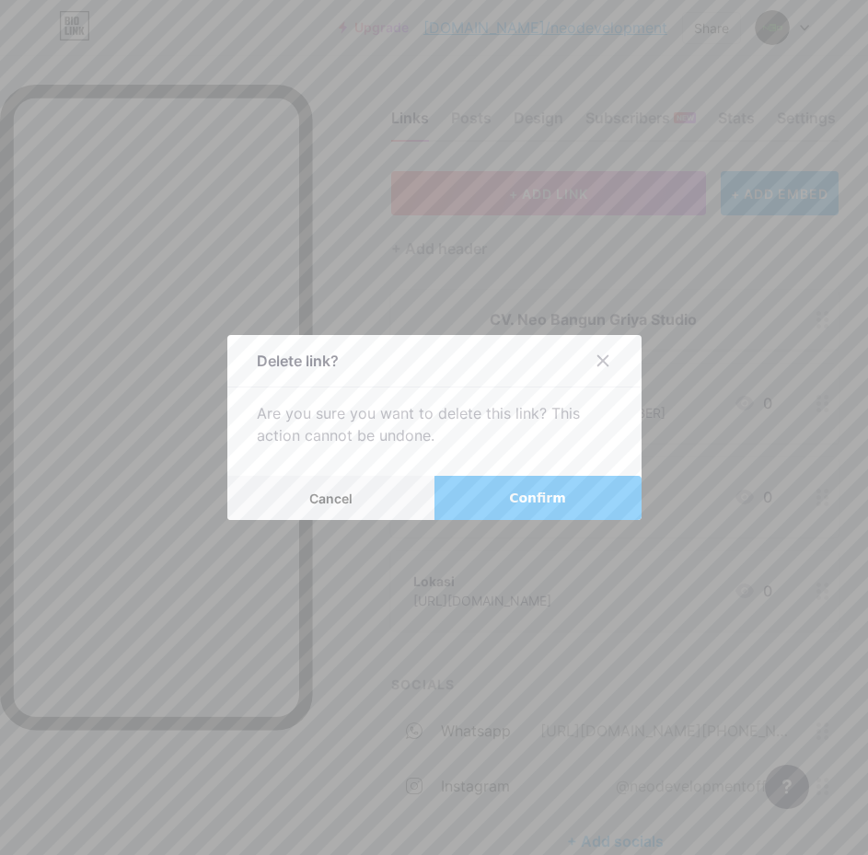
click at [523, 514] on button "Confirm" at bounding box center [537, 498] width 207 height 44
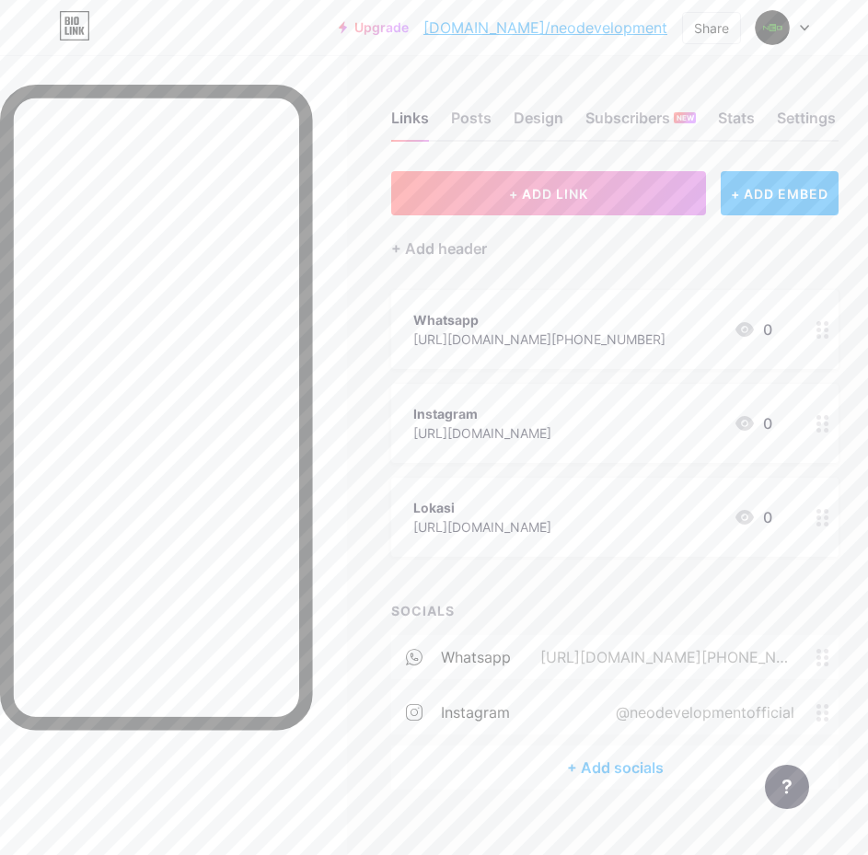
scroll to position [26, 0]
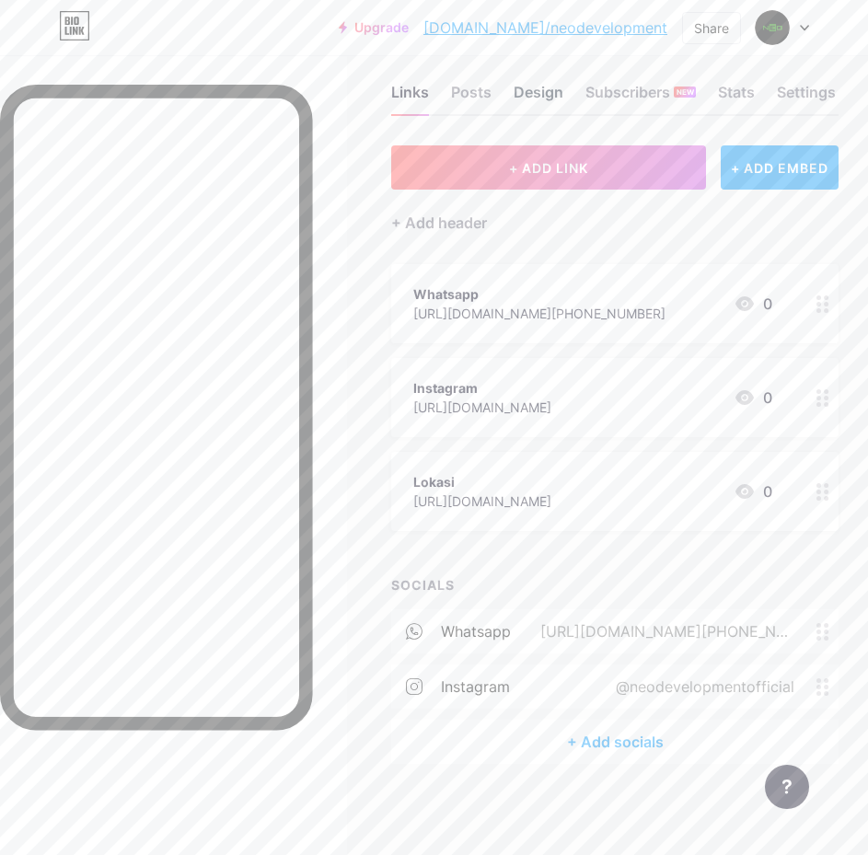
click at [546, 98] on div "Design" at bounding box center [538, 97] width 50 height 33
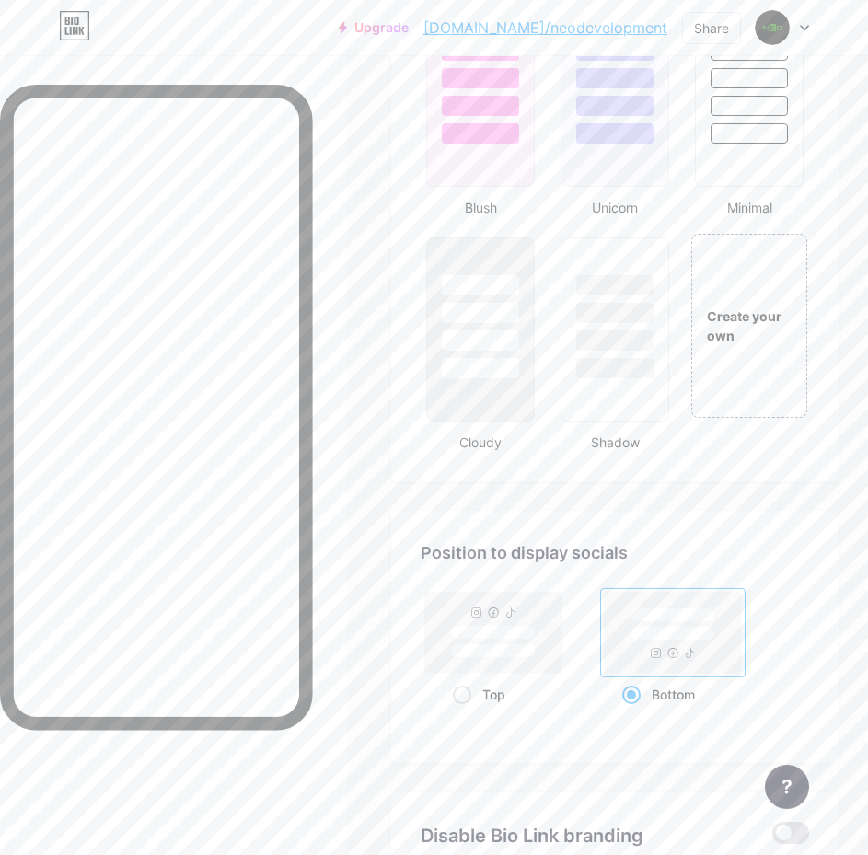
scroll to position [1998, 0]
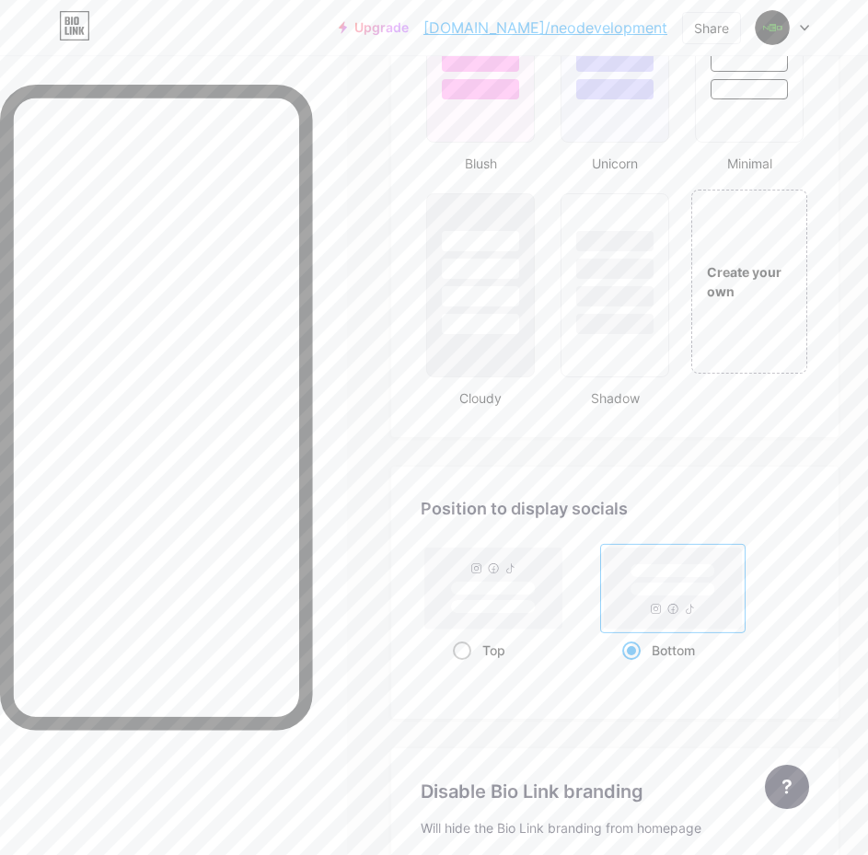
click at [471, 650] on span at bounding box center [462, 650] width 18 height 18
click at [465, 667] on input "Top" at bounding box center [459, 673] width 12 height 12
radio input "true"
click at [476, 326] on div at bounding box center [480, 325] width 79 height 21
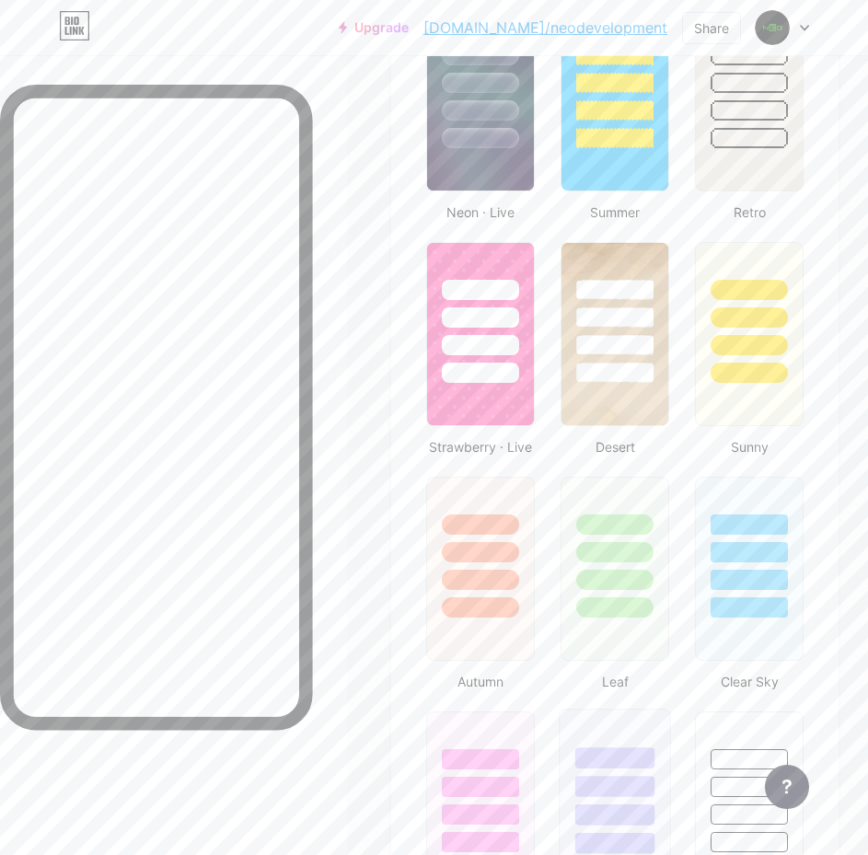
scroll to position [1564, 0]
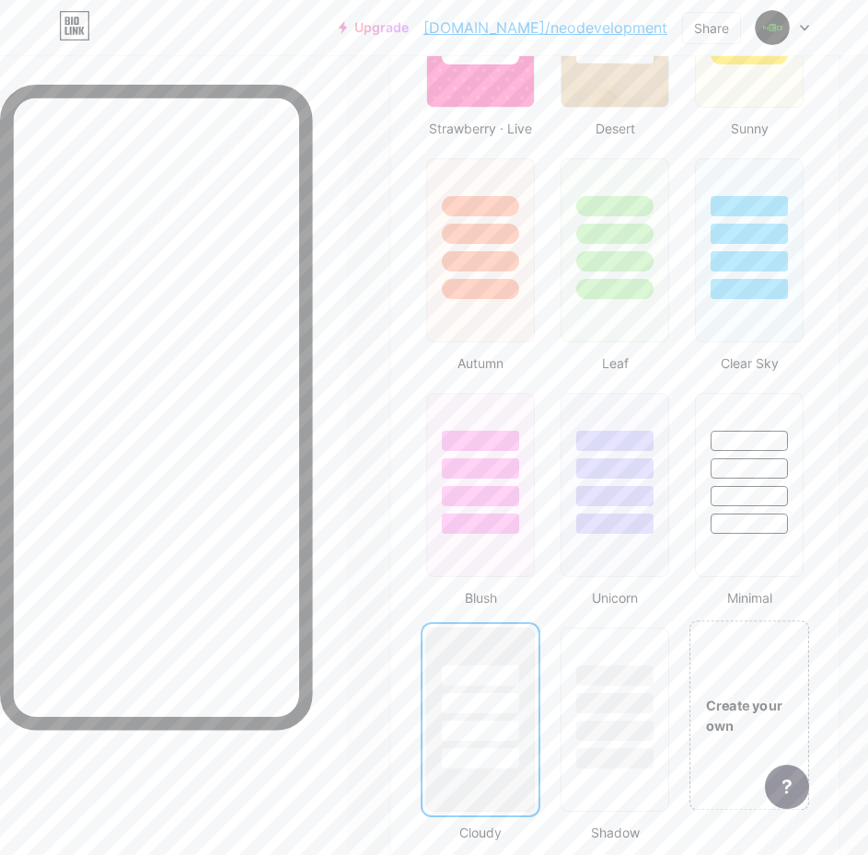
click at [749, 678] on div "Create your own" at bounding box center [749, 715] width 120 height 190
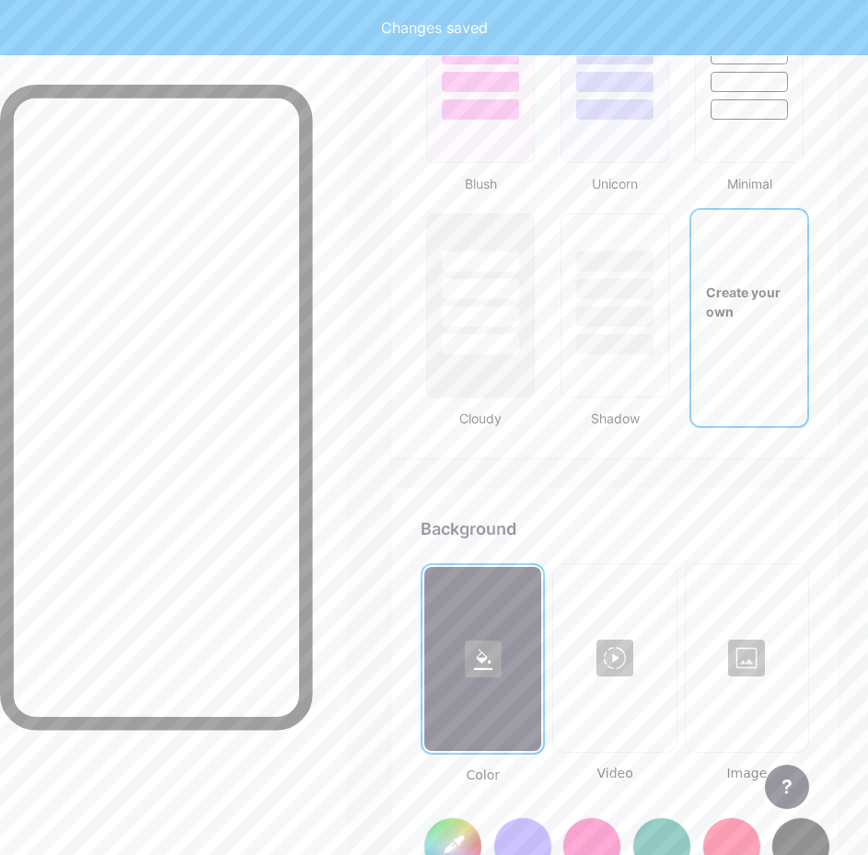
scroll to position [2391, 0]
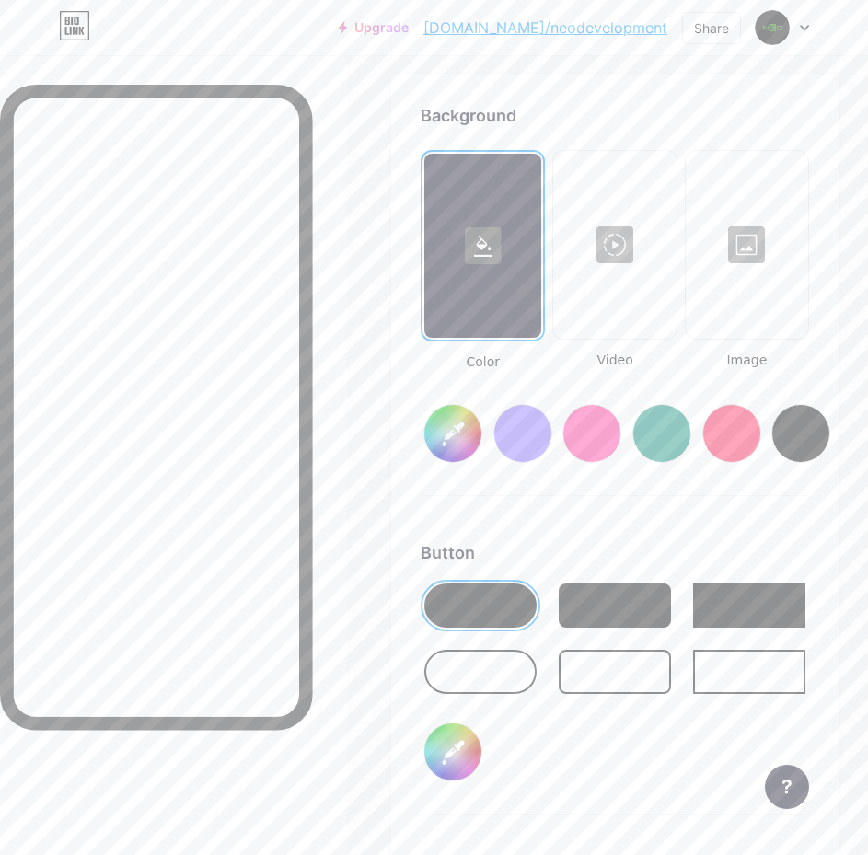
type input "#ffffff"
type input "#000000"
click at [621, 291] on div at bounding box center [614, 245] width 119 height 184
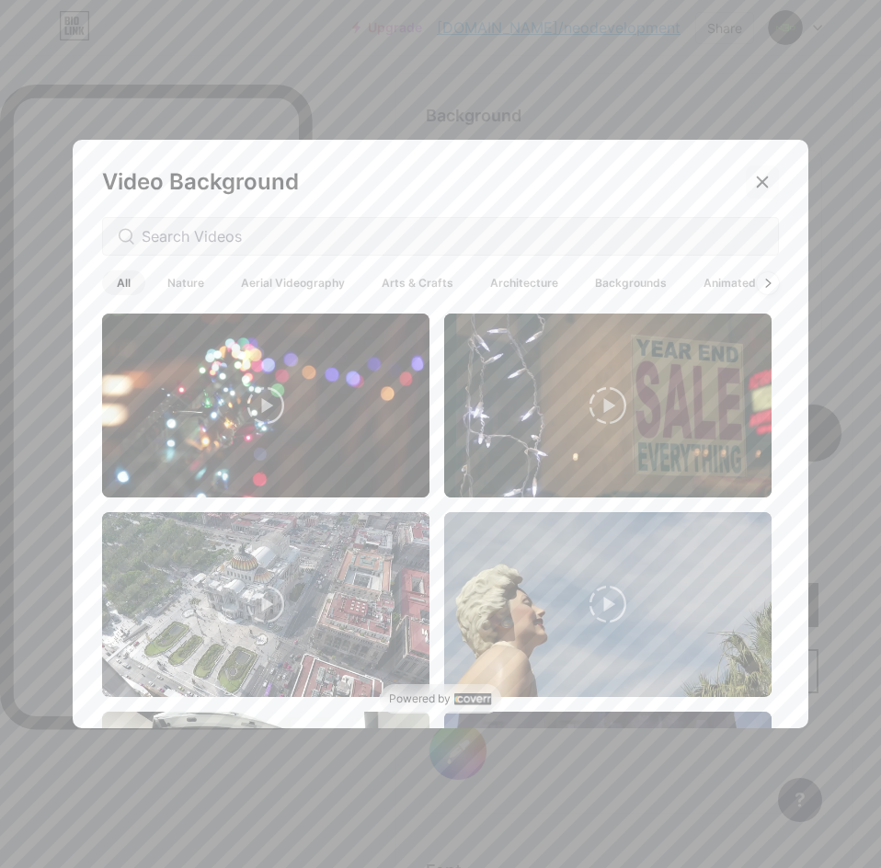
click at [755, 184] on icon at bounding box center [762, 182] width 15 height 15
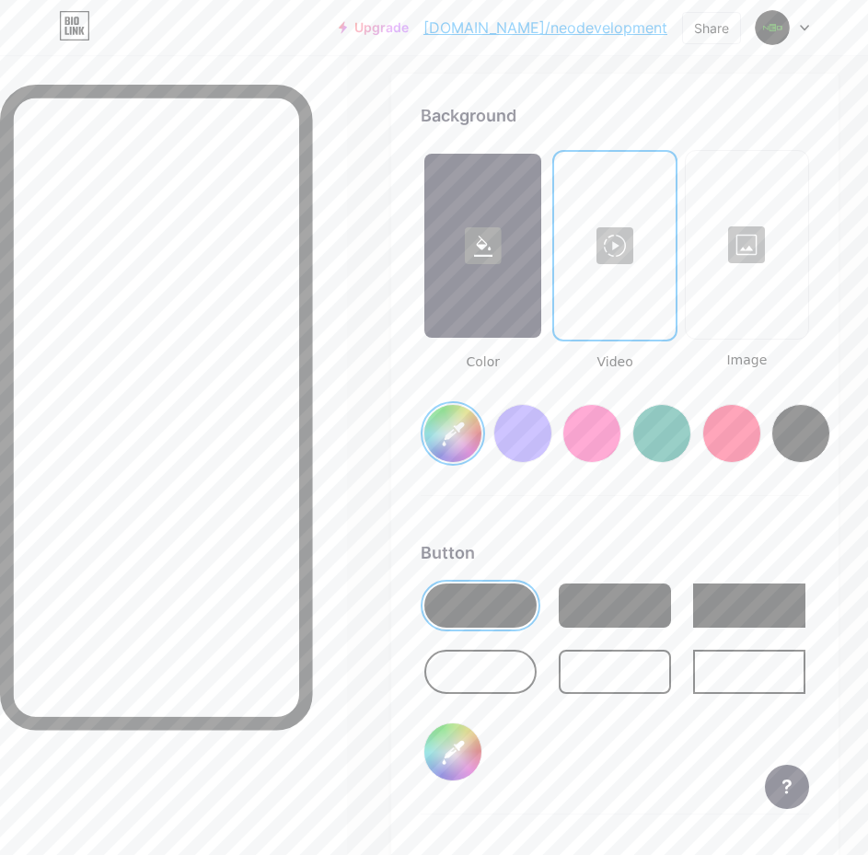
click at [770, 287] on div at bounding box center [746, 245] width 119 height 184
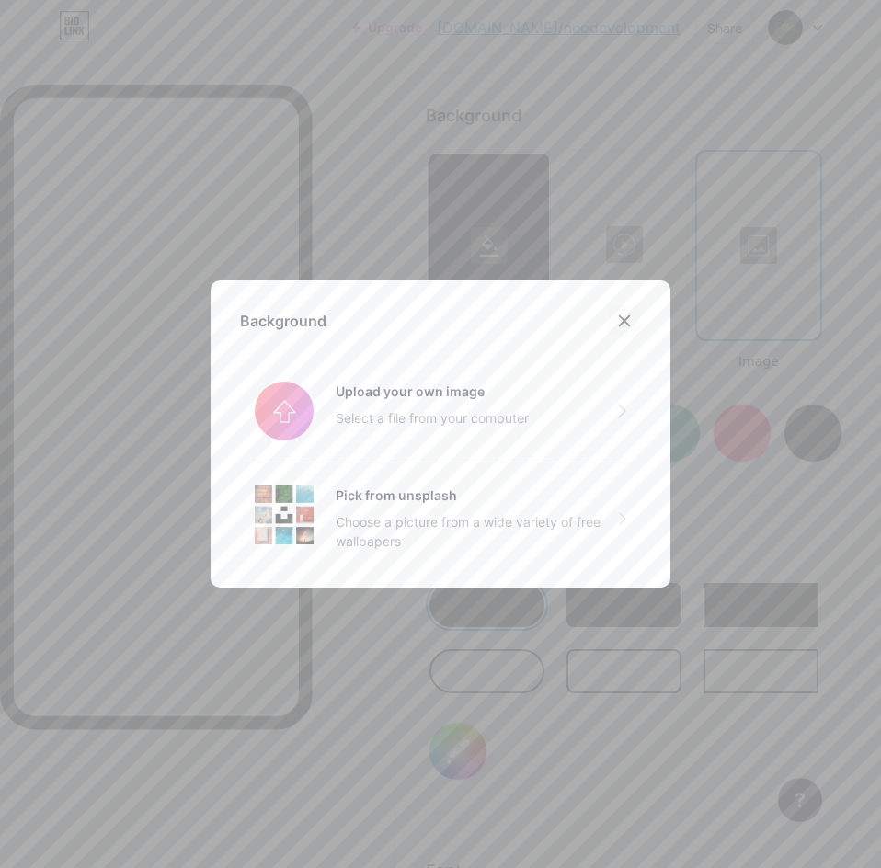
click at [617, 323] on icon at bounding box center [624, 321] width 15 height 15
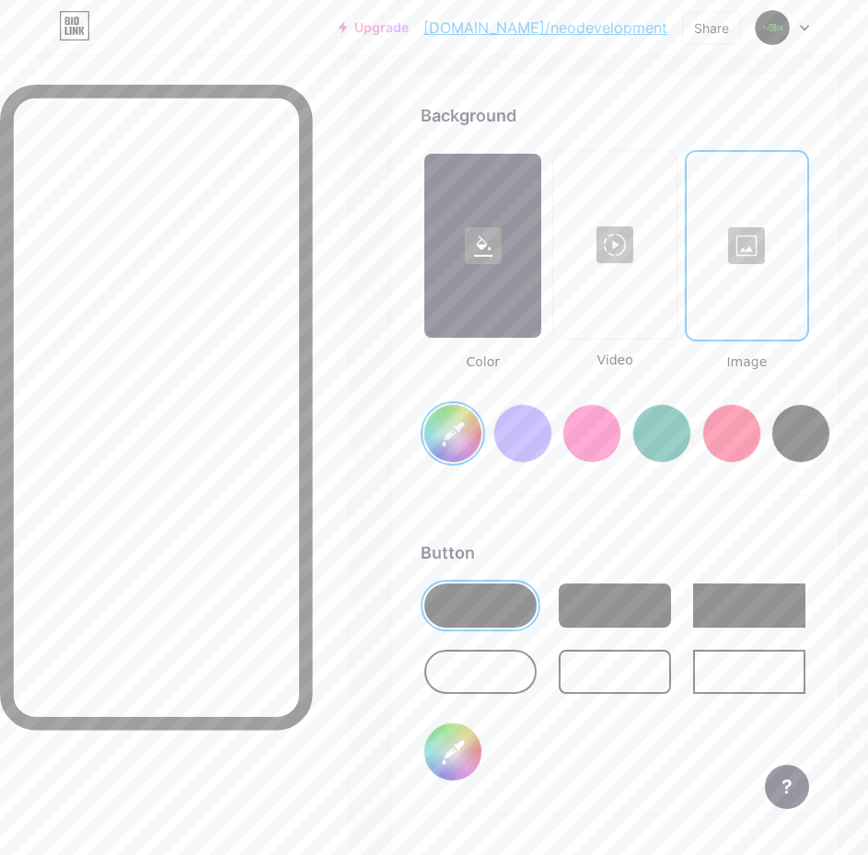
click at [673, 431] on div at bounding box center [661, 433] width 59 height 59
click at [439, 427] on input "#008873" at bounding box center [452, 433] width 57 height 57
click at [752, 505] on div "Background Color Video Image #1ba211 Button #000000 Font Inter Poppins EB Garam…" at bounding box center [614, 640] width 388 height 1075
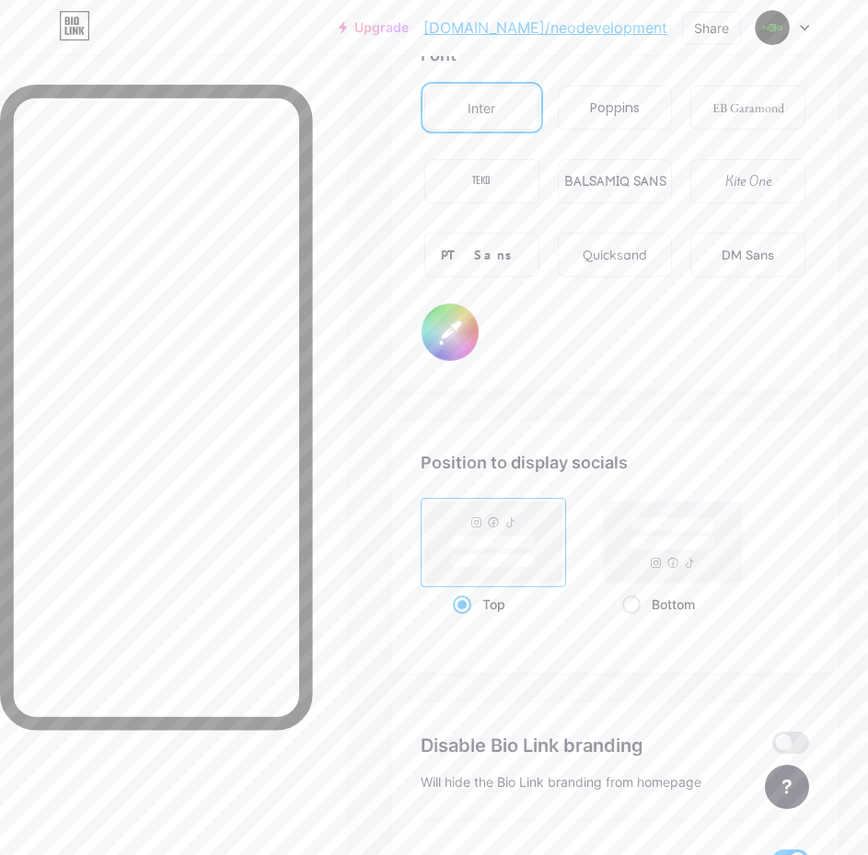
scroll to position [2922, 0]
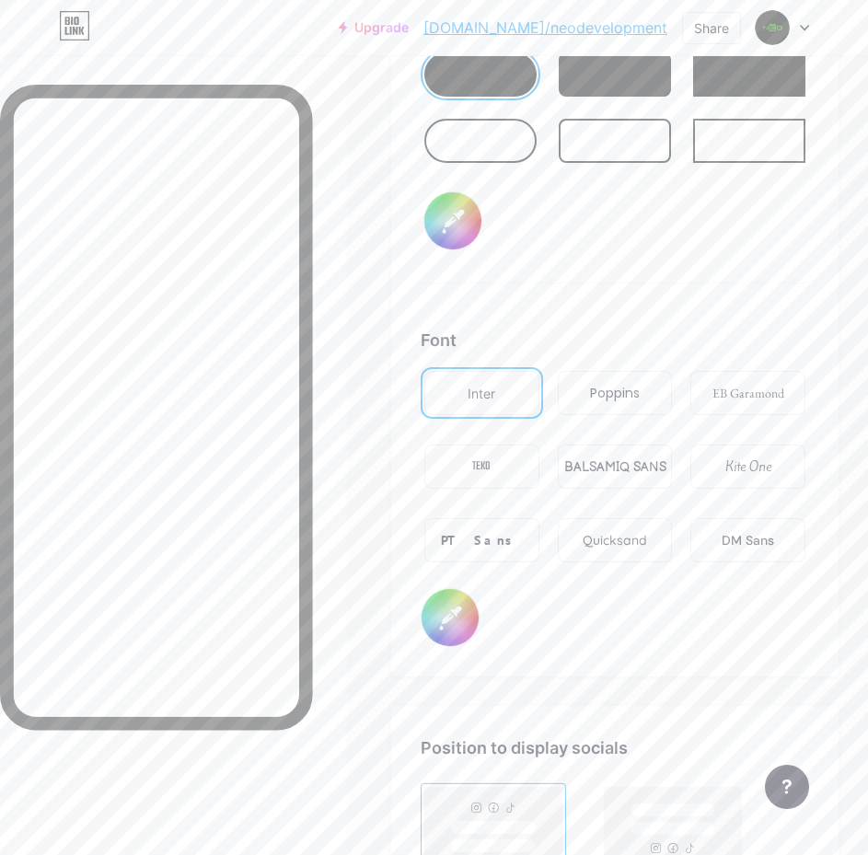
click at [622, 403] on div "Poppins" at bounding box center [615, 393] width 115 height 44
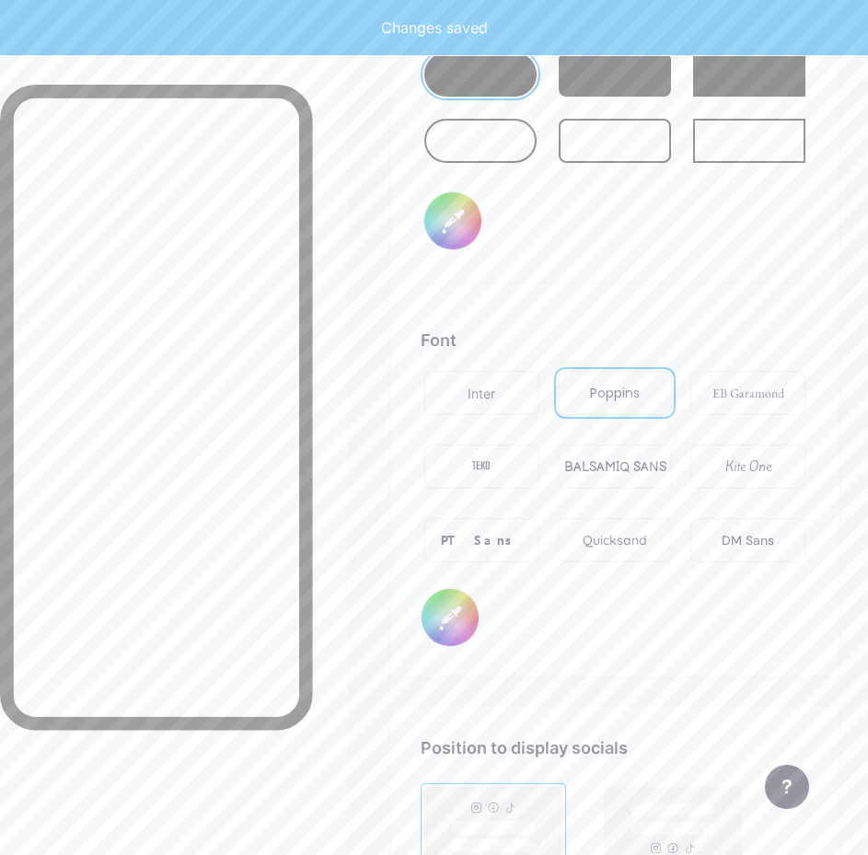
click at [627, 395] on div "Poppins" at bounding box center [615, 393] width 50 height 19
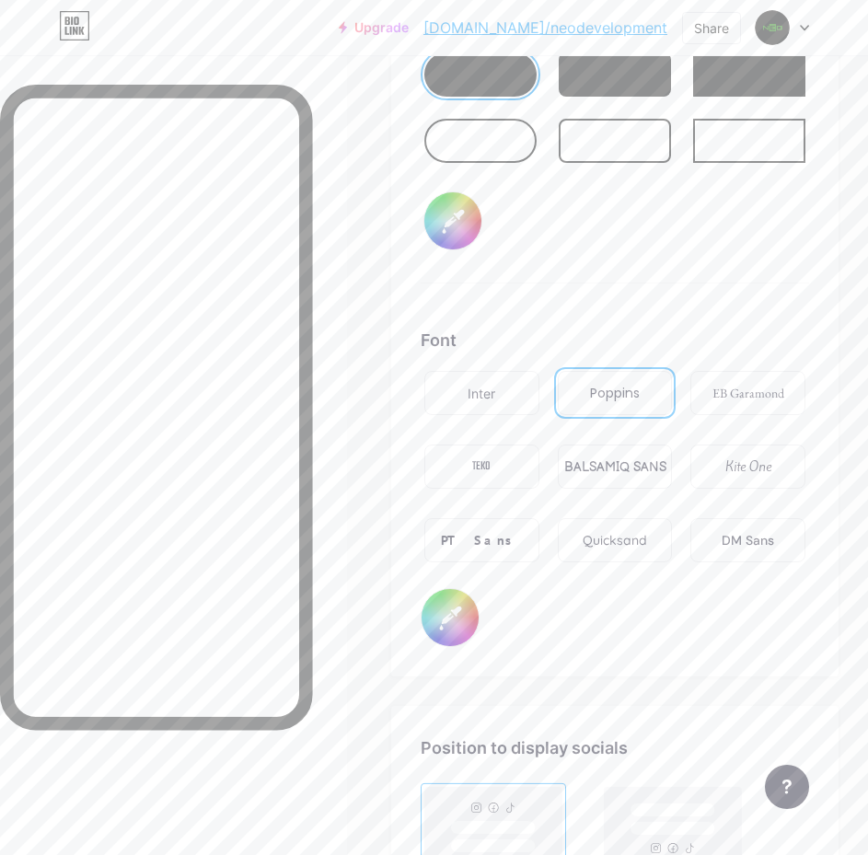
click at [510, 541] on div "PT Sans" at bounding box center [481, 540] width 81 height 19
click at [742, 545] on div "DM Sans" at bounding box center [747, 540] width 52 height 19
click at [487, 396] on div "Inter" at bounding box center [481, 393] width 28 height 19
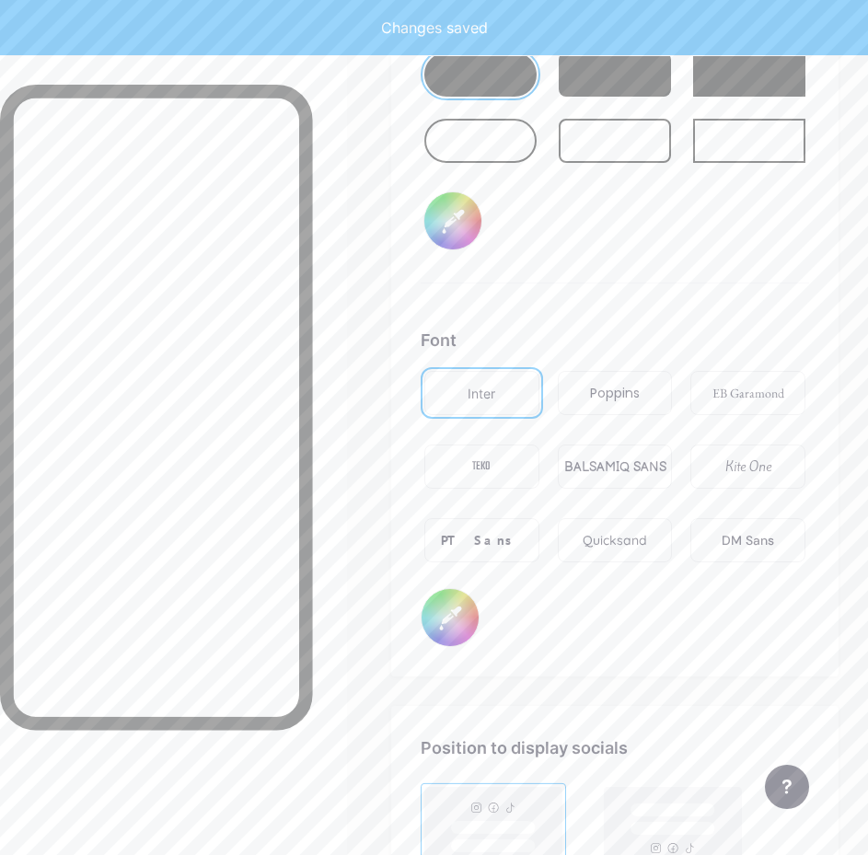
type input "#1ba211"
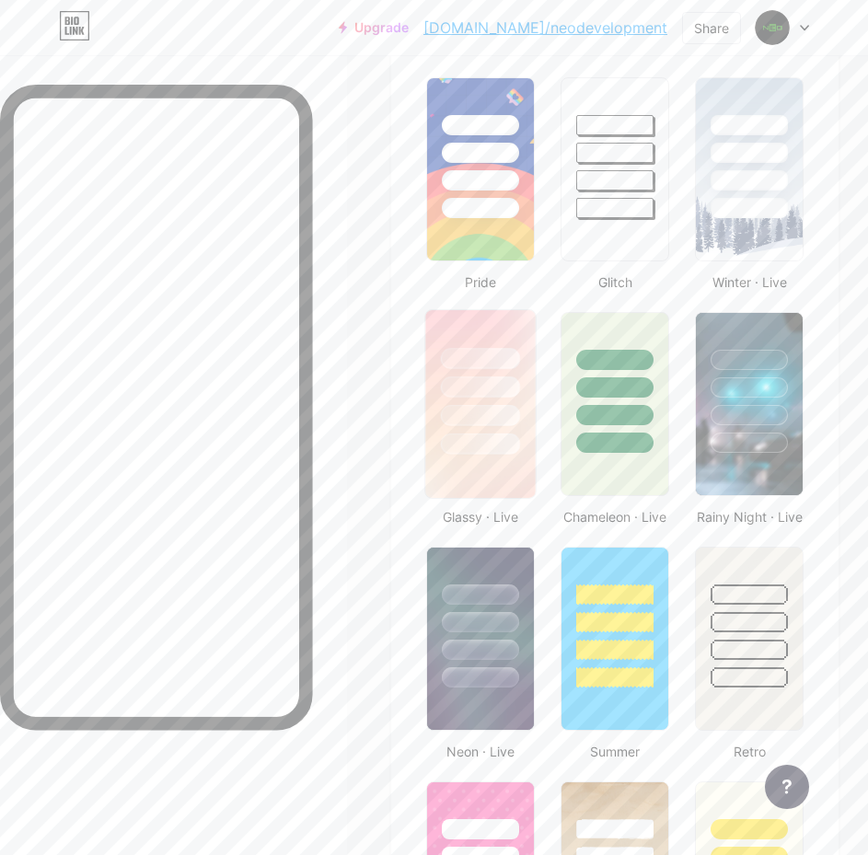
scroll to position [254, 0]
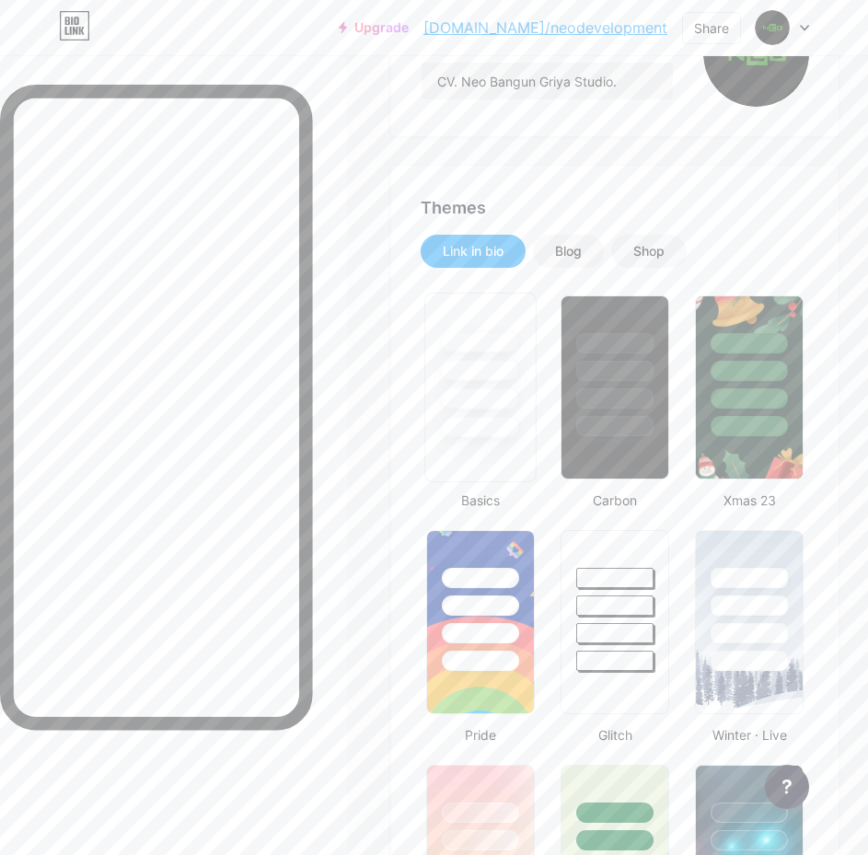
click at [487, 368] on div at bounding box center [480, 370] width 79 height 21
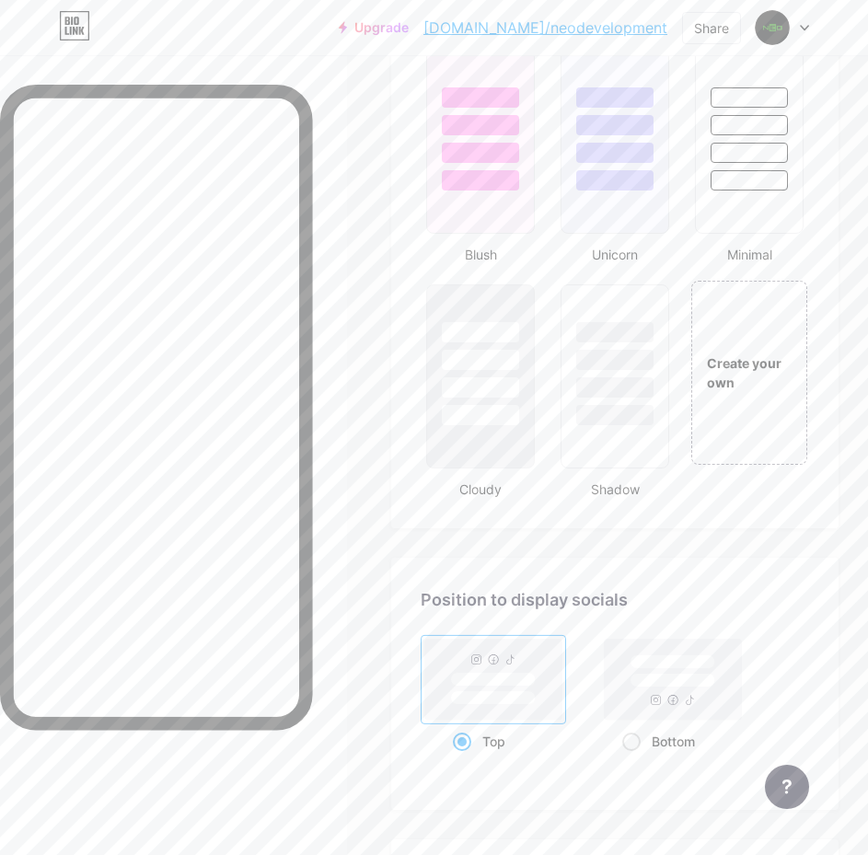
scroll to position [1910, 0]
click at [478, 408] on div at bounding box center [480, 413] width 79 height 21
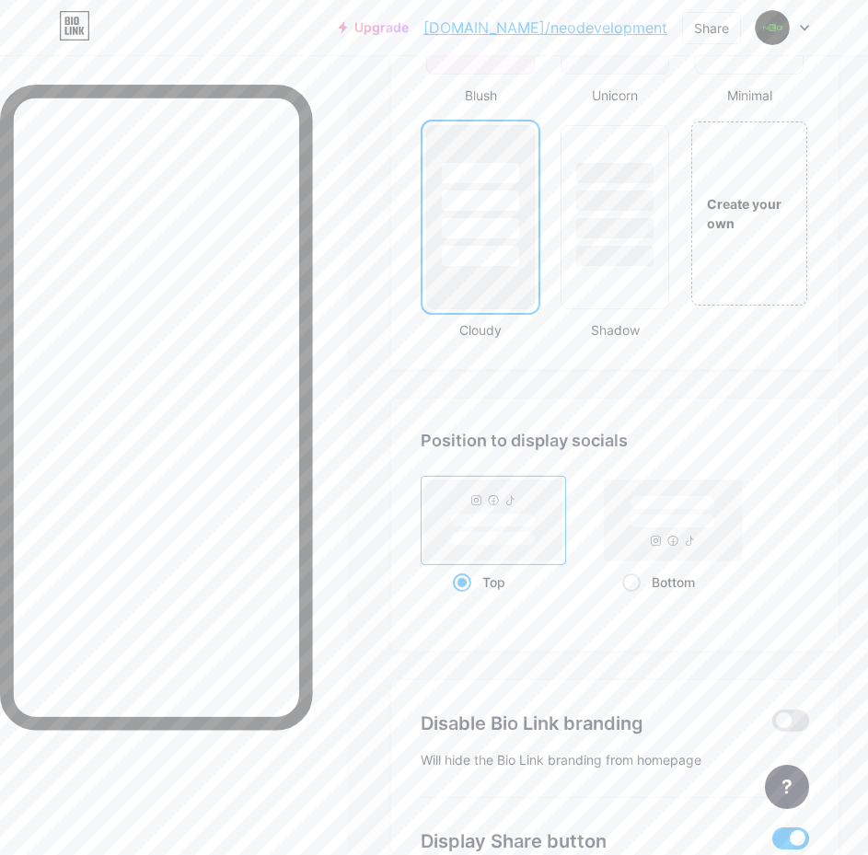
scroll to position [2219, 0]
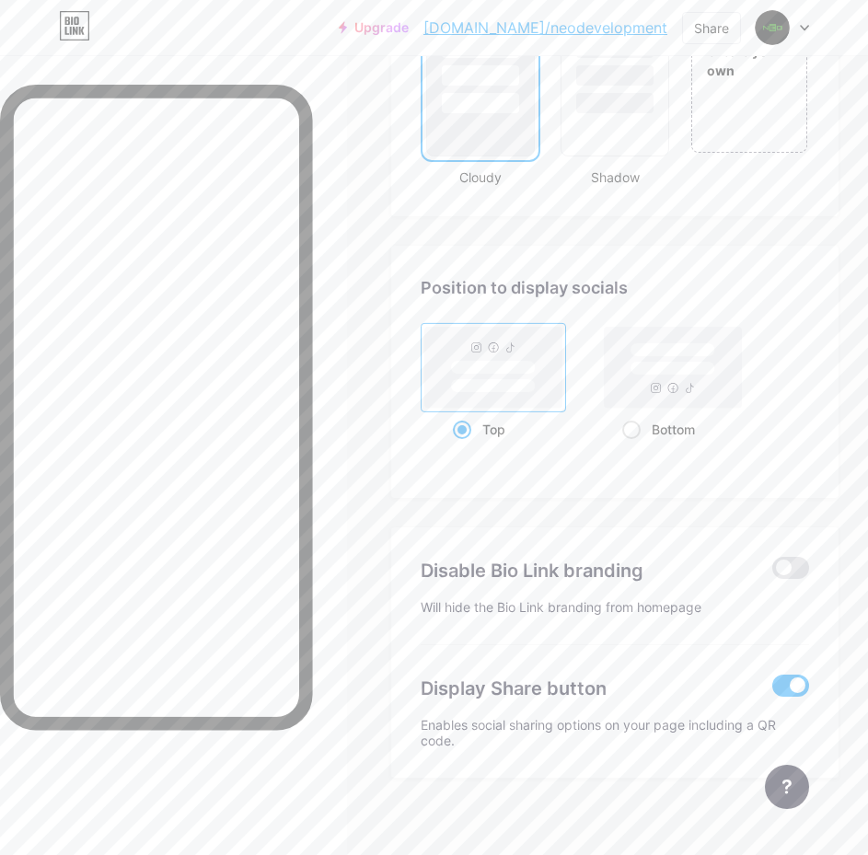
click at [802, 689] on span at bounding box center [790, 685] width 37 height 22
click at [772, 690] on input "checkbox" at bounding box center [772, 690] width 0 height 0
click at [806, 684] on span at bounding box center [790, 685] width 37 height 22
click at [772, 690] on input "checkbox" at bounding box center [772, 690] width 0 height 0
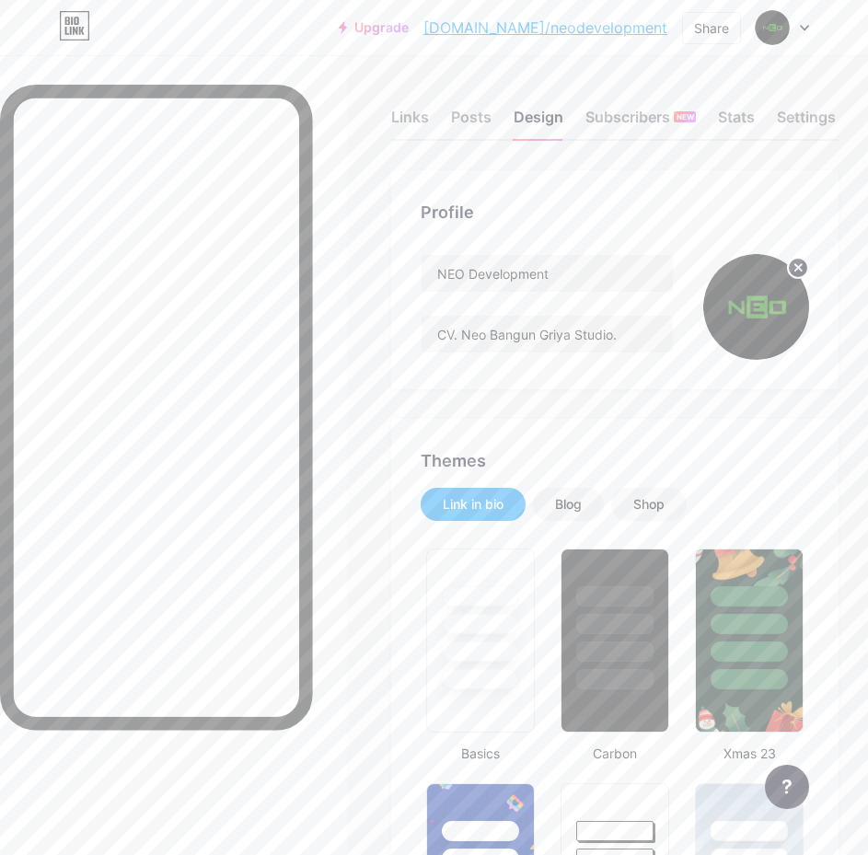
scroll to position [0, 0]
click at [716, 31] on div "Share" at bounding box center [711, 27] width 35 height 19
click at [660, 198] on div "Add to my socials" at bounding box center [603, 183] width 274 height 44
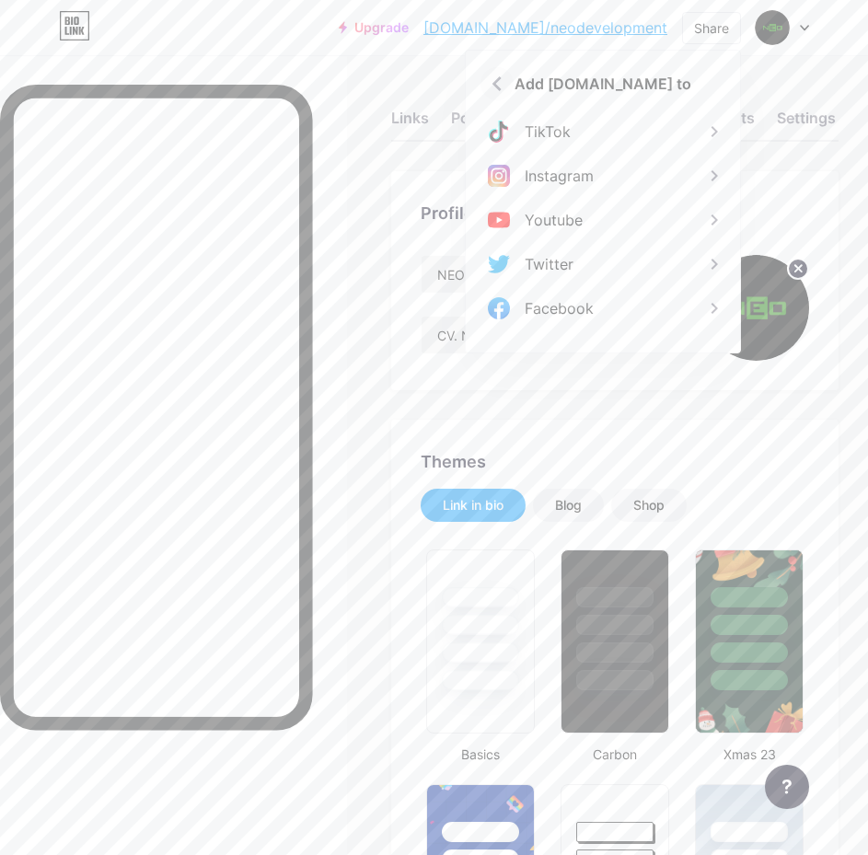
click at [498, 83] on icon at bounding box center [496, 83] width 29 height 29
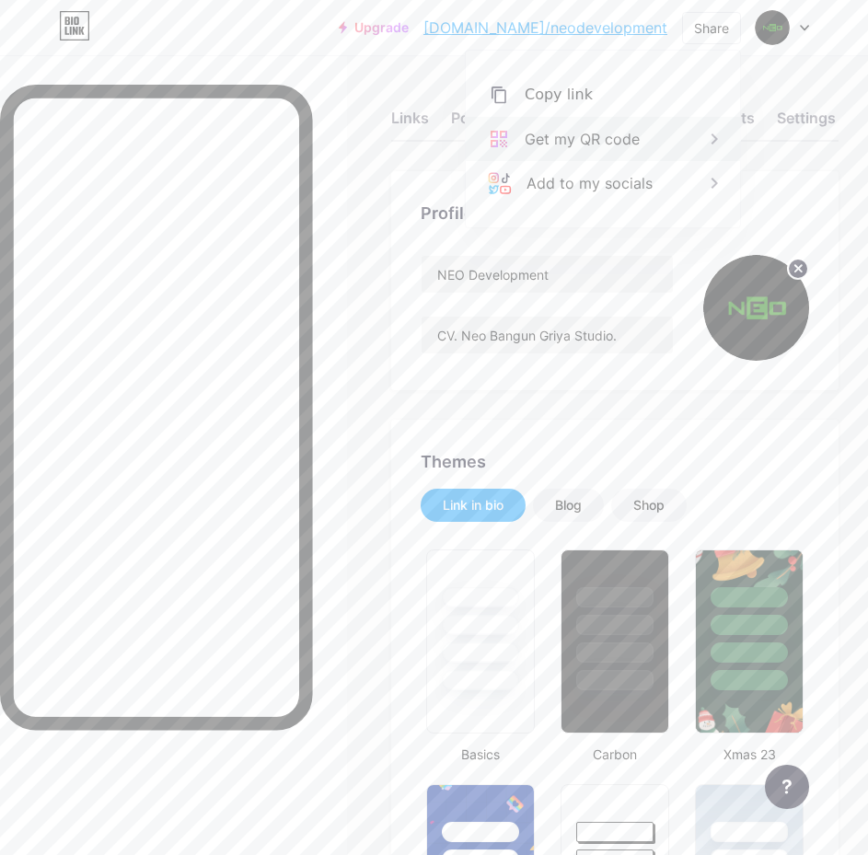
click at [689, 139] on div "Get my QR code" at bounding box center [603, 139] width 274 height 44
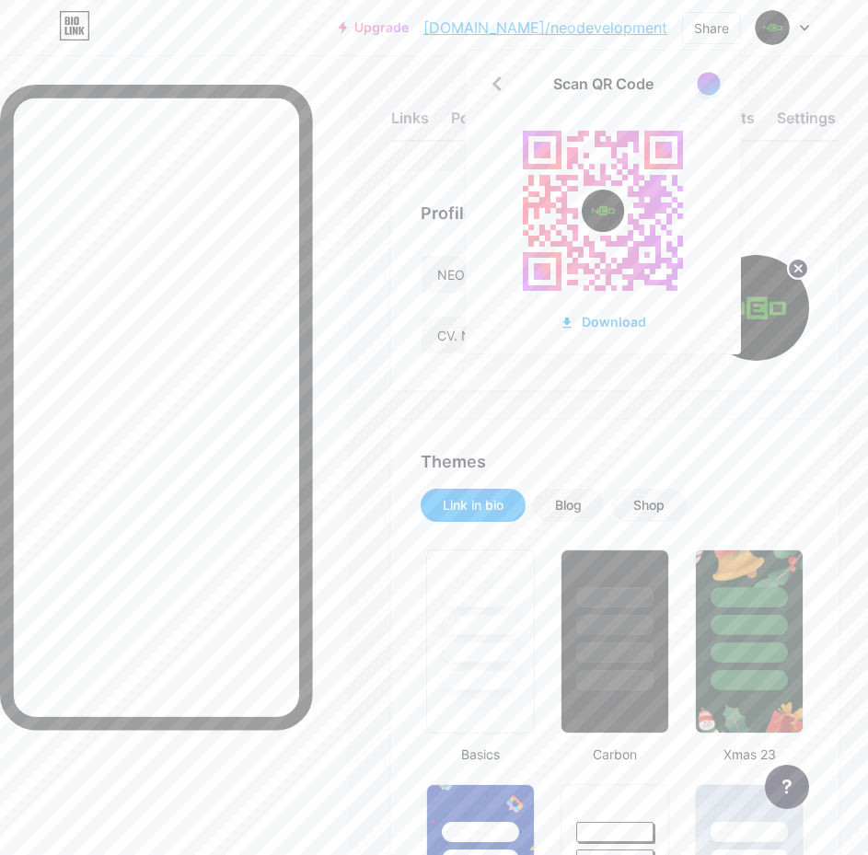
click at [705, 88] on div at bounding box center [707, 83] width 23 height 23
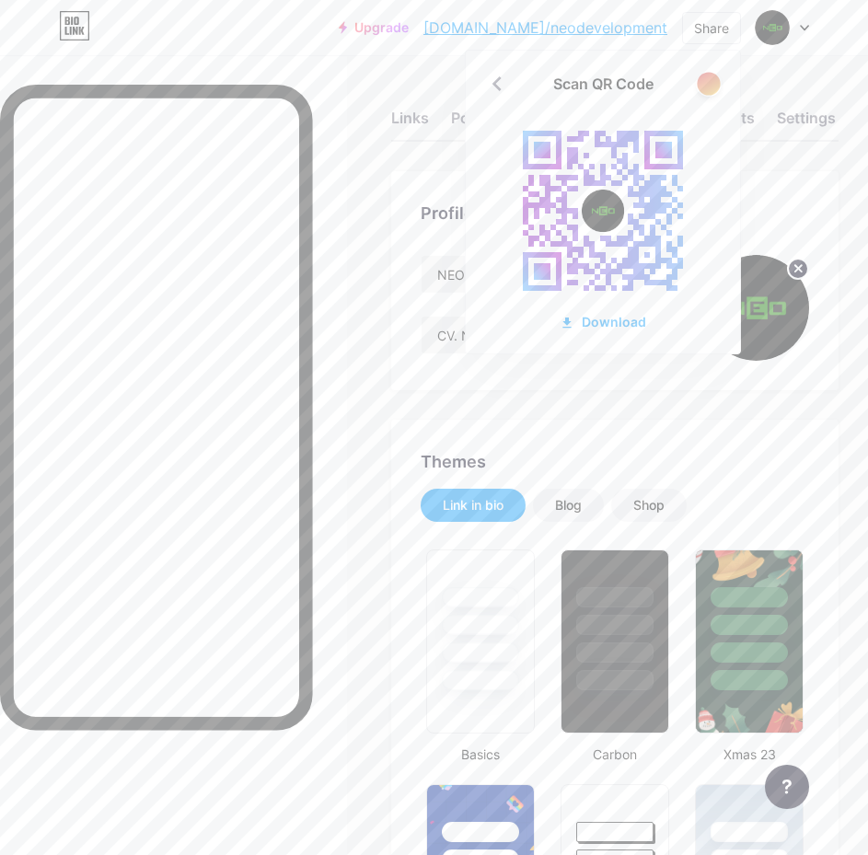
click at [705, 88] on div at bounding box center [707, 83] width 23 height 23
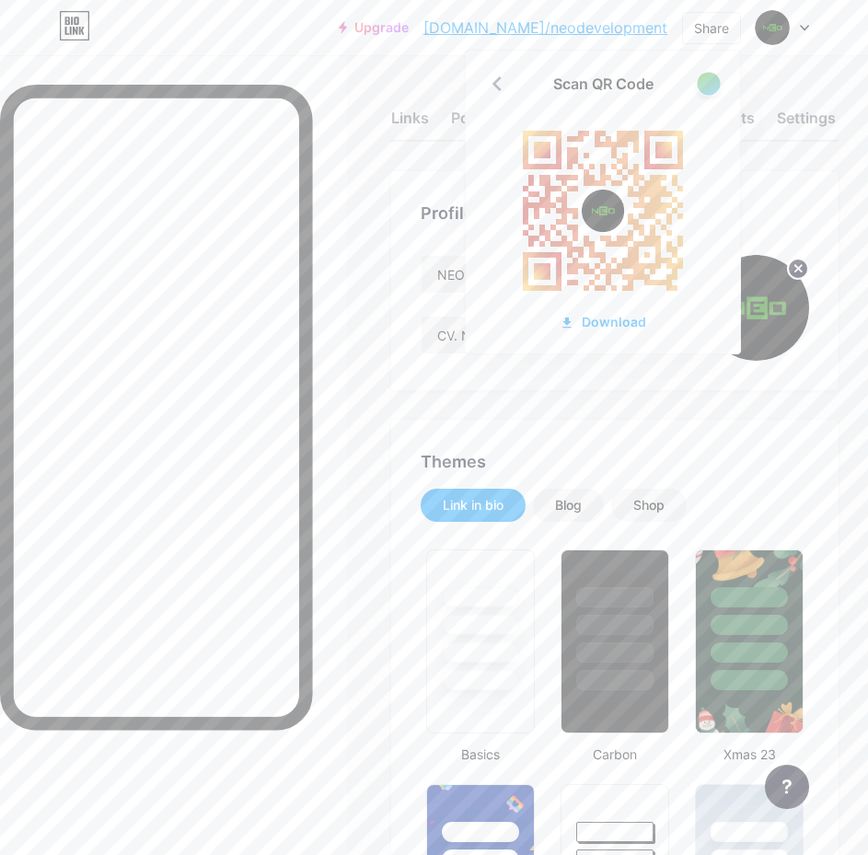
click at [705, 88] on div at bounding box center [707, 83] width 23 height 23
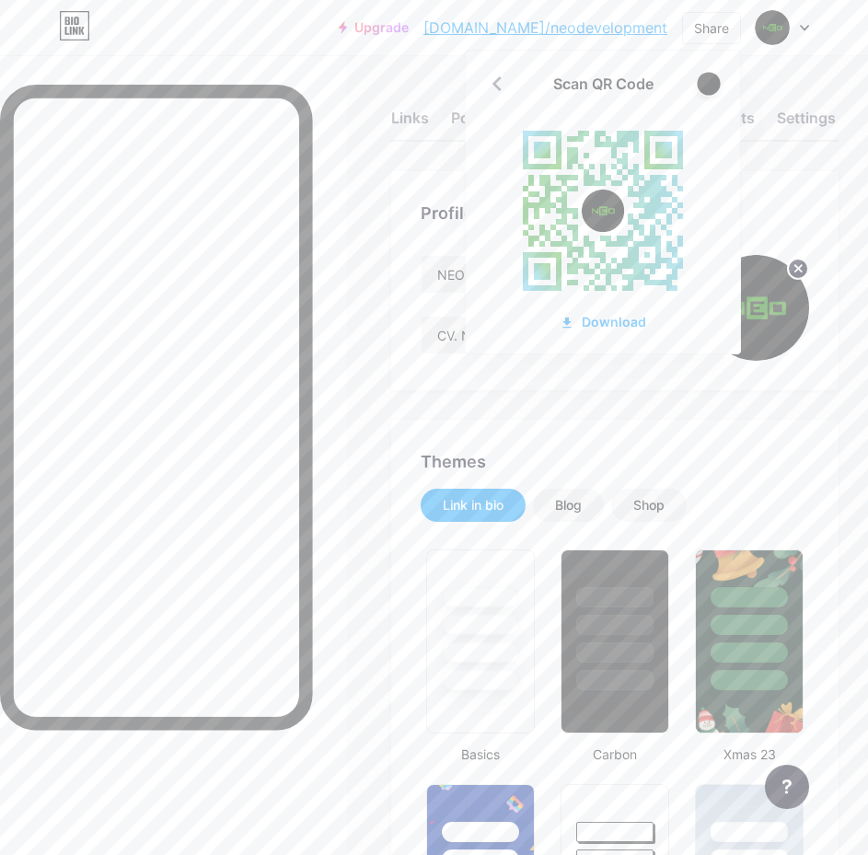
click at [705, 88] on div at bounding box center [707, 83] width 23 height 23
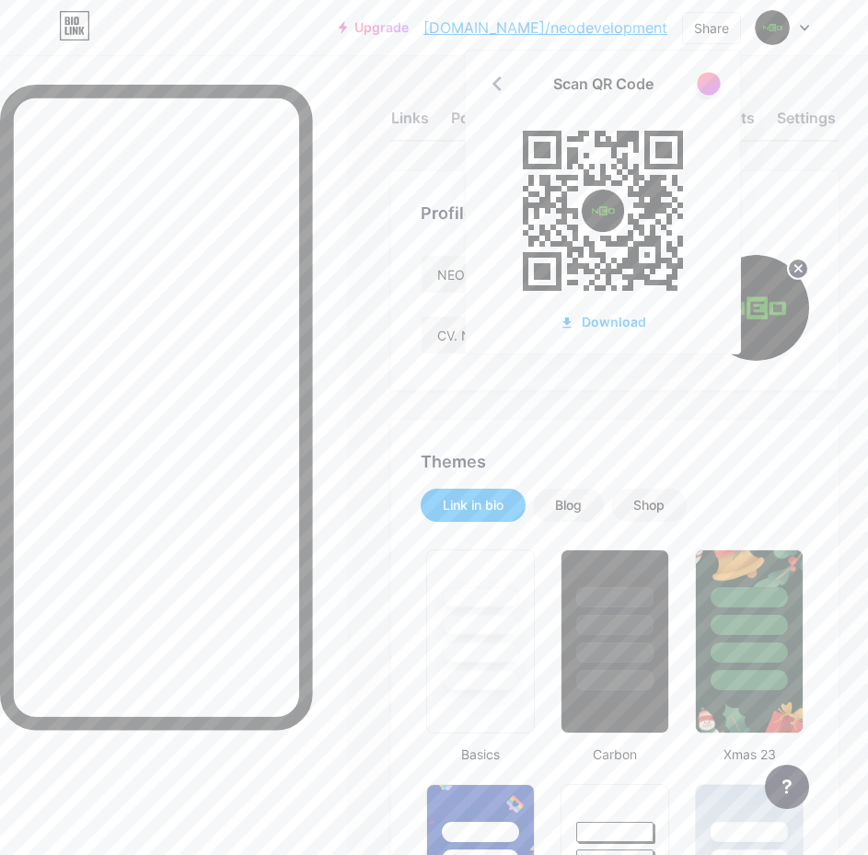
click at [705, 88] on div at bounding box center [707, 83] width 23 height 23
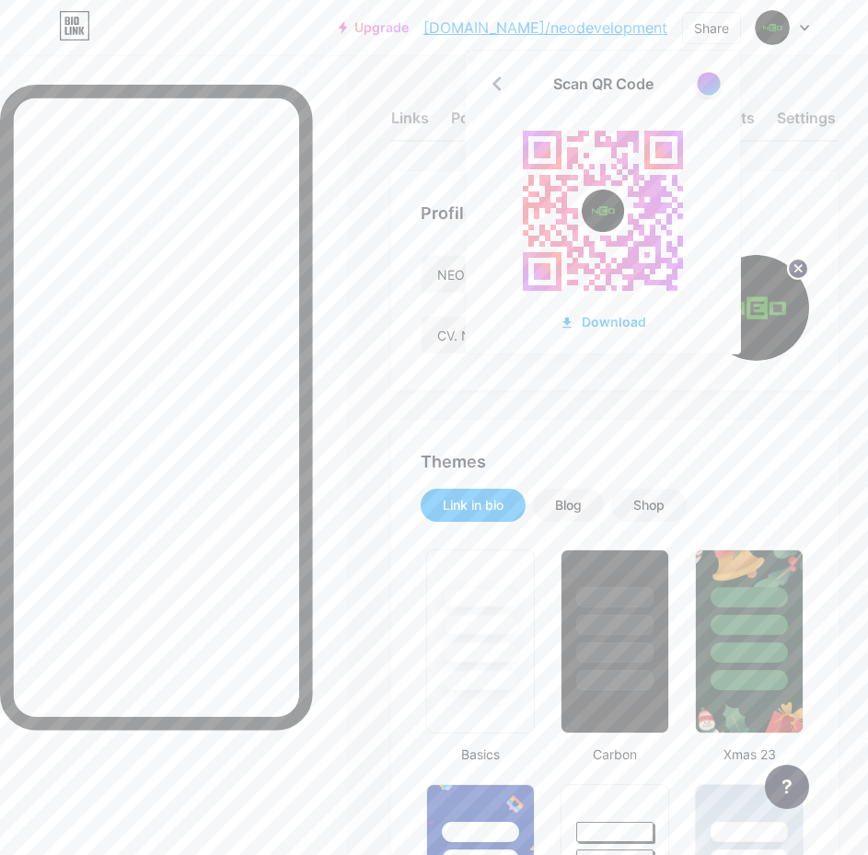
click at [705, 88] on div at bounding box center [707, 83] width 23 height 23
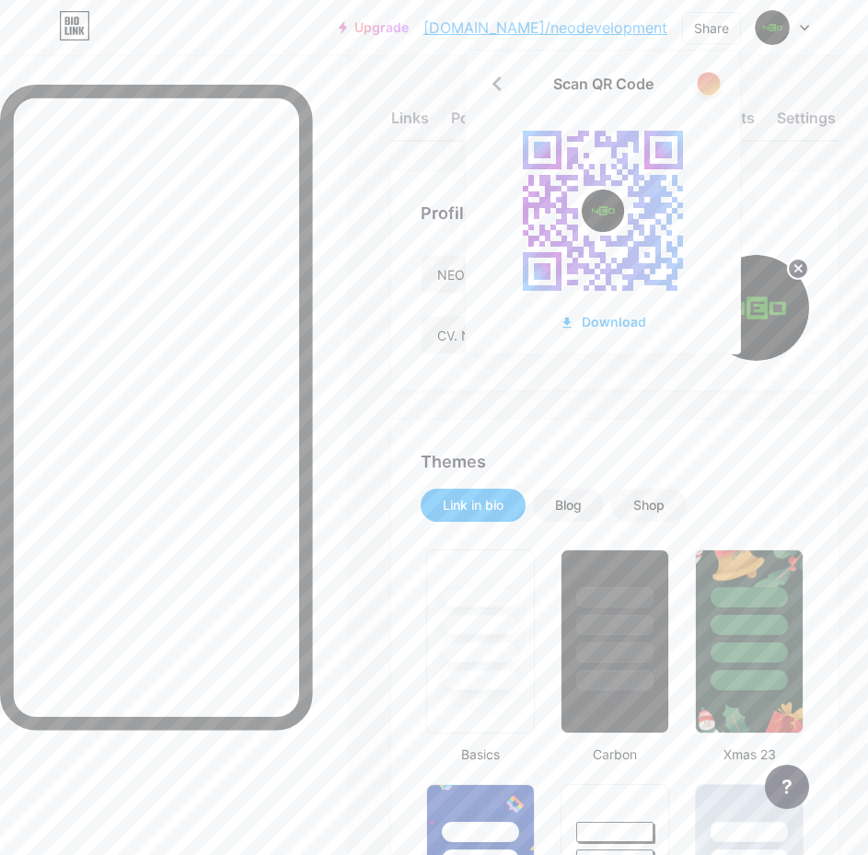
click at [705, 88] on div at bounding box center [707, 83] width 23 height 23
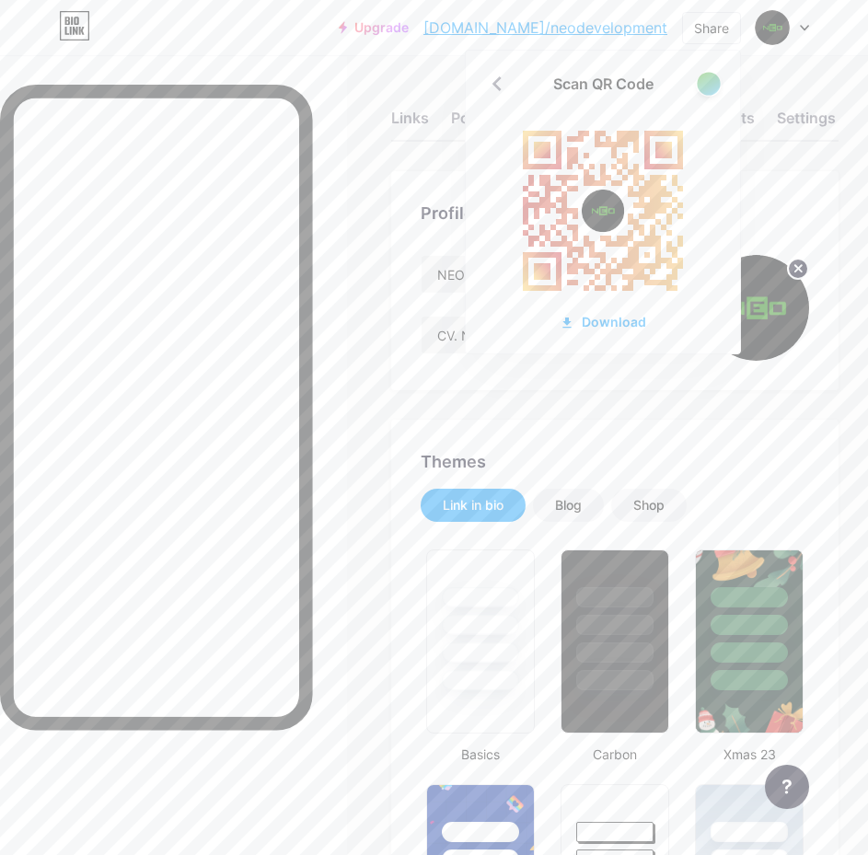
click at [705, 88] on div at bounding box center [707, 83] width 23 height 23
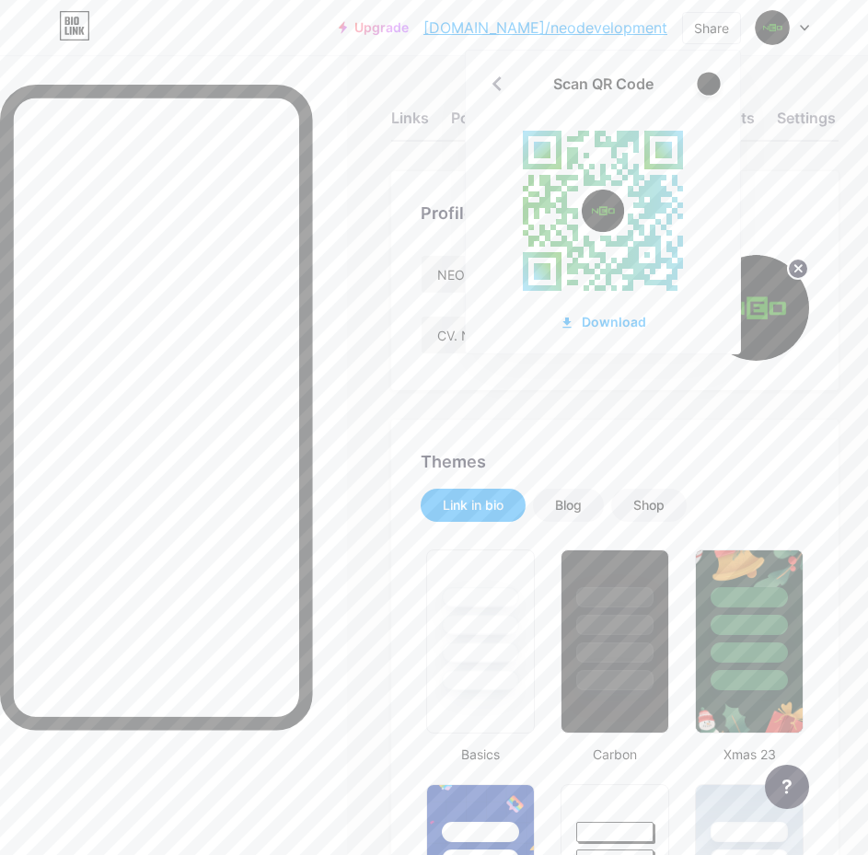
click at [705, 88] on div at bounding box center [707, 83] width 23 height 23
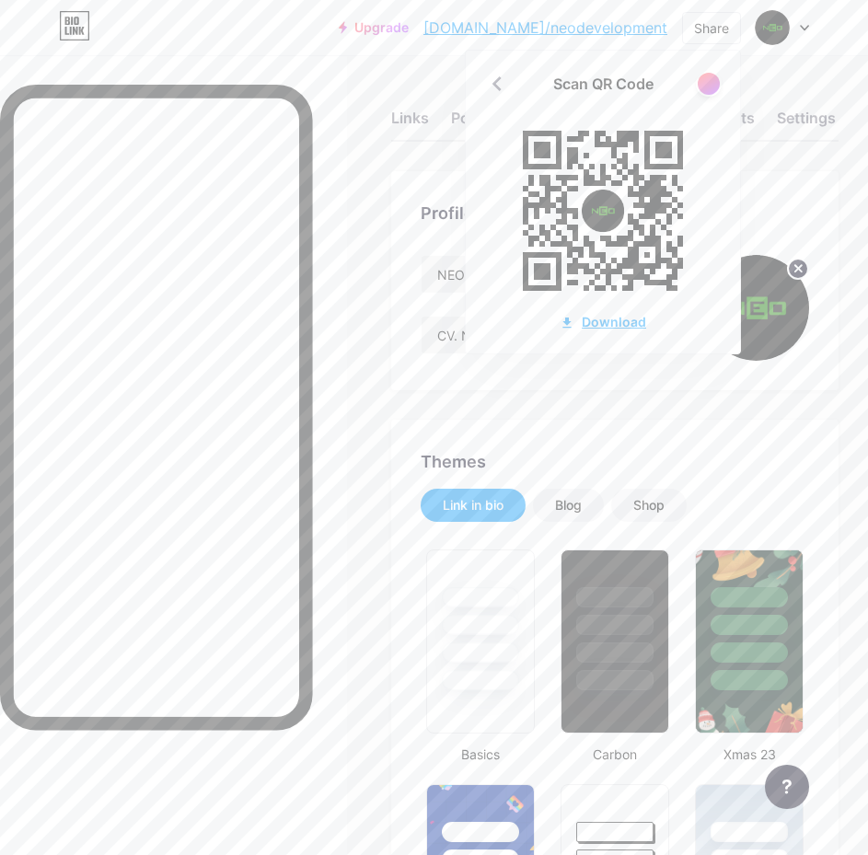
click at [630, 318] on div "Download" at bounding box center [602, 321] width 86 height 19
